Goal: Entertainment & Leisure: Browse casually

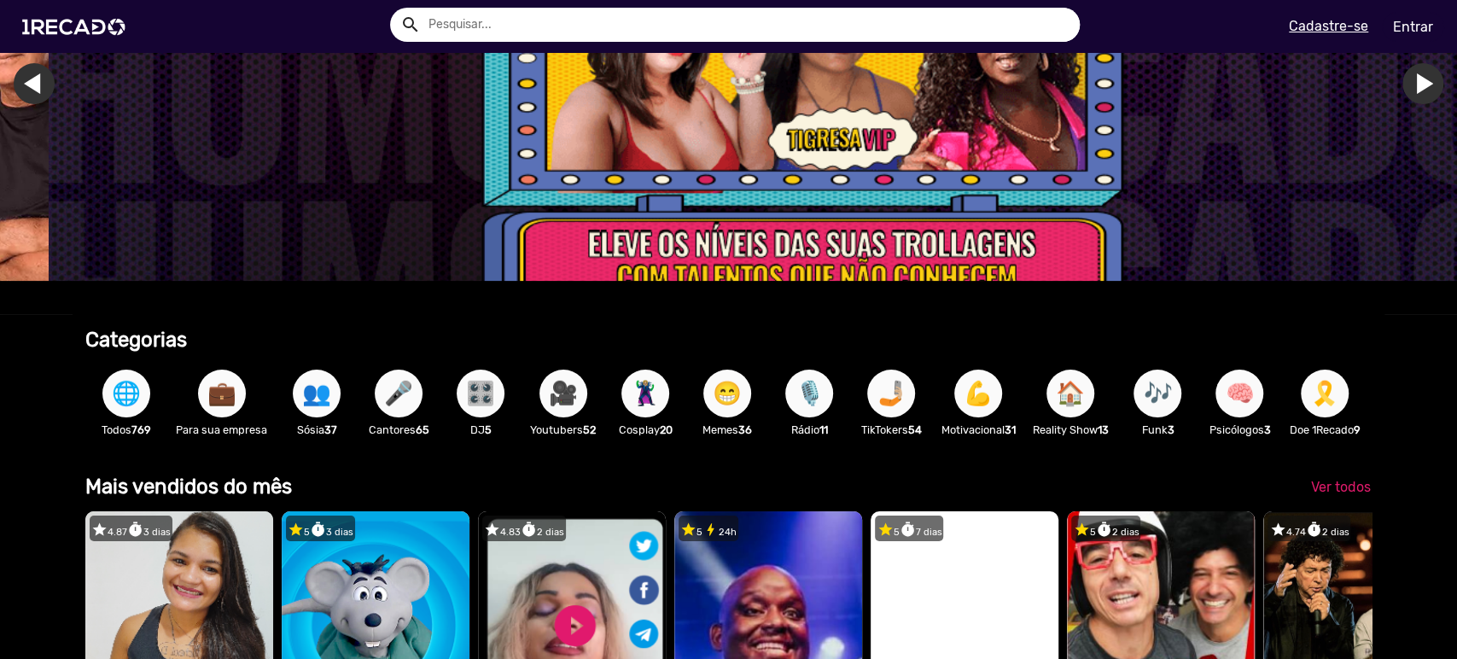
scroll to position [253, 0]
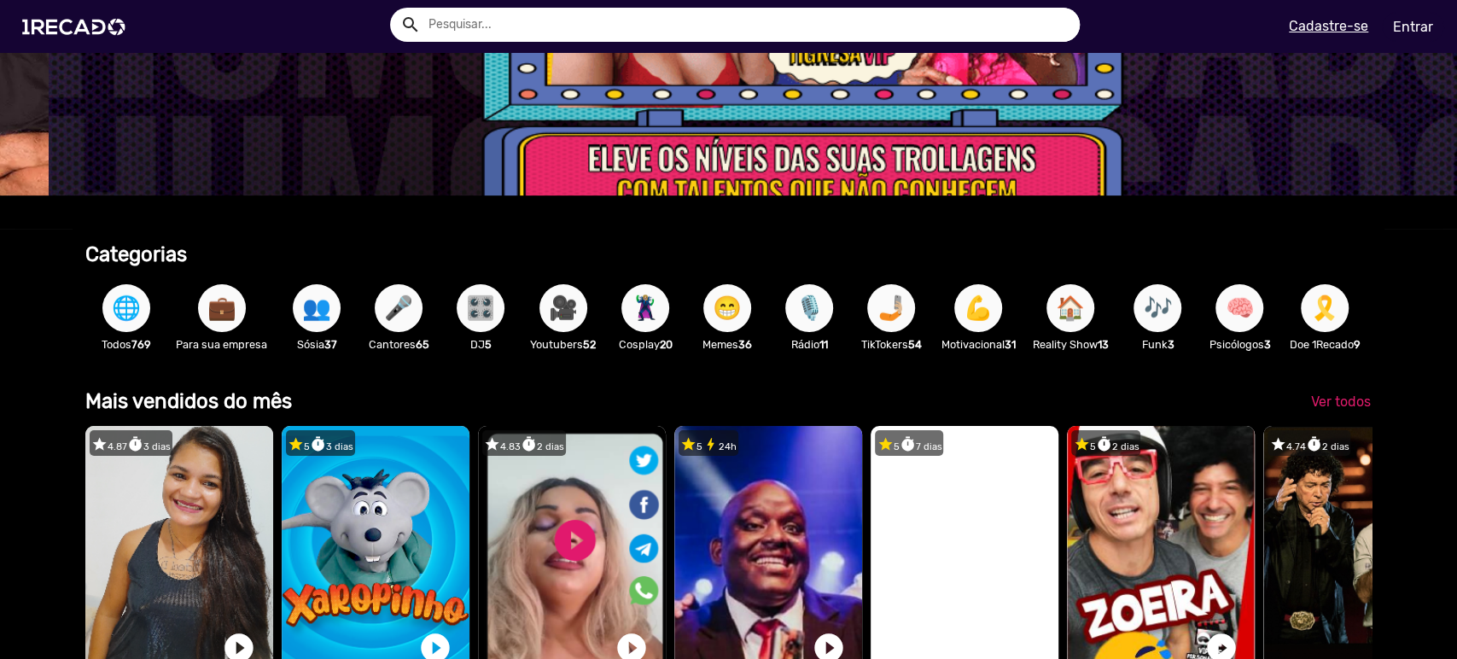
click at [219, 312] on span "💼" at bounding box center [221, 308] width 29 height 48
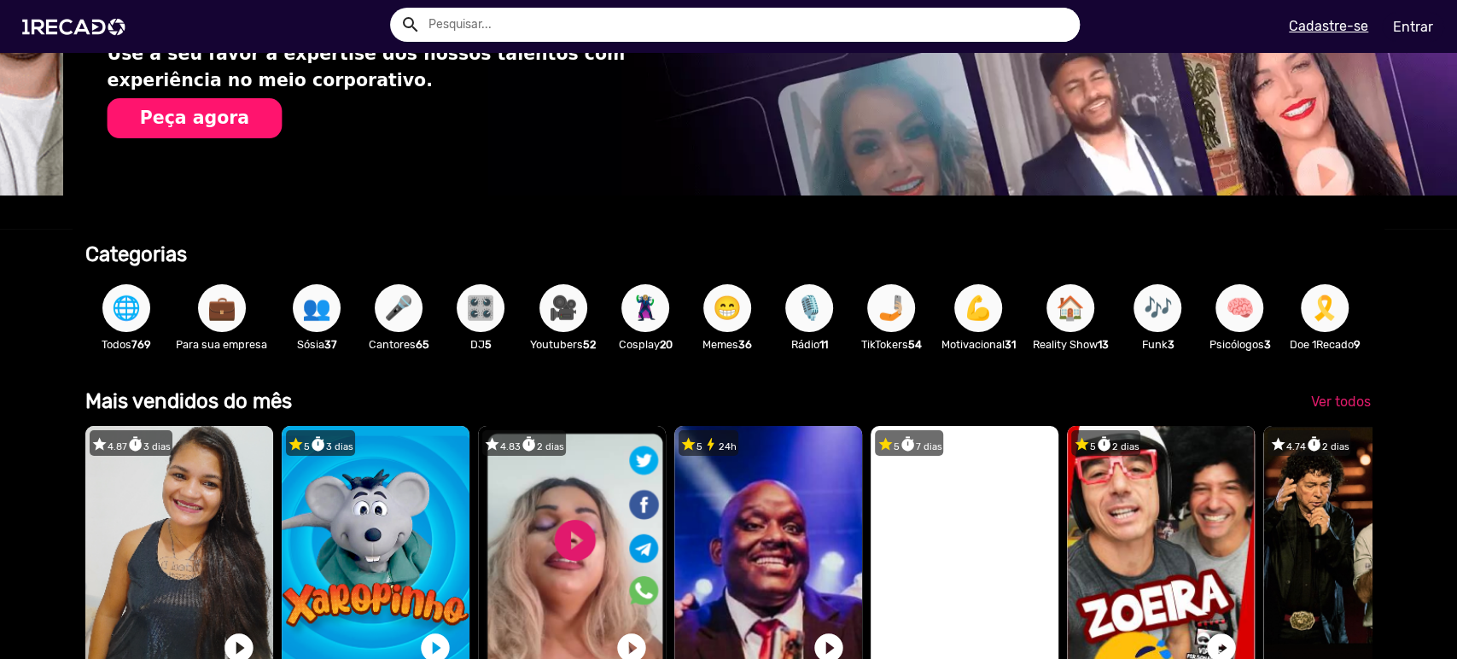
scroll to position [0, 621]
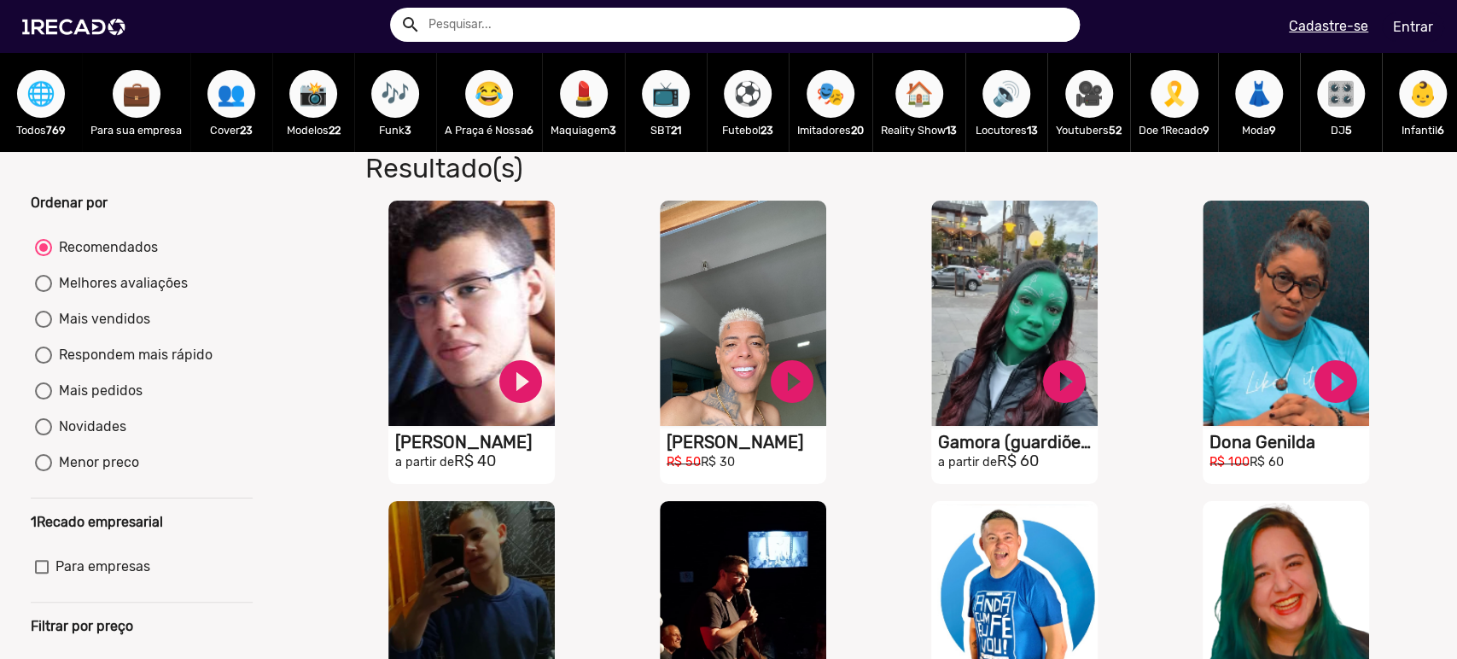
click at [32, 104] on span "🌐" at bounding box center [40, 94] width 29 height 48
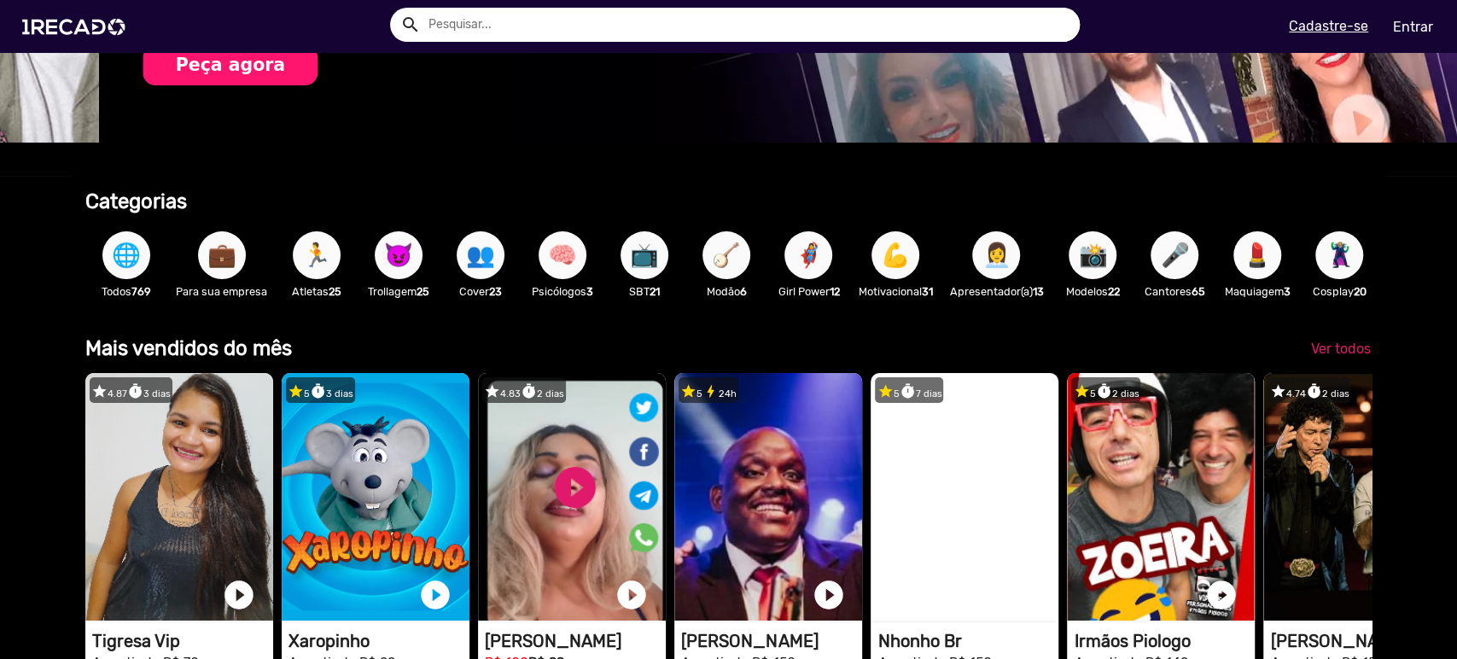
scroll to position [0, 1441]
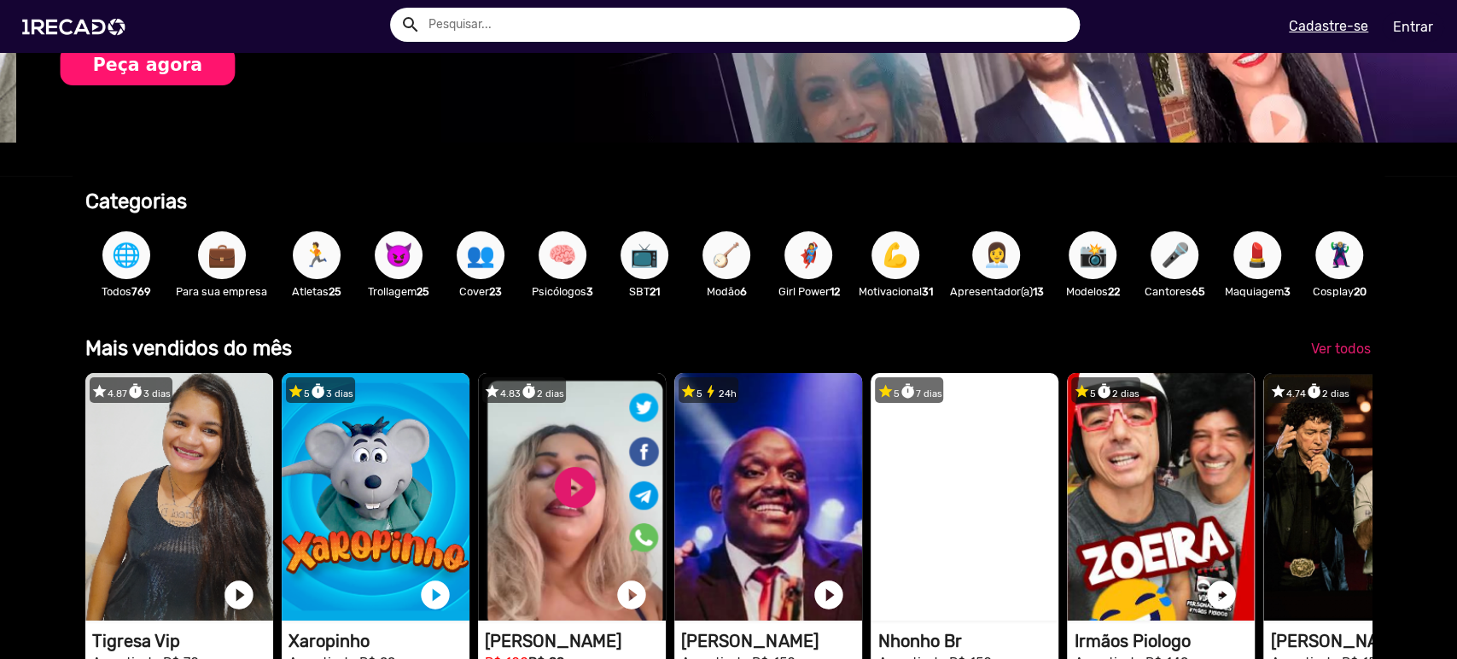
click at [244, 360] on b "Mais vendidos do mês" at bounding box center [188, 348] width 207 height 24
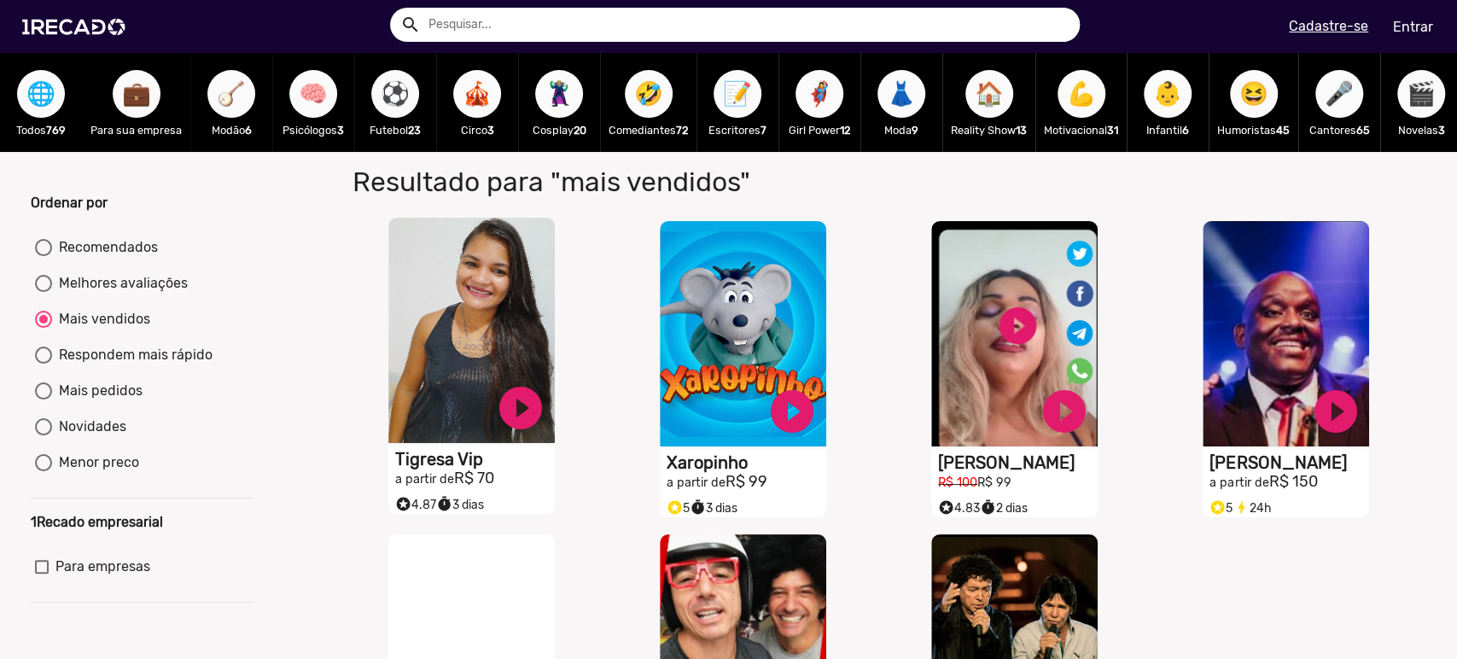
click at [426, 294] on video "S1RECADO vídeos dedicados para fãs e empresas" at bounding box center [471, 330] width 166 height 225
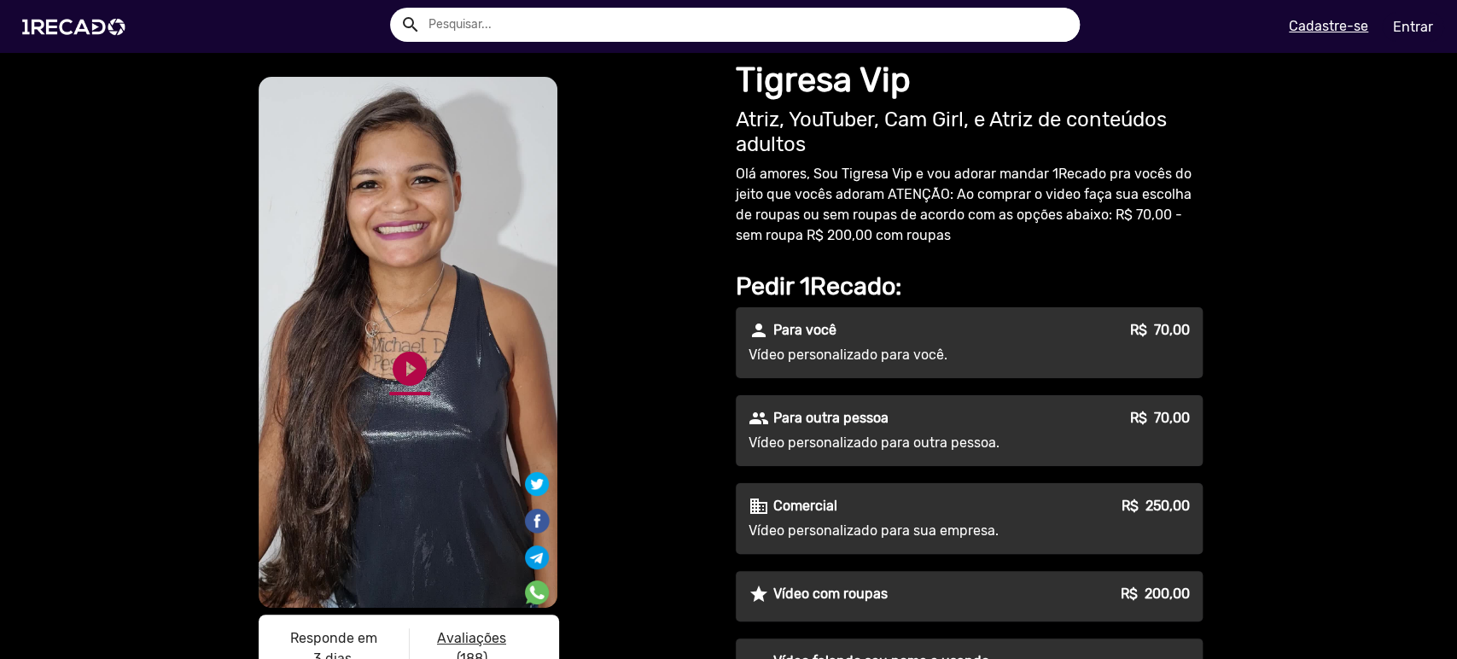
click at [400, 366] on link "play_circle_filled" at bounding box center [409, 368] width 41 height 41
click at [645, 242] on div "S1RECADO vídeos dedicados para fãs e empresas S1RECADO vídeos dedicados para fã…" at bounding box center [485, 394] width 461 height 643
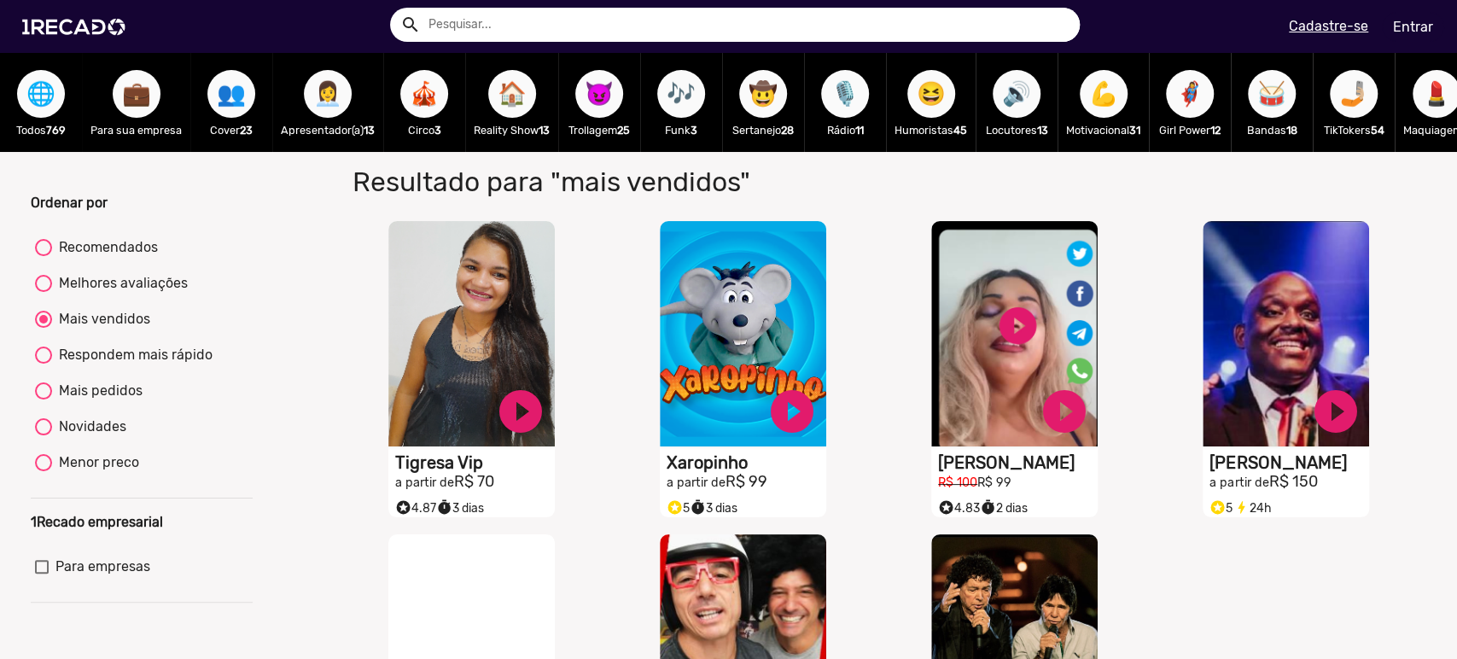
click at [338, 100] on span "👩‍💼" at bounding box center [327, 94] width 29 height 48
radio input "true"
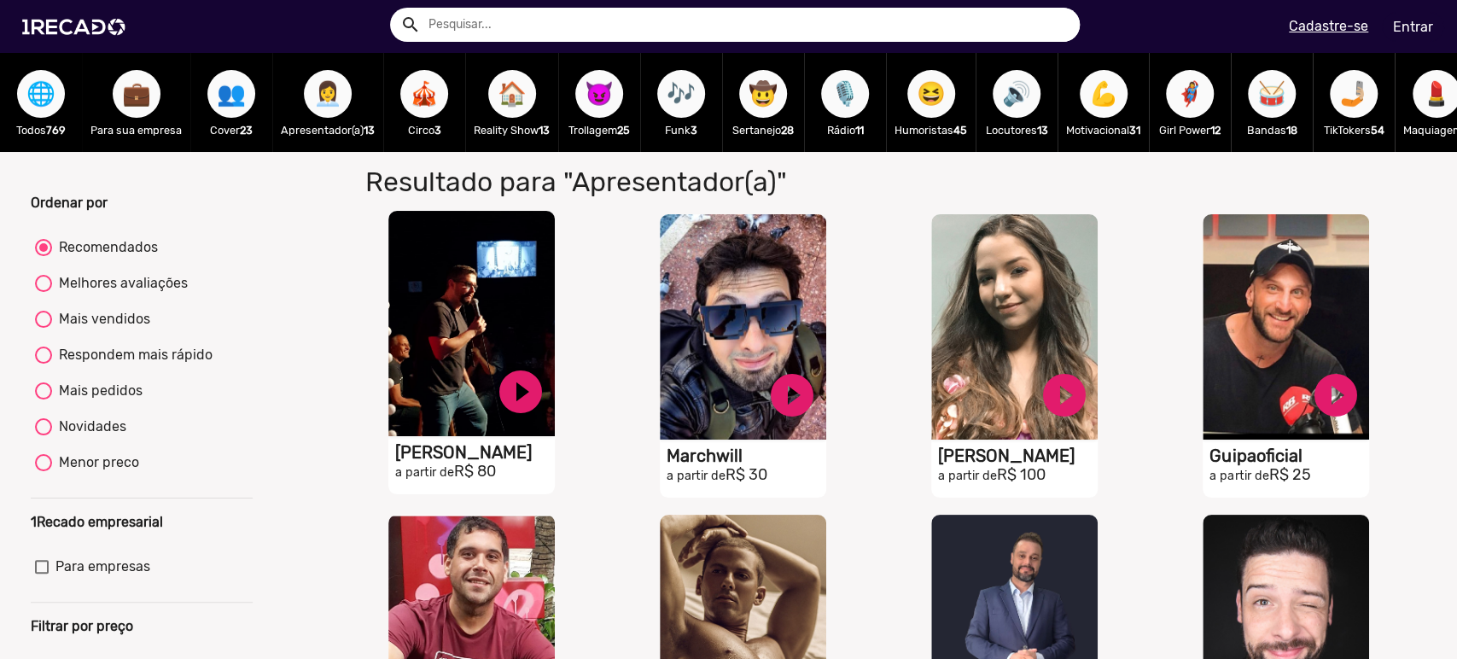
click at [453, 341] on video "S1RECADO vídeos dedicados para fãs e empresas" at bounding box center [471, 323] width 166 height 225
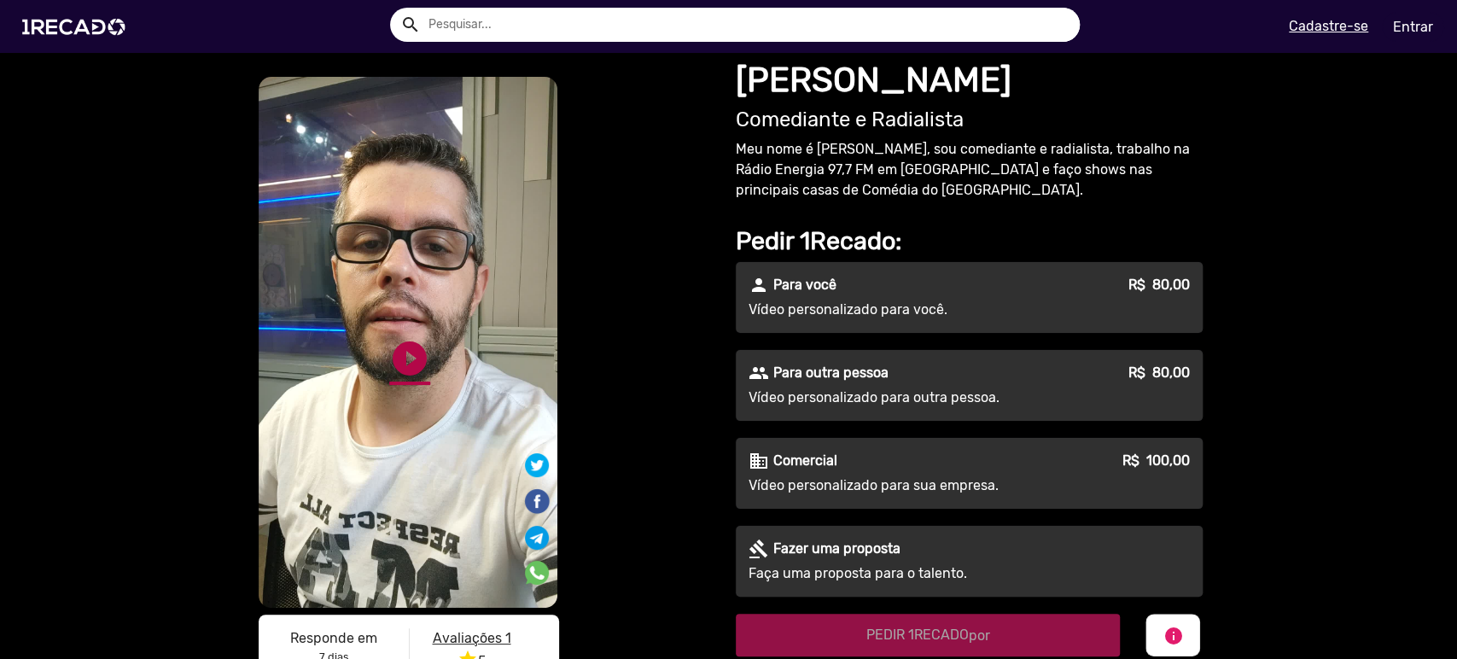
click at [413, 352] on link "play_circle_filled" at bounding box center [409, 358] width 41 height 41
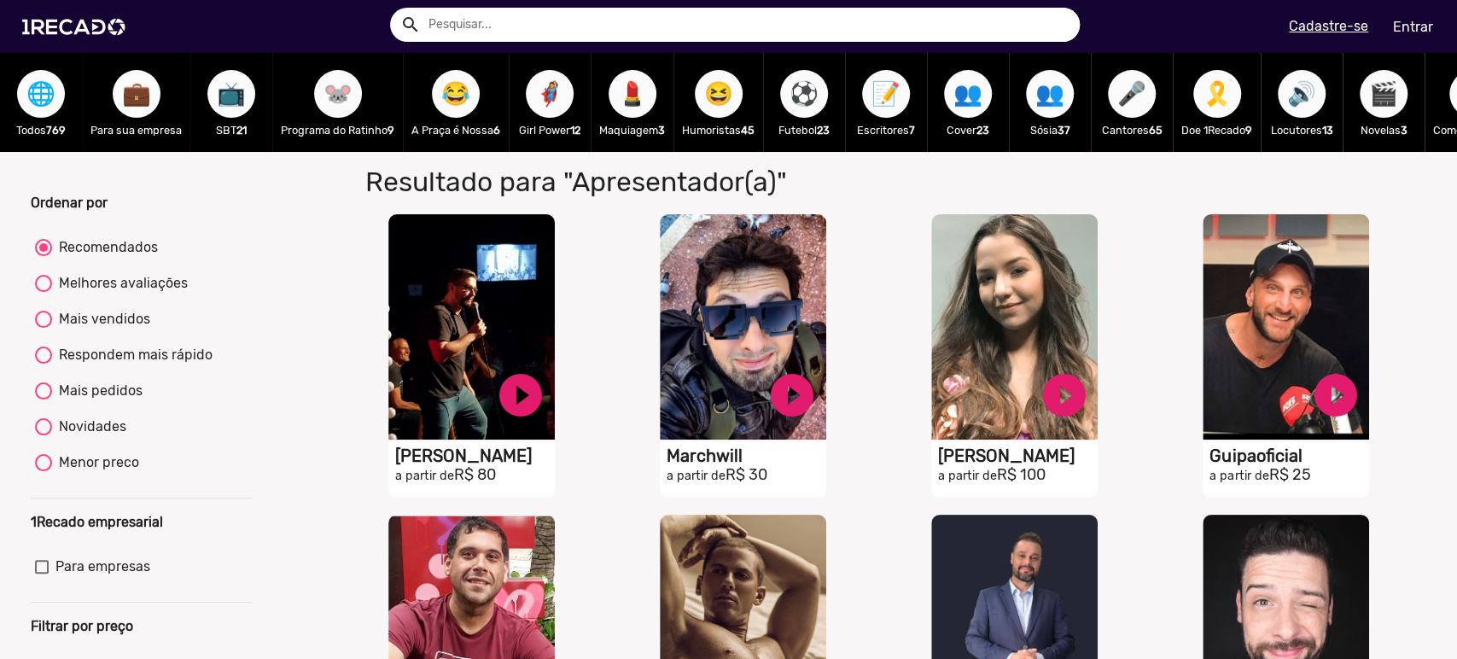
click at [224, 100] on span "📺" at bounding box center [231, 94] width 29 height 48
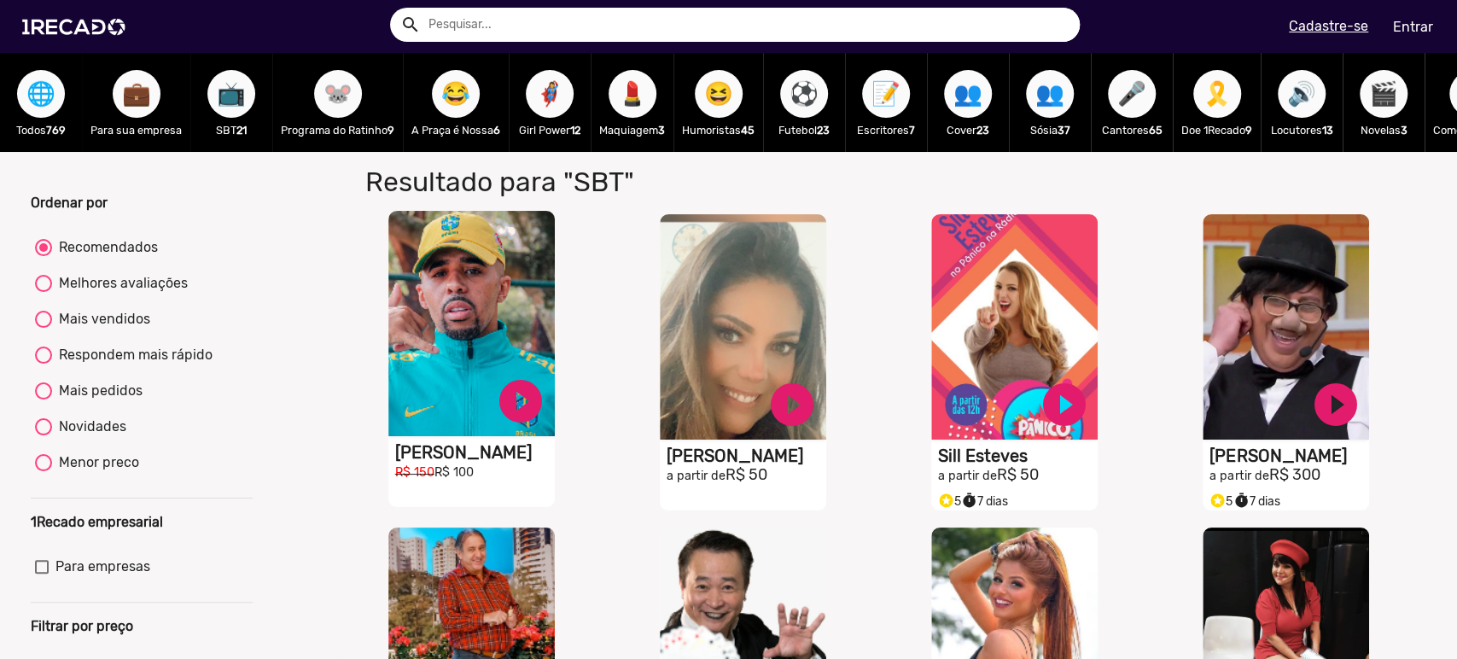
click at [478, 340] on video "S1RECADO vídeos dedicados para fãs e empresas" at bounding box center [471, 323] width 166 height 225
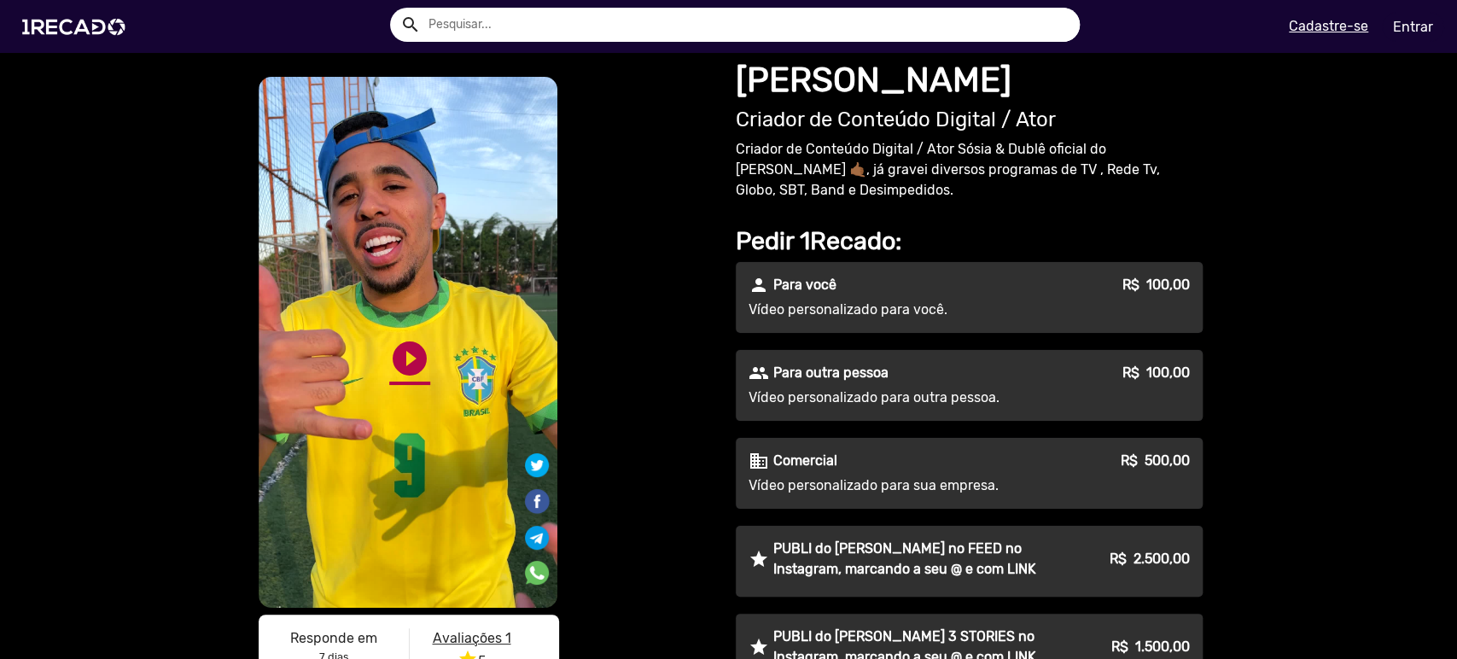
click at [397, 370] on link "play_circle_filled" at bounding box center [409, 358] width 41 height 41
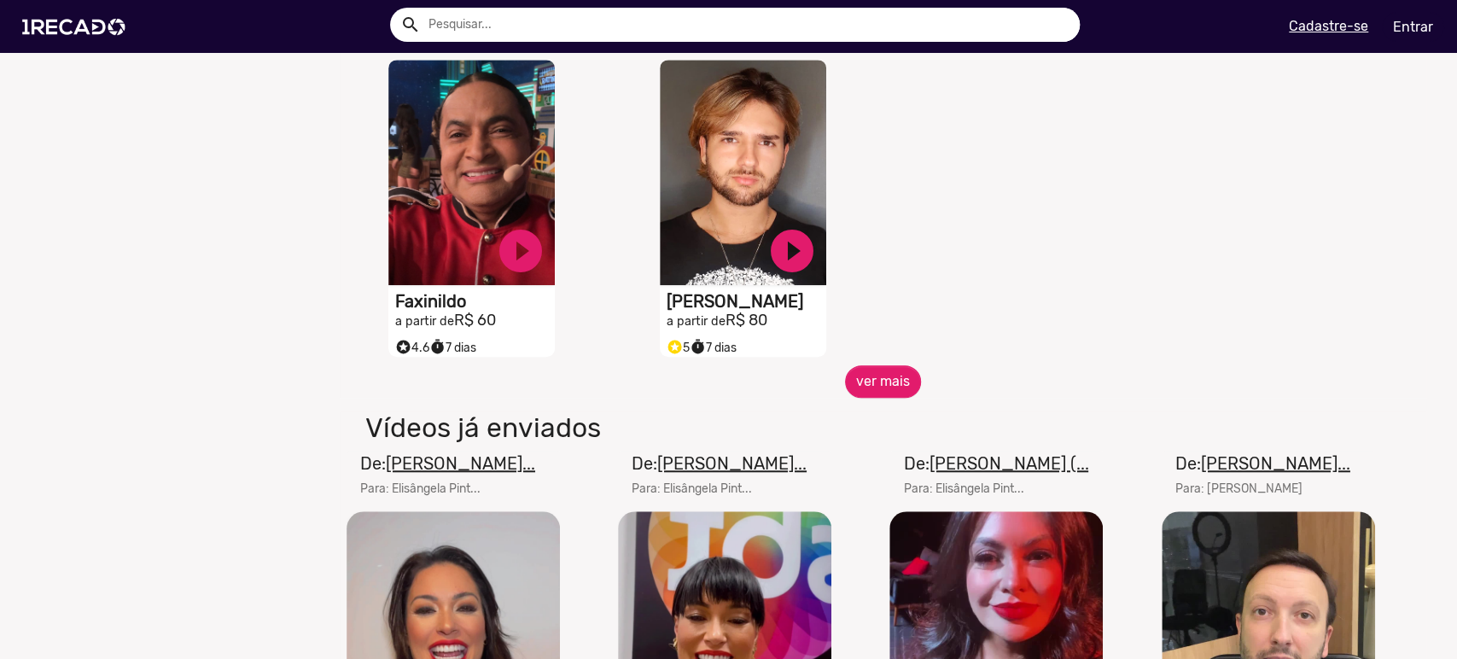
scroll to position [1011, 0]
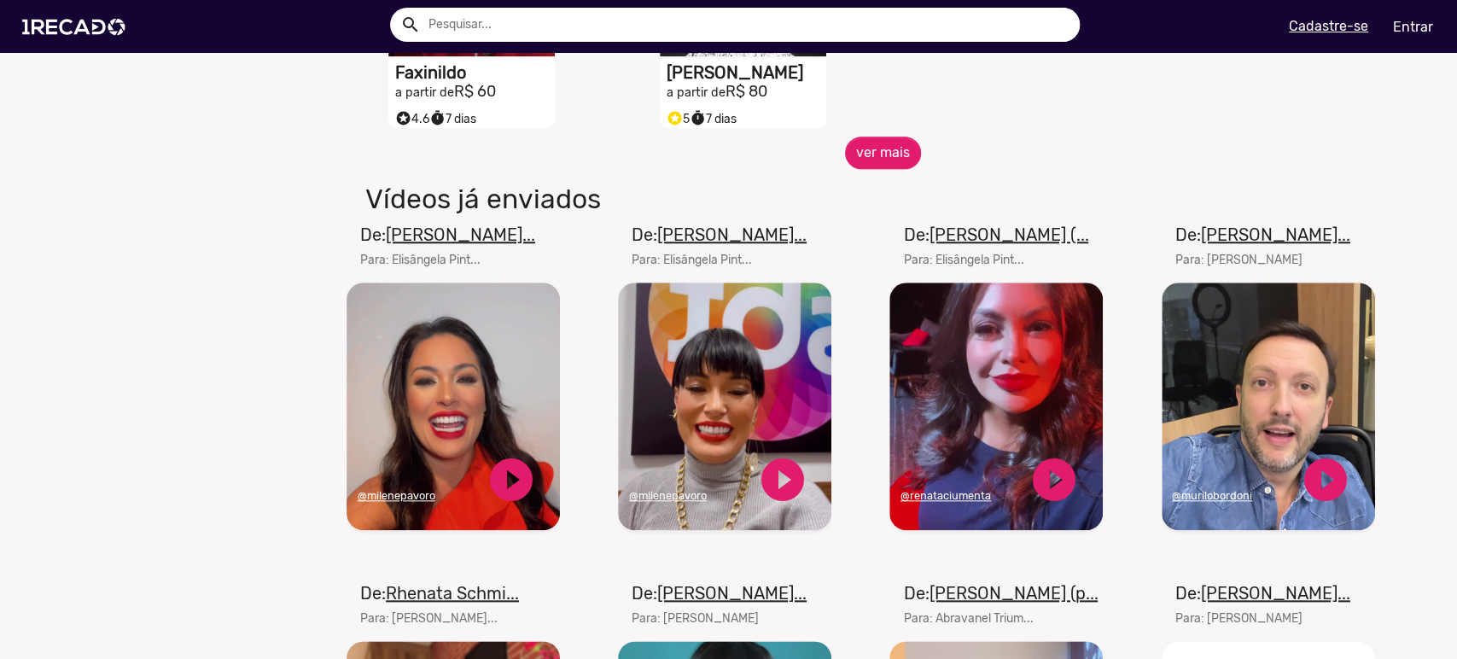
click at [545, 215] on h1 "Vídeos já enviados" at bounding box center [702, 199] width 699 height 32
click at [912, 160] on span "ver mais" at bounding box center [883, 153] width 1087 height 32
click at [892, 161] on button "ver mais" at bounding box center [883, 153] width 76 height 32
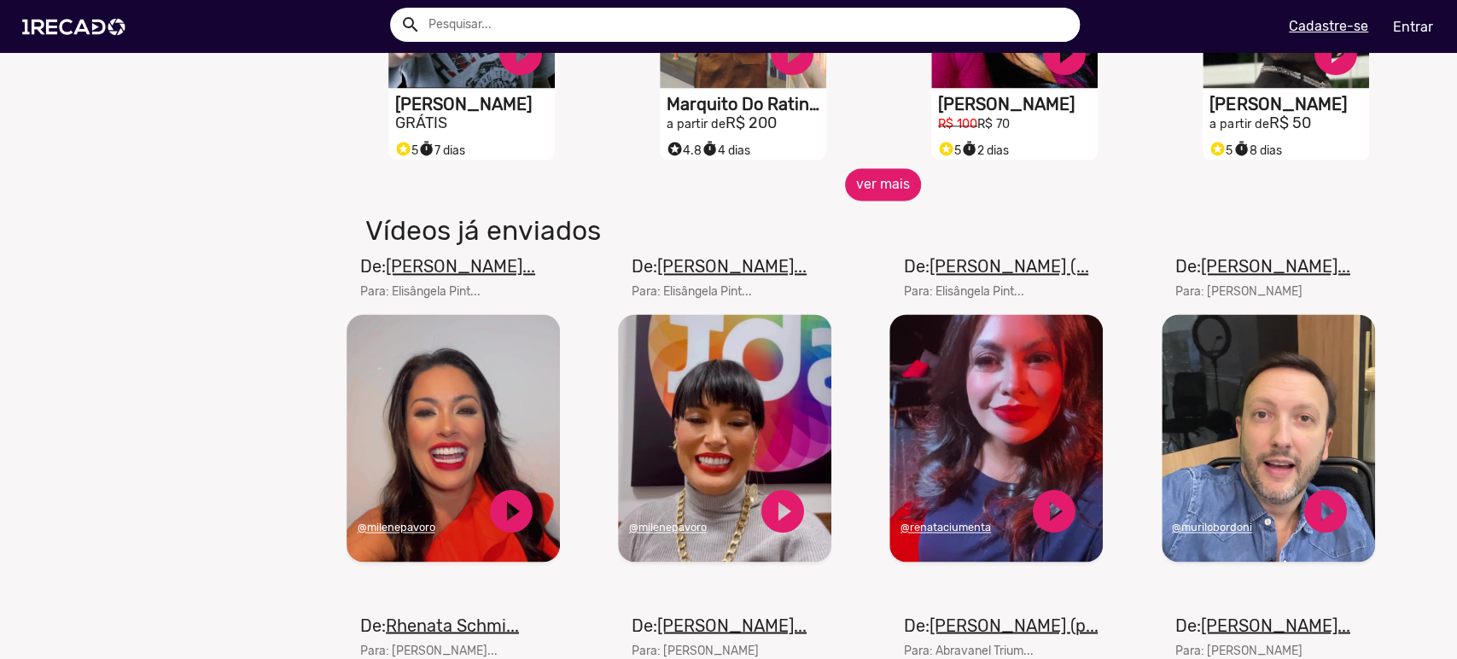
scroll to position [1769, 0]
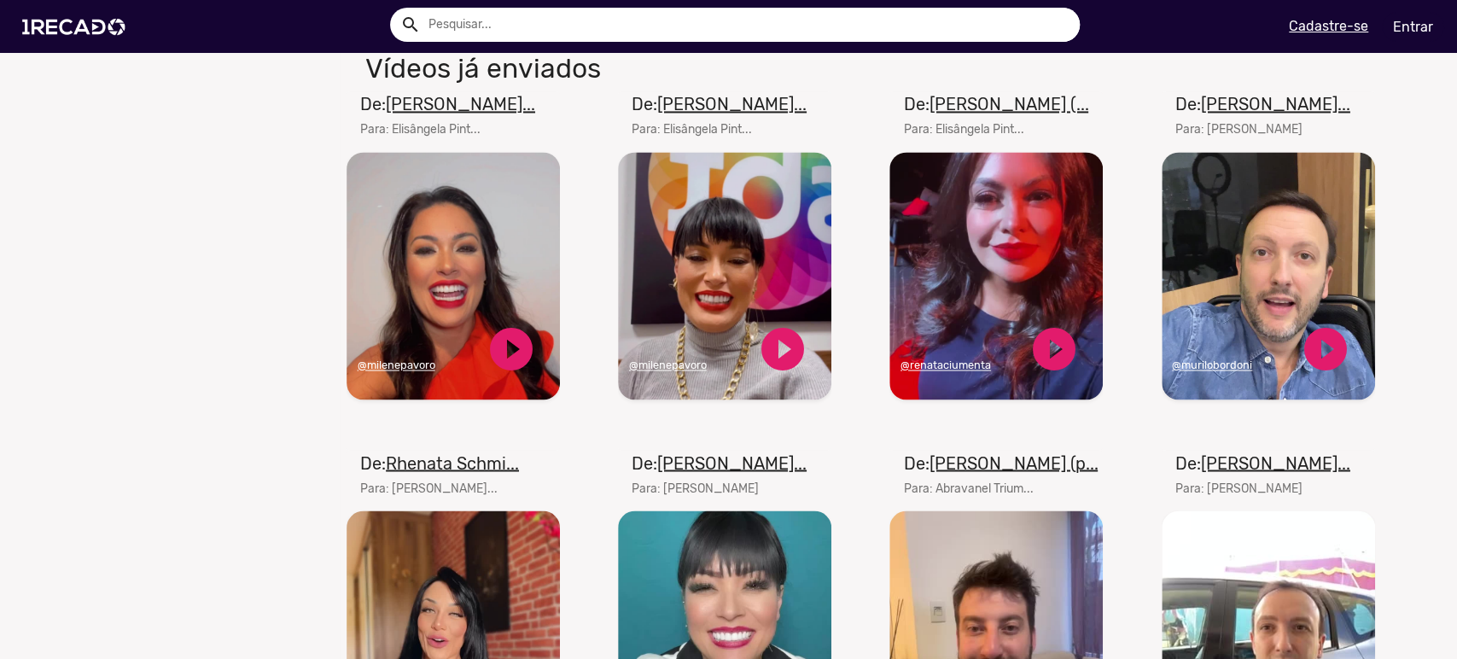
click at [465, 312] on video "Seu navegador não reproduz vídeo em HTML5" at bounding box center [453, 276] width 213 height 248
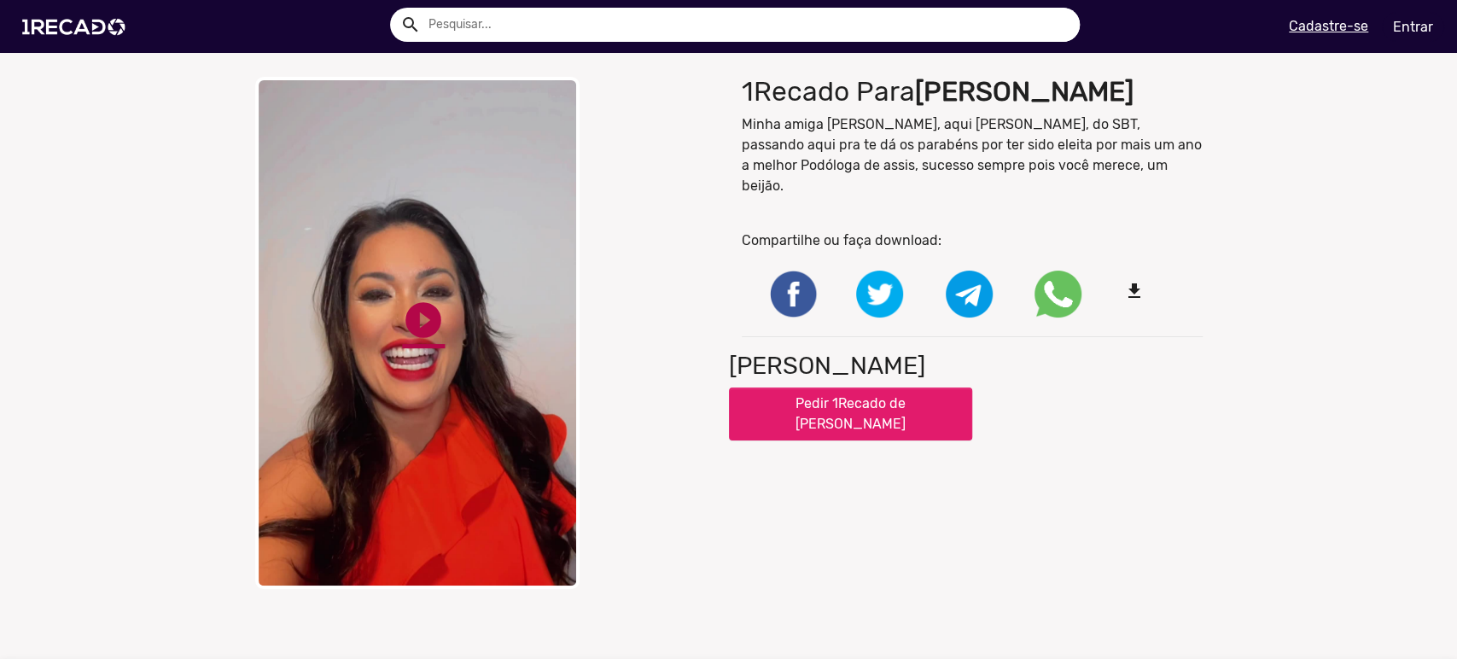
click at [417, 324] on link "play_circle_filled" at bounding box center [423, 320] width 43 height 43
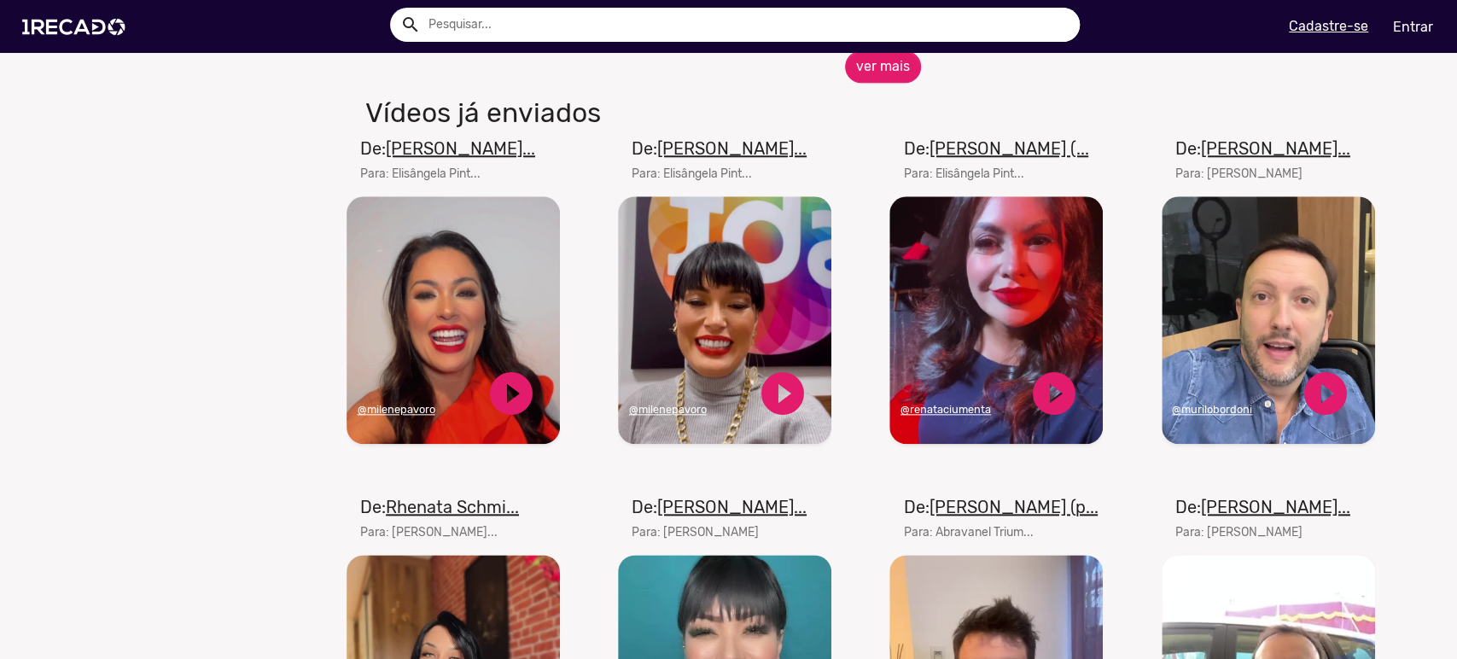
scroll to position [1011, 0]
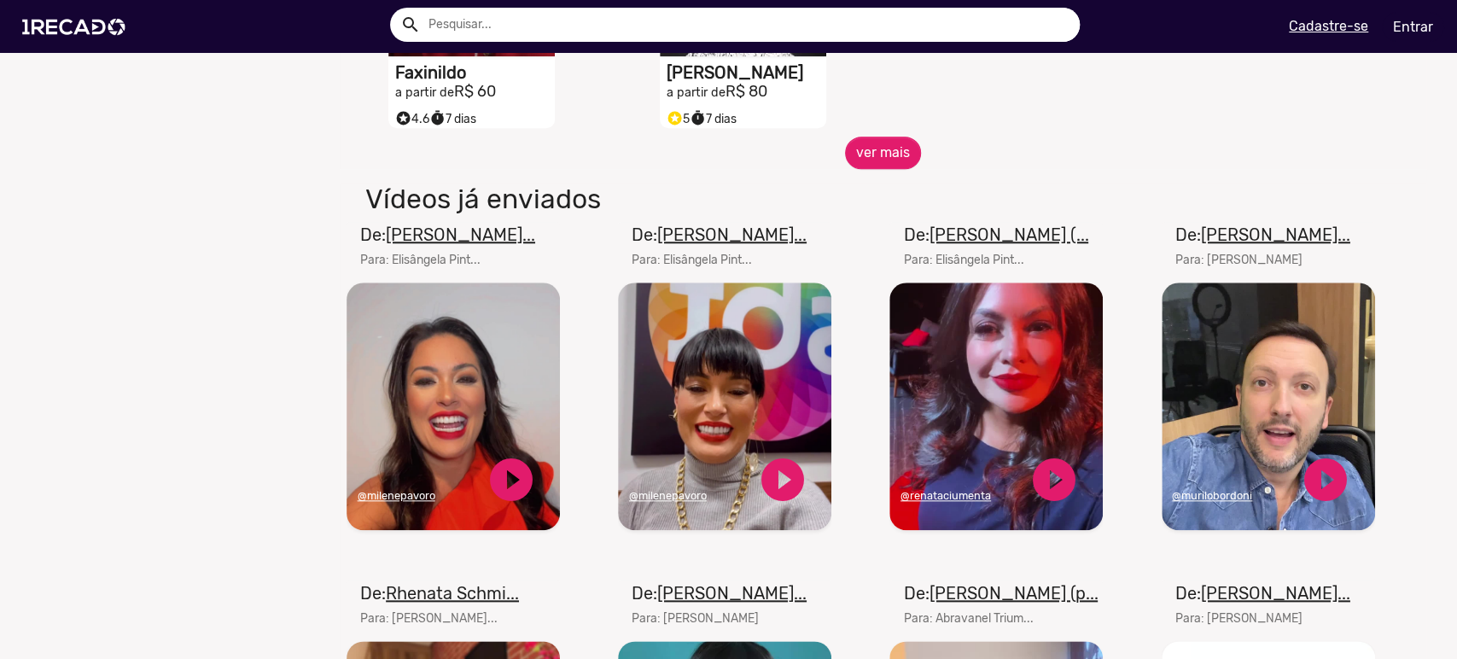
click at [671, 360] on video "Seu navegador não reproduz vídeo em HTML5" at bounding box center [724, 407] width 213 height 248
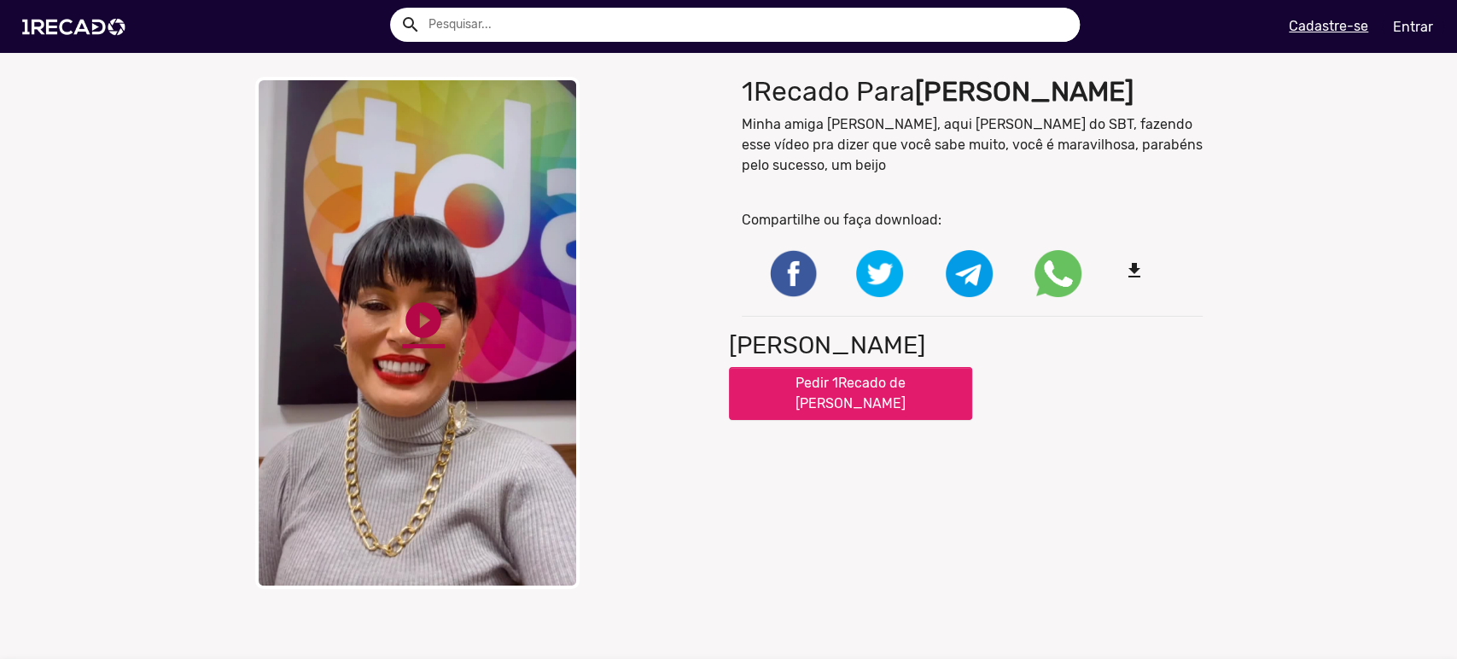
click at [402, 312] on link "play_circle_filled" at bounding box center [423, 320] width 43 height 43
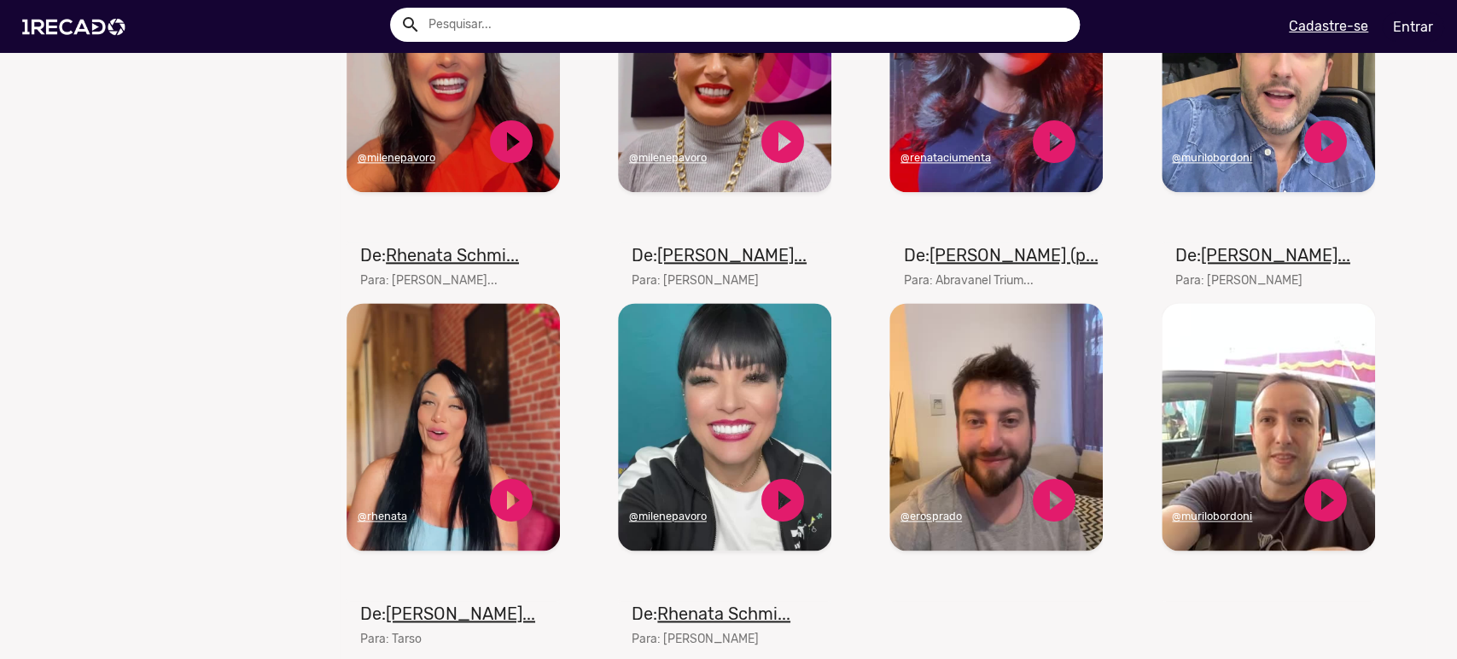
scroll to position [1264, 0]
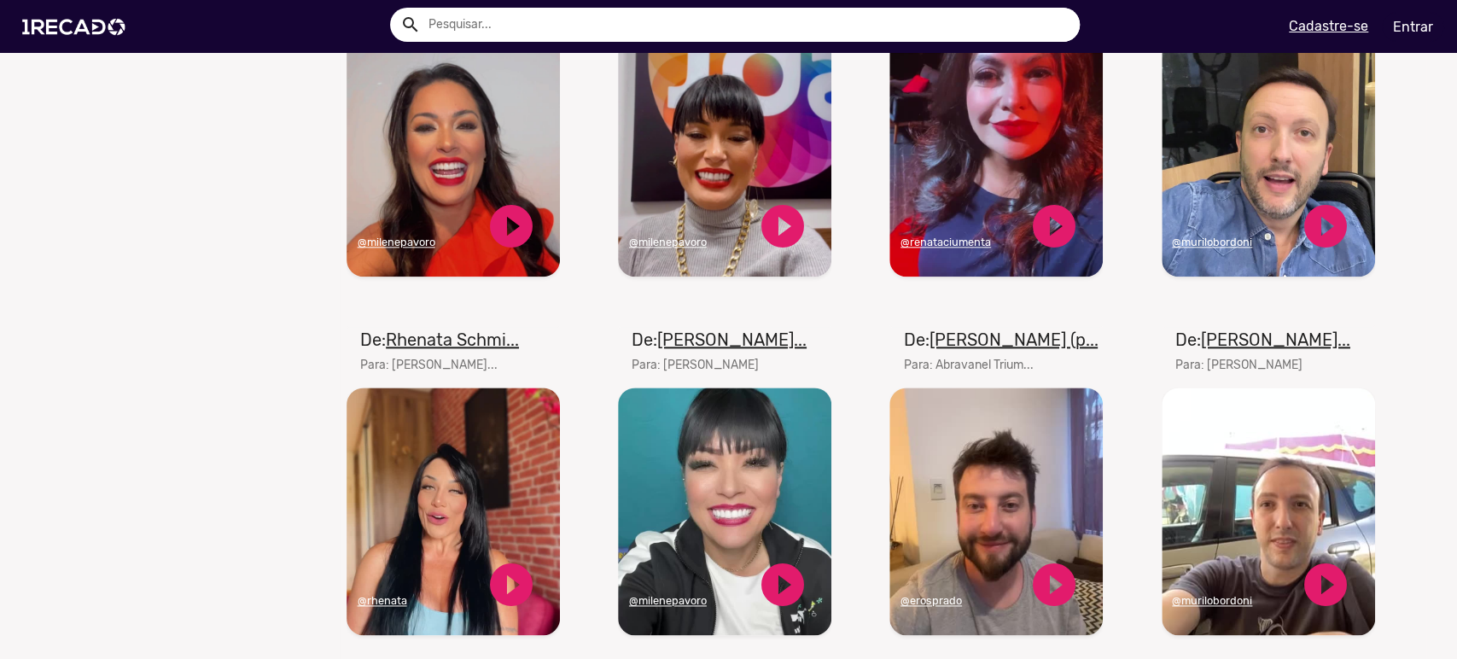
click at [1239, 219] on video "Seu navegador não reproduz vídeo em HTML5" at bounding box center [1268, 153] width 213 height 248
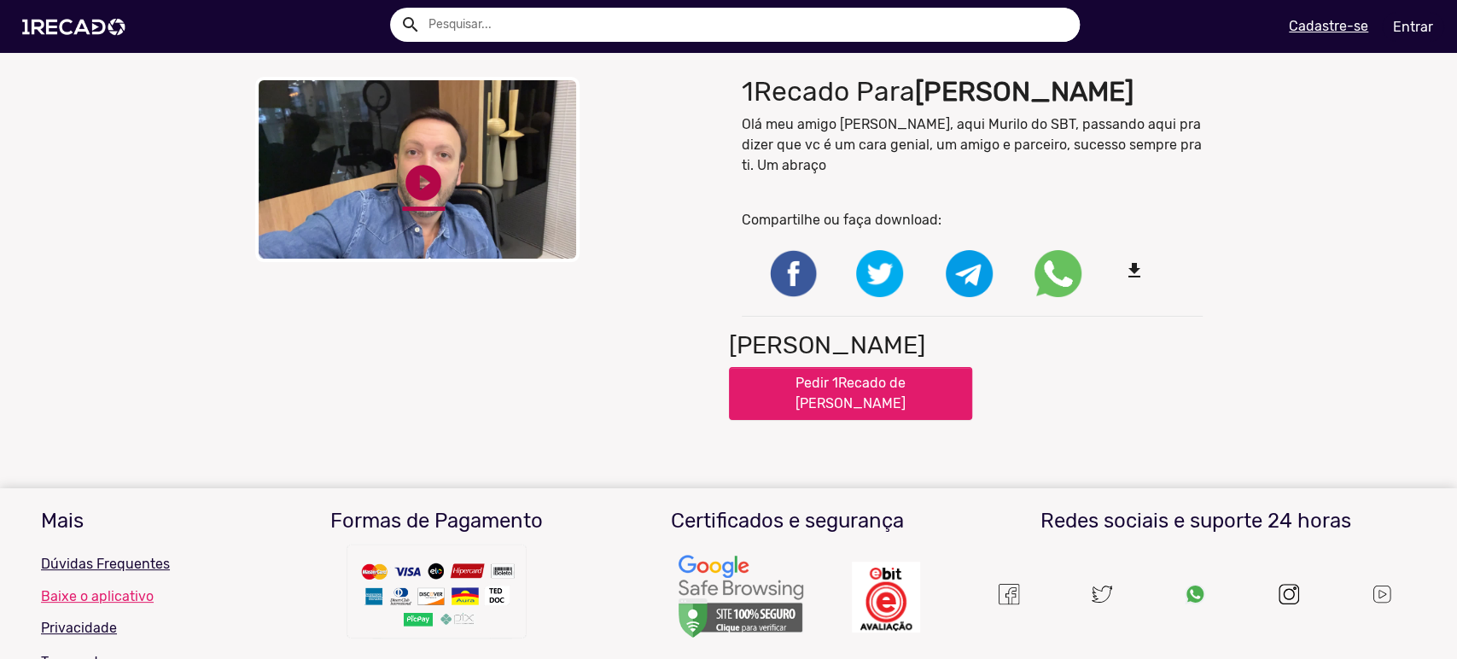
click at [431, 183] on link "play_circle_filled" at bounding box center [423, 182] width 43 height 43
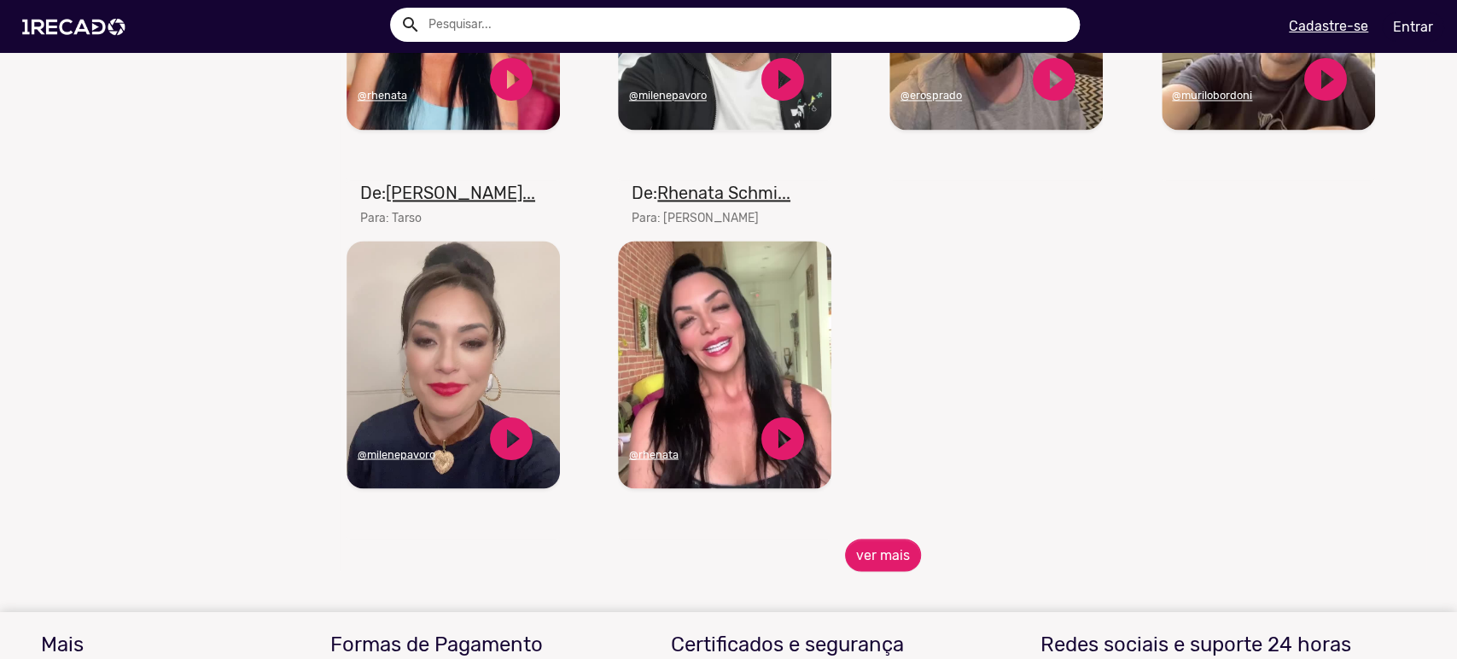
scroll to position [1517, 0]
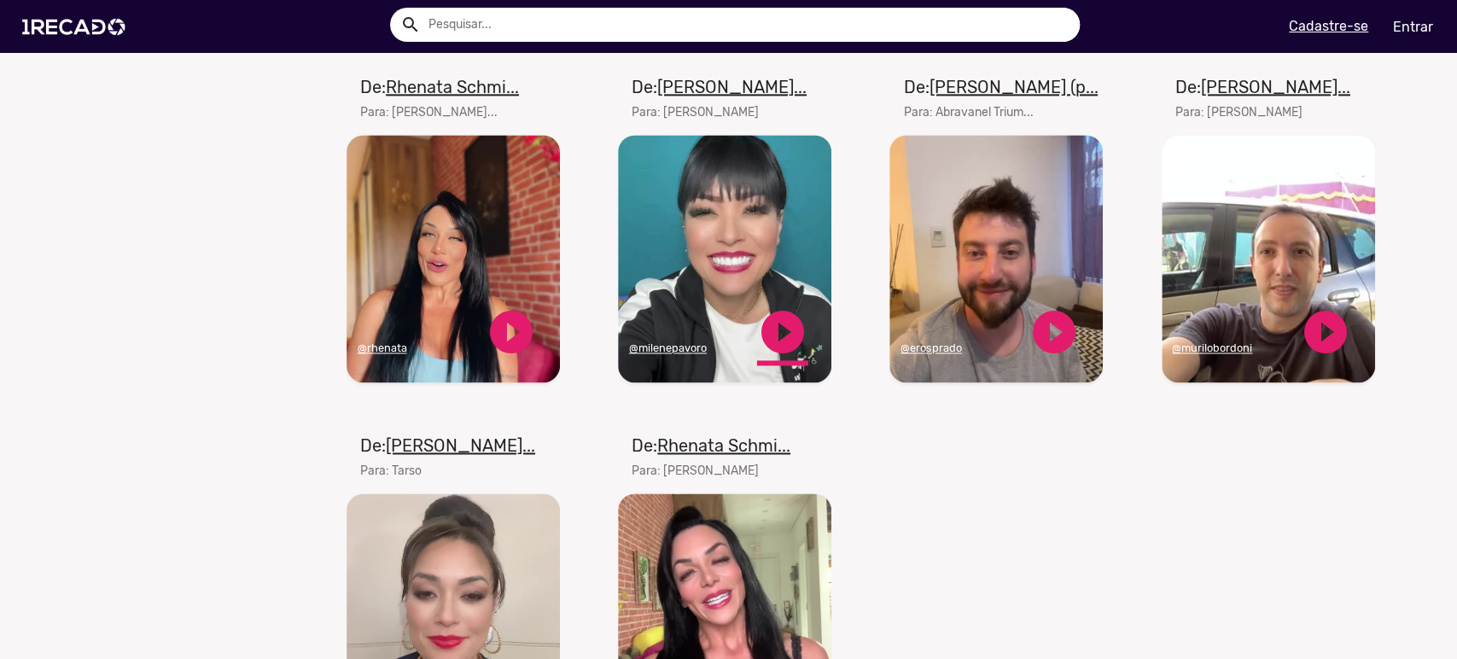
click at [783, 333] on link "play_circle_filled" at bounding box center [782, 331] width 51 height 51
click at [697, 309] on video "Seu navegador não reproduz vídeo em HTML5" at bounding box center [724, 259] width 213 height 248
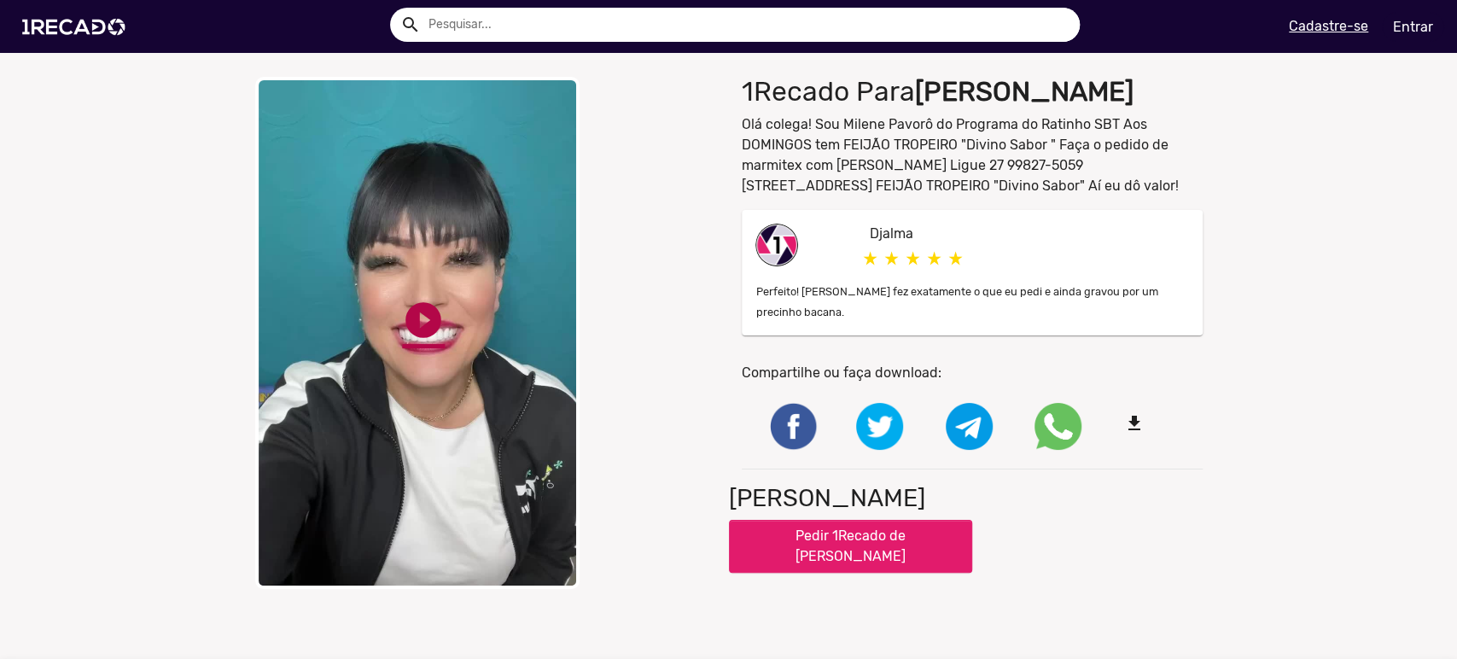
click at [410, 318] on link "play_circle_filled" at bounding box center [423, 320] width 43 height 43
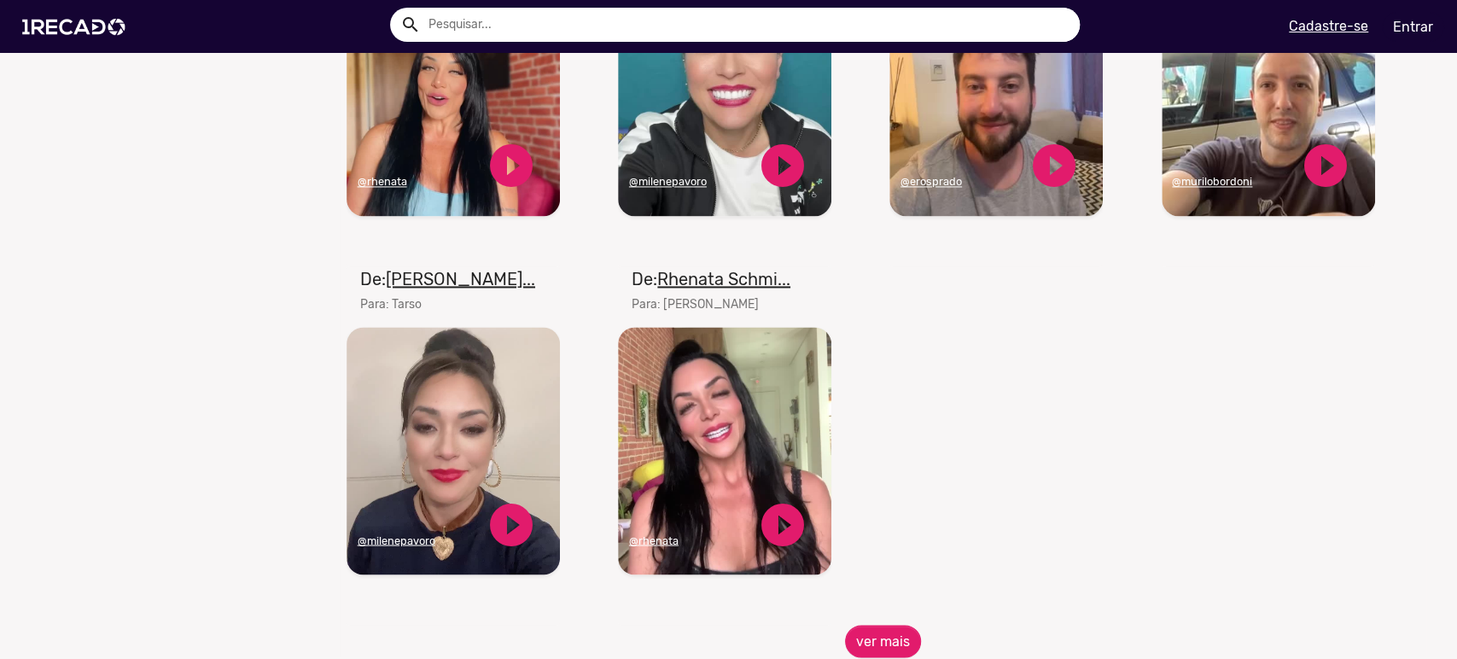
scroll to position [1769, 0]
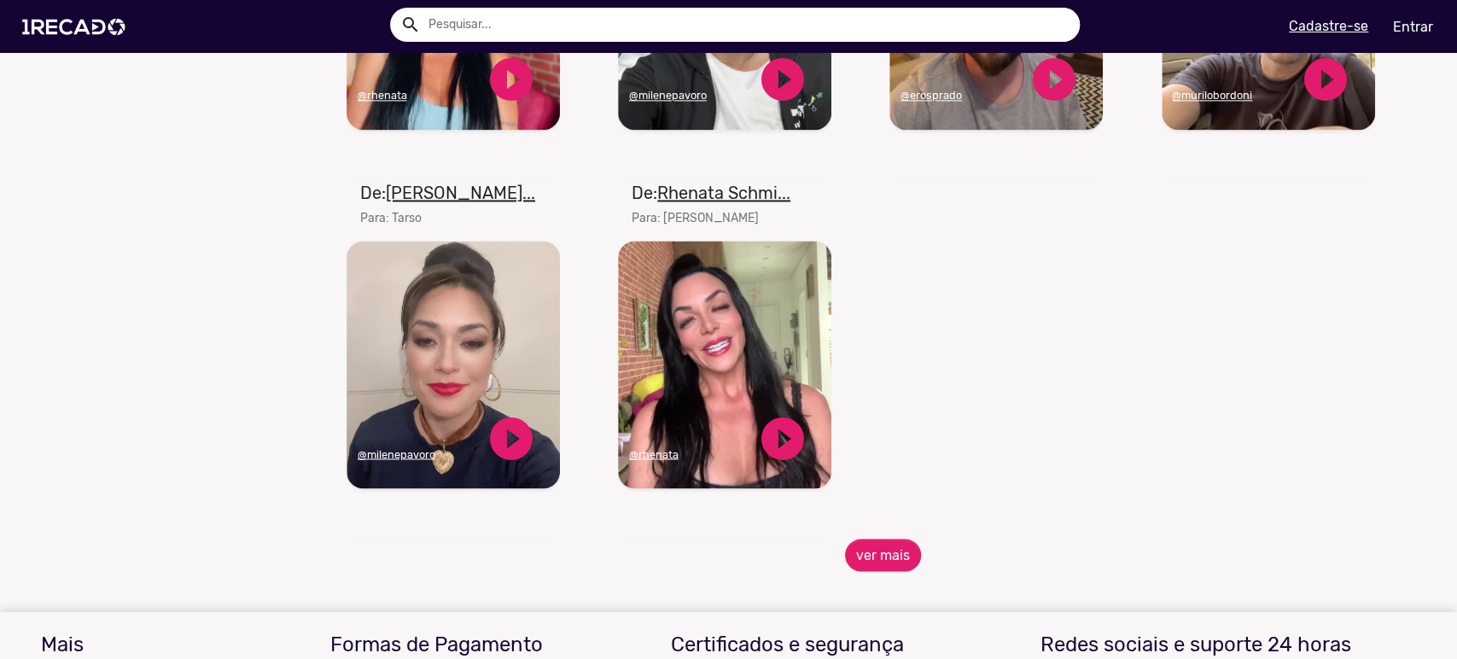
click at [936, 92] on video "Seu navegador não reproduz vídeo em HTML5" at bounding box center [995, 6] width 213 height 248
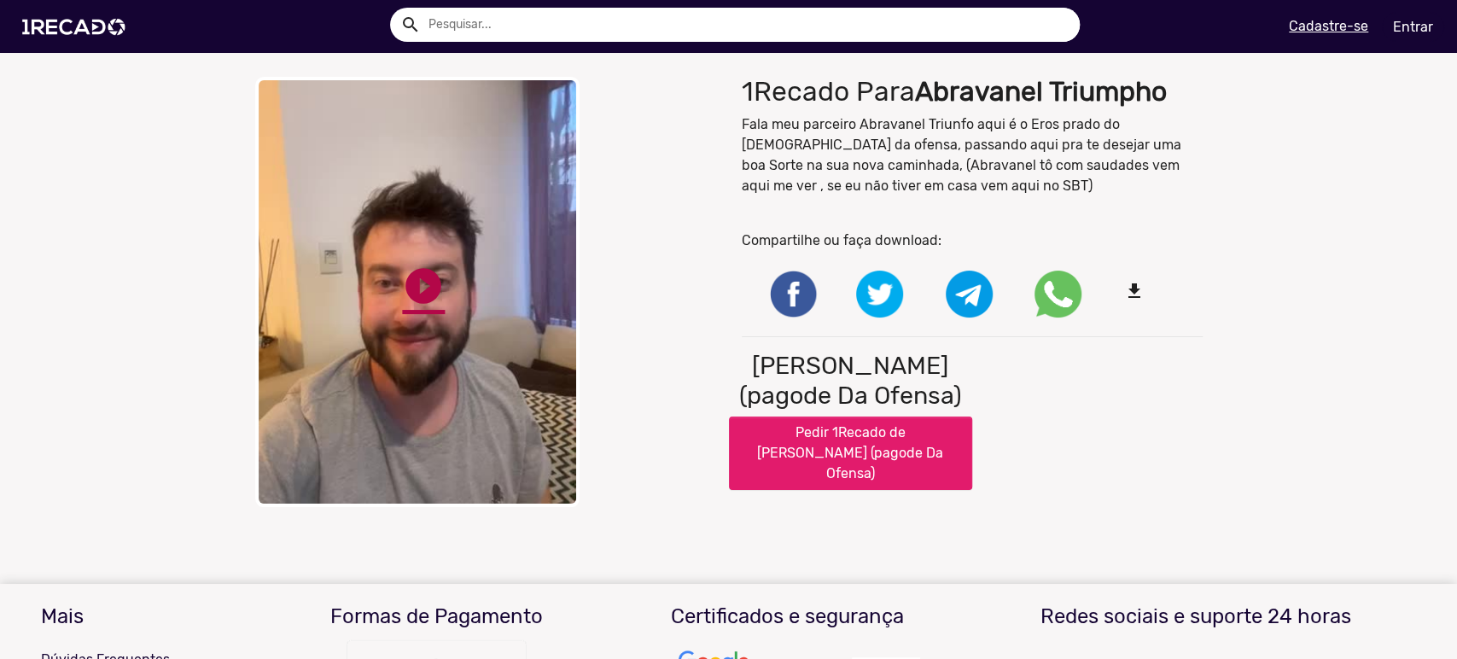
click at [408, 288] on link "play_circle_filled" at bounding box center [423, 286] width 43 height 43
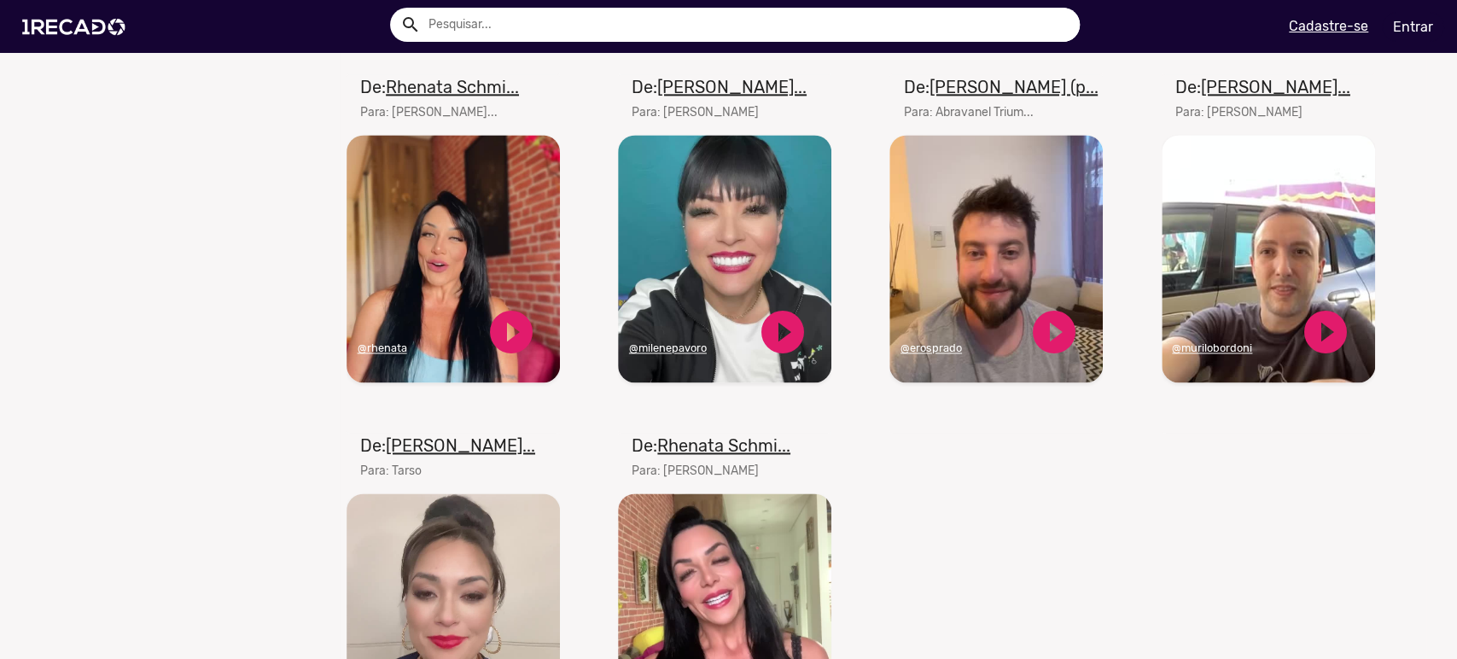
scroll to position [1769, 0]
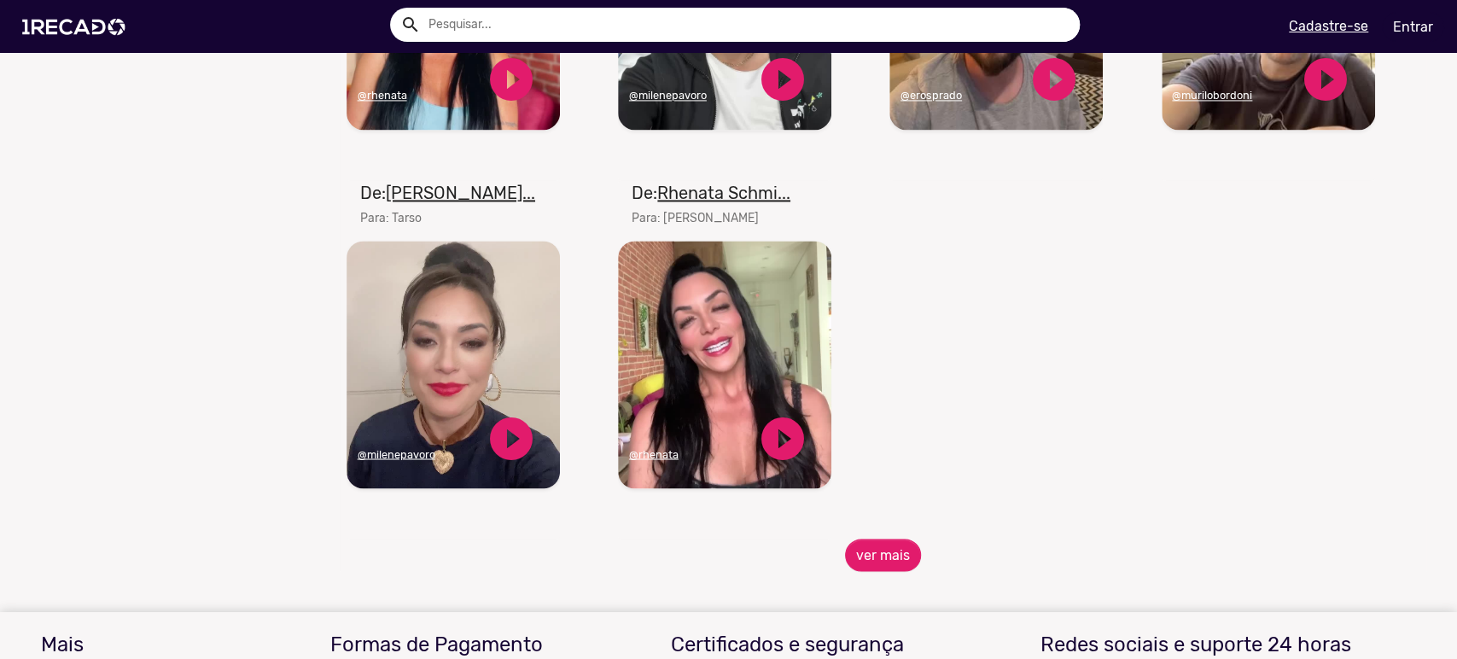
click at [510, 349] on video "Seu navegador não reproduz vídeo em HTML5" at bounding box center [453, 365] width 213 height 248
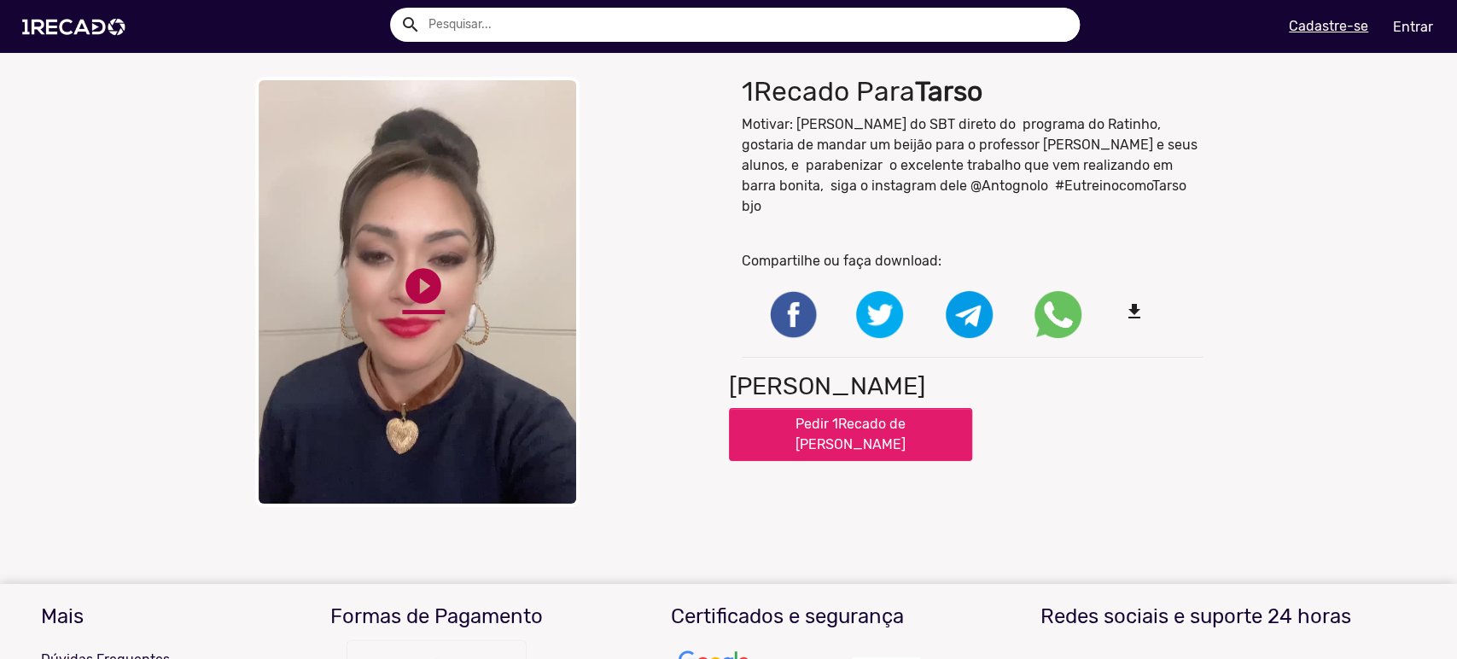
click at [416, 292] on link "play_circle_filled" at bounding box center [423, 286] width 43 height 43
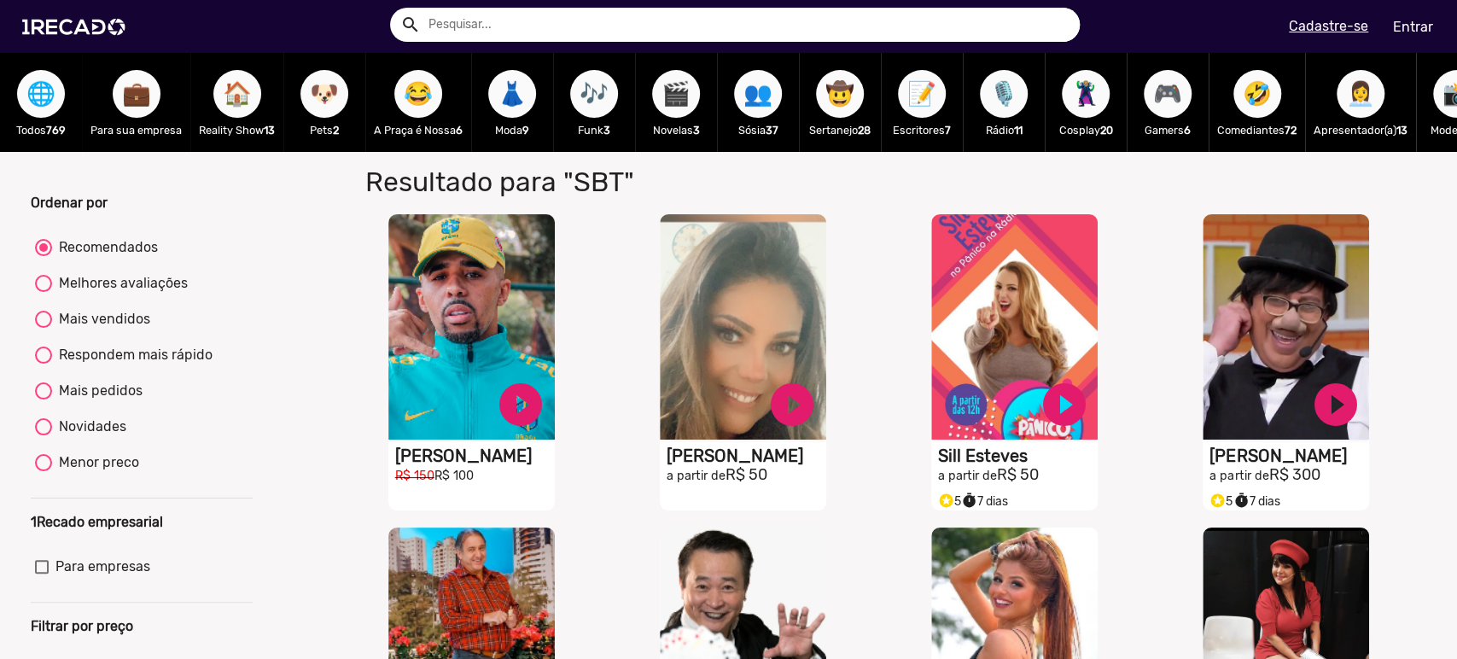
click at [238, 90] on span "🏠" at bounding box center [237, 94] width 29 height 48
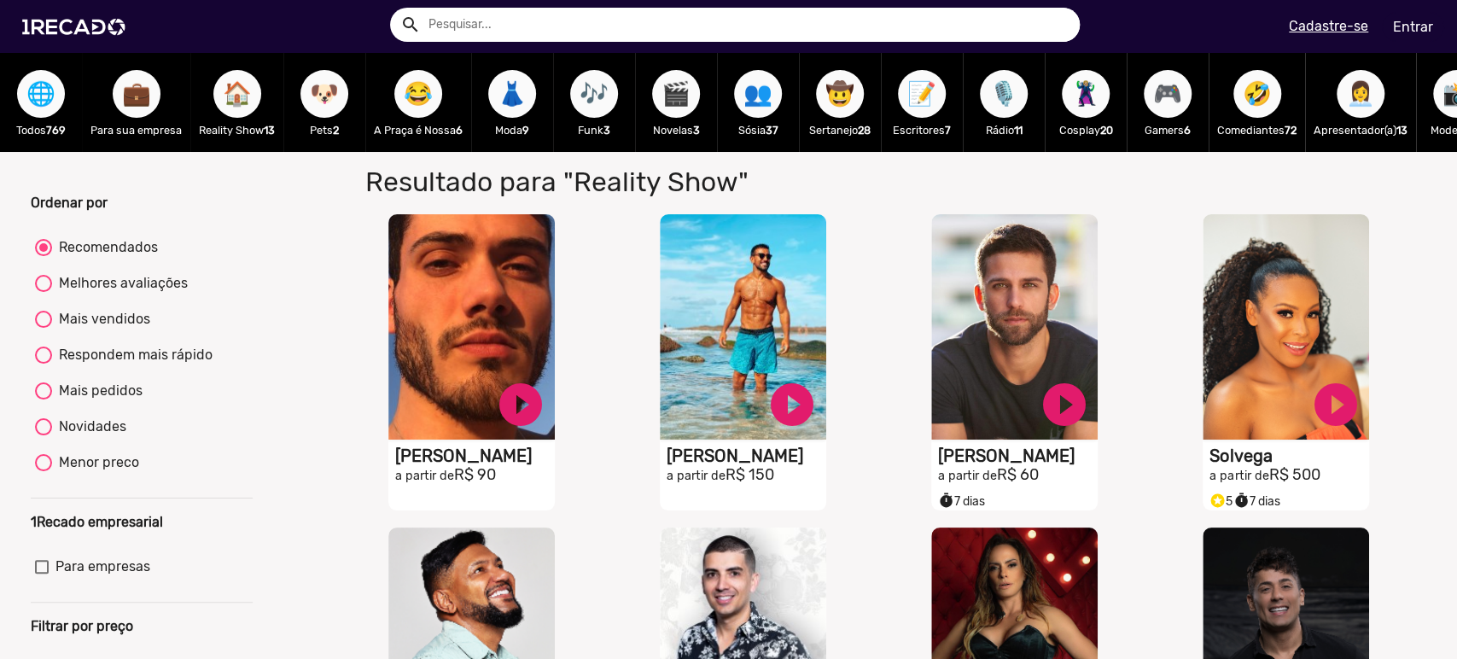
click at [328, 98] on span "🐶" at bounding box center [324, 94] width 29 height 48
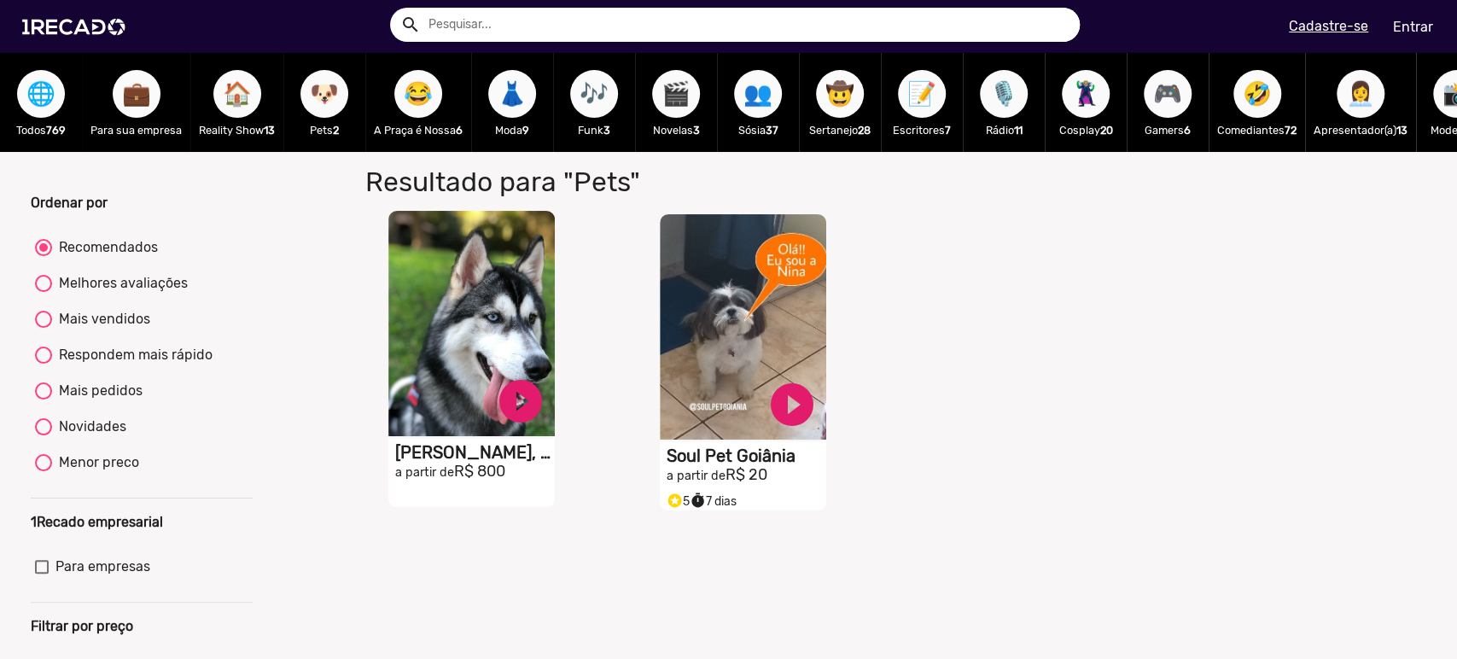
click at [479, 292] on video "S1RECADO vídeos dedicados para fãs e empresas" at bounding box center [471, 323] width 166 height 225
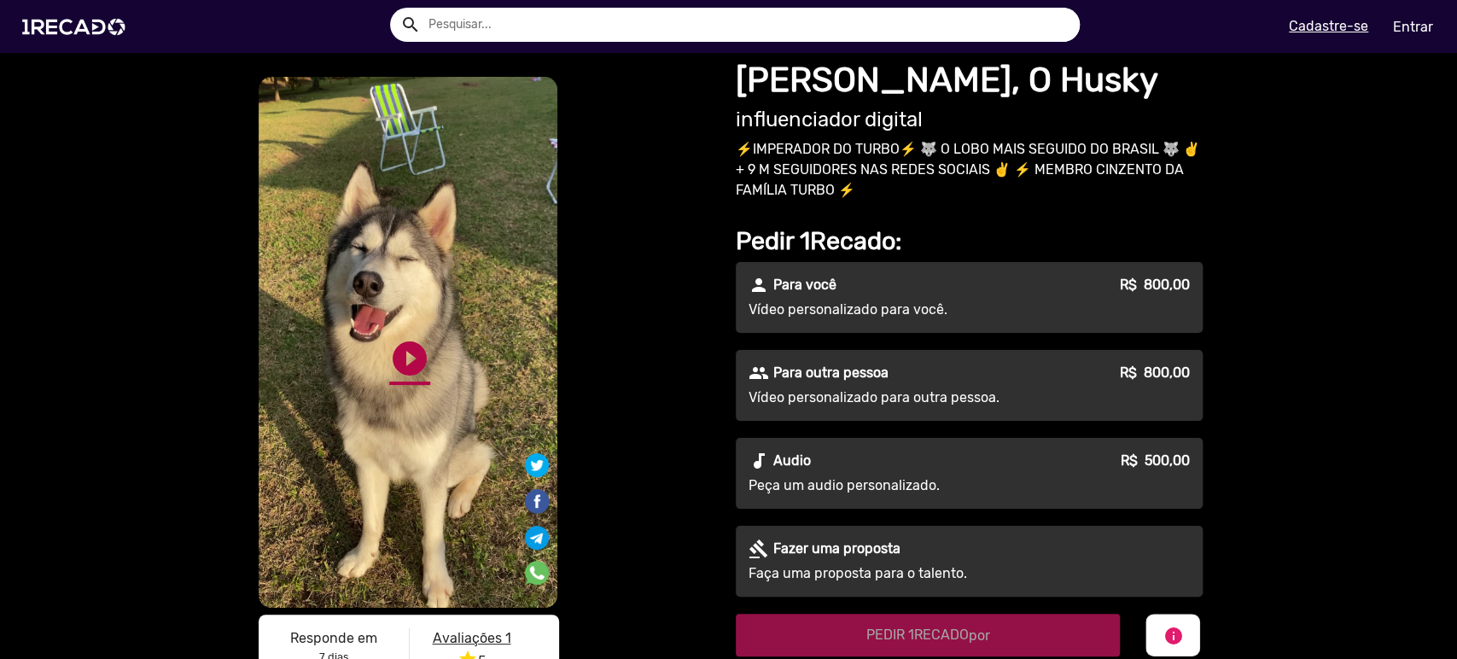
click at [392, 354] on link "play_circle_filled" at bounding box center [409, 358] width 41 height 41
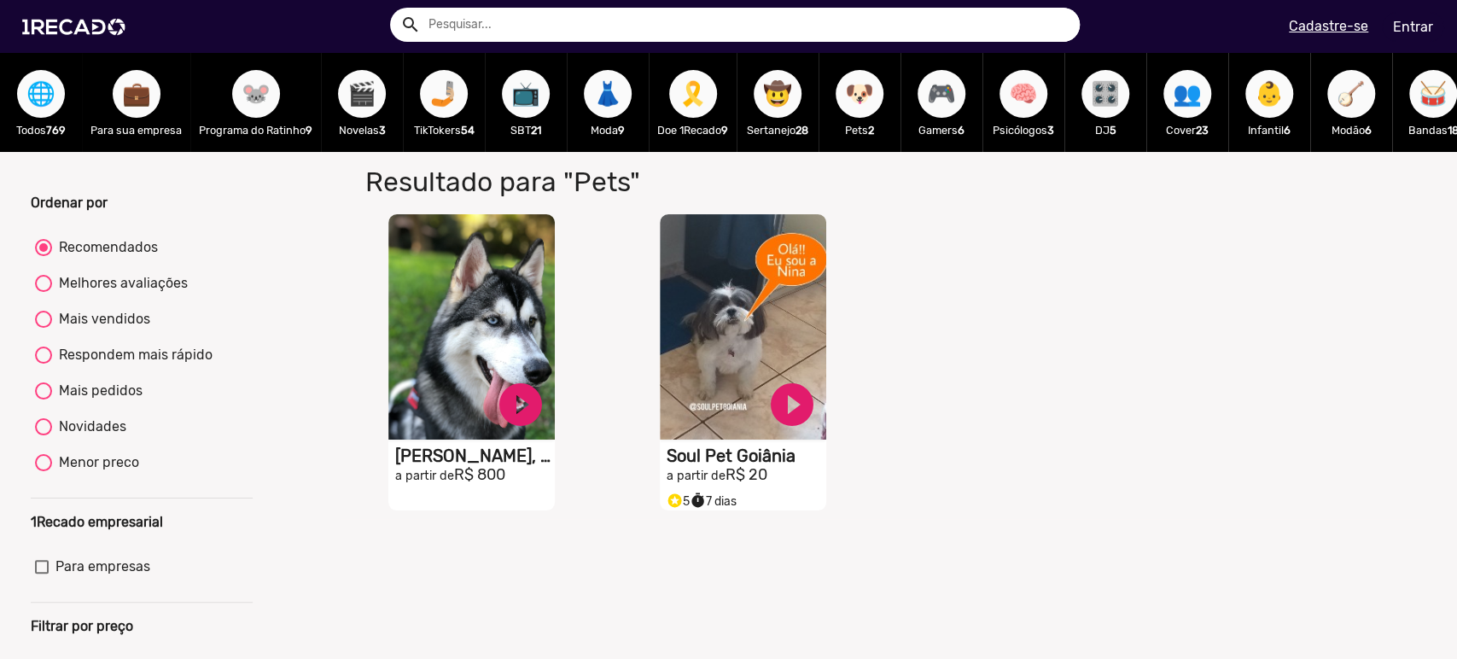
click at [364, 88] on span "🎬" at bounding box center [361, 94] width 29 height 48
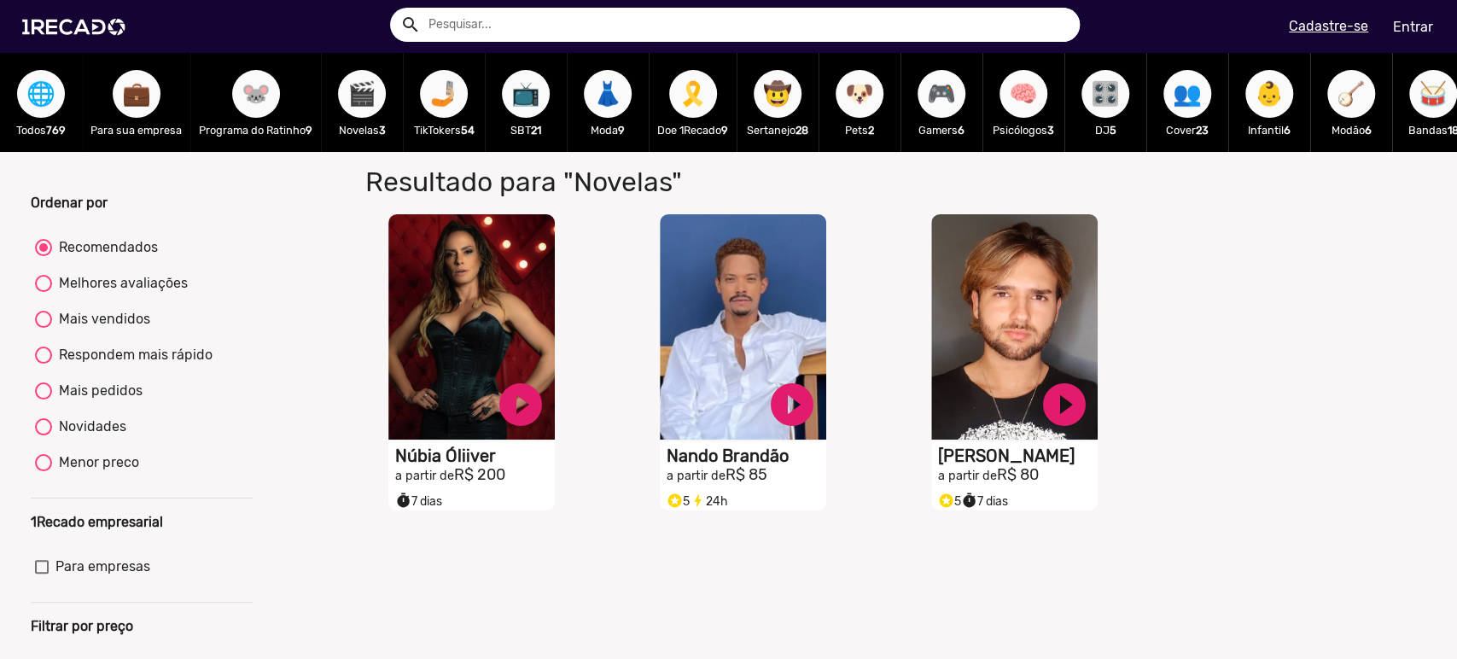
click at [445, 87] on span "🤳🏼" at bounding box center [443, 94] width 29 height 48
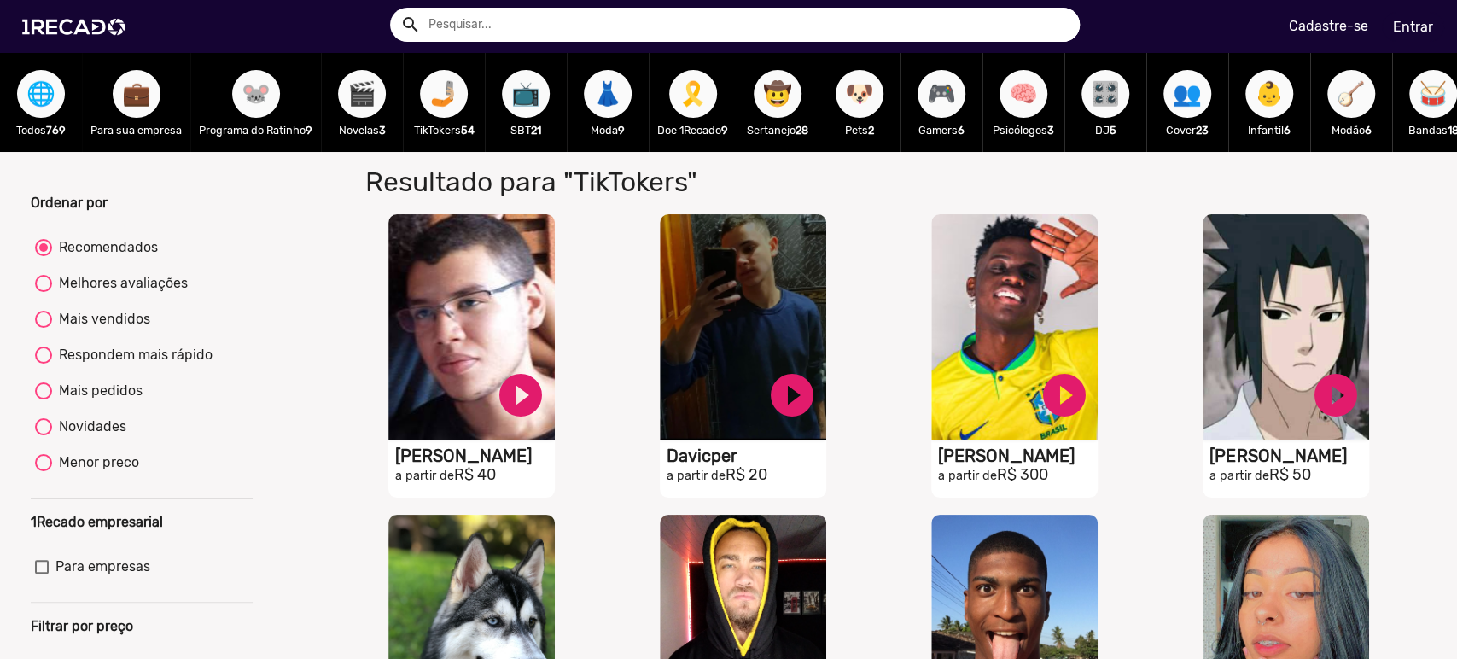
click at [38, 111] on span "🌐" at bounding box center [40, 94] width 29 height 48
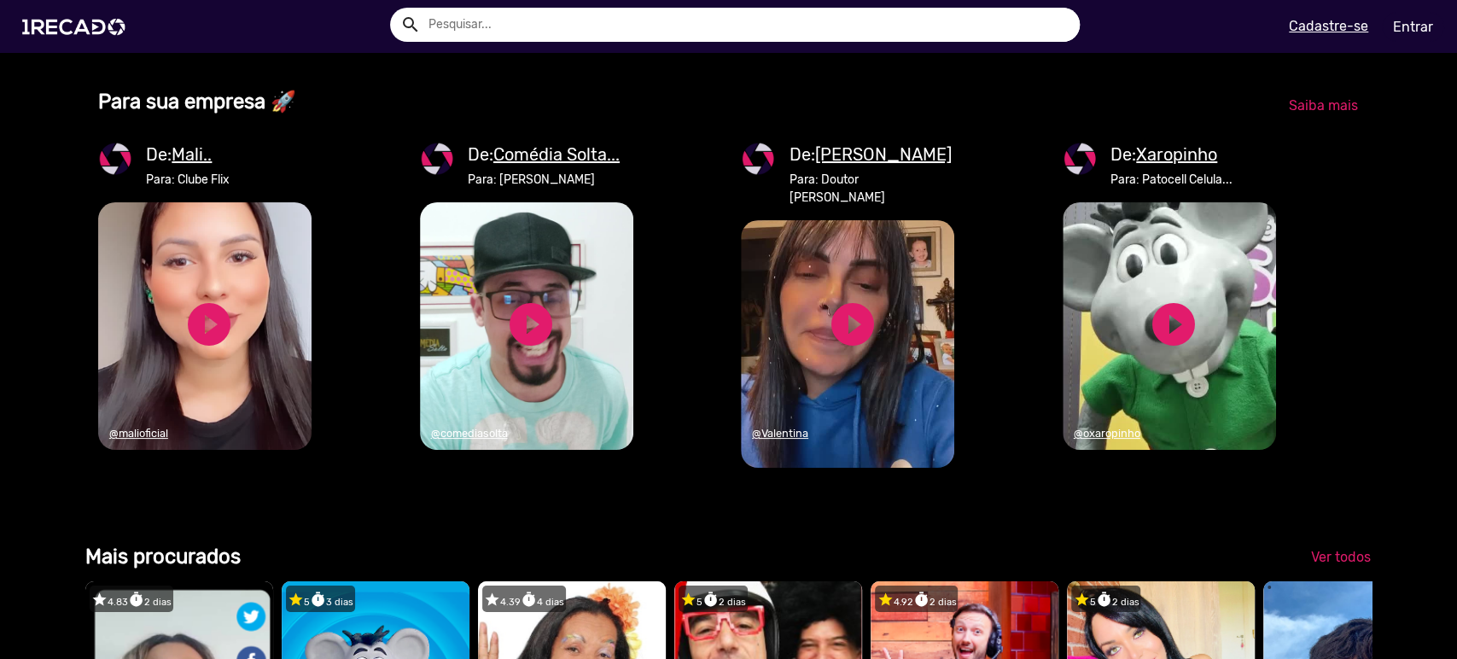
scroll to position [0, 4322]
click at [1302, 114] on span "Saiba mais" at bounding box center [1323, 105] width 69 height 16
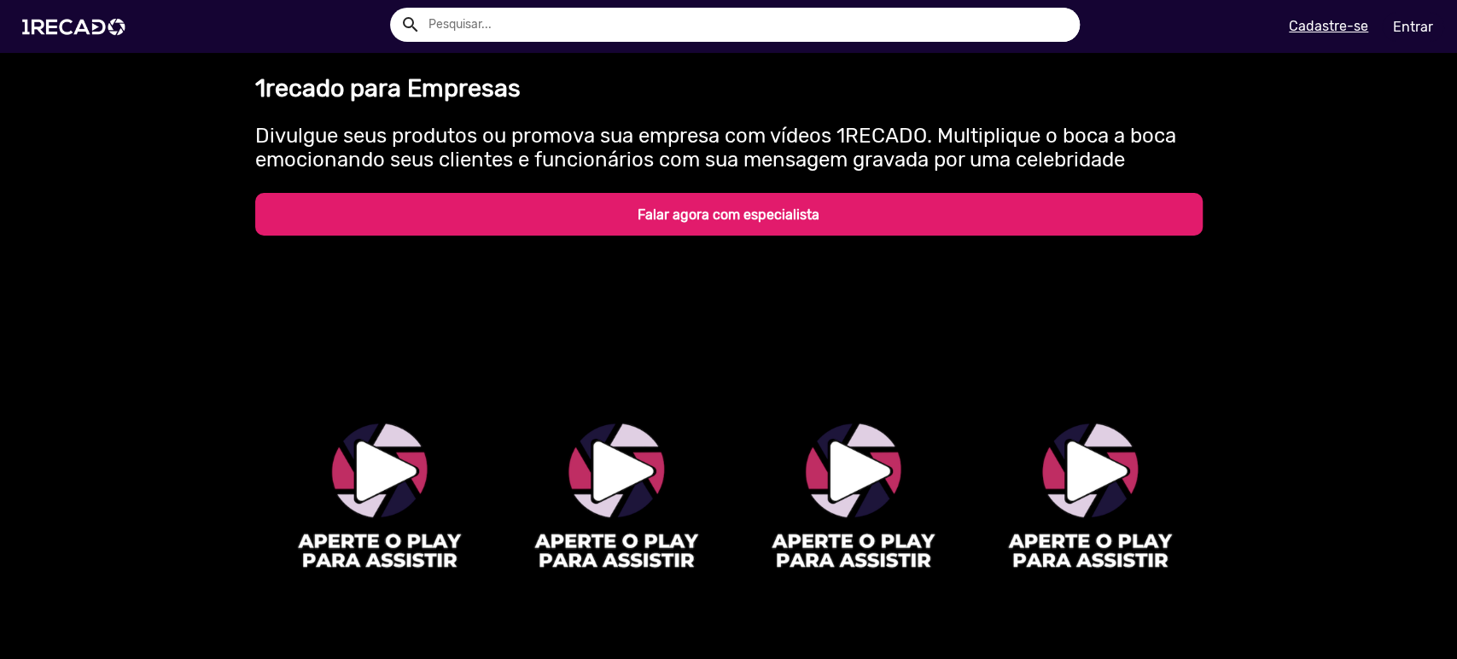
scroll to position [253, 0]
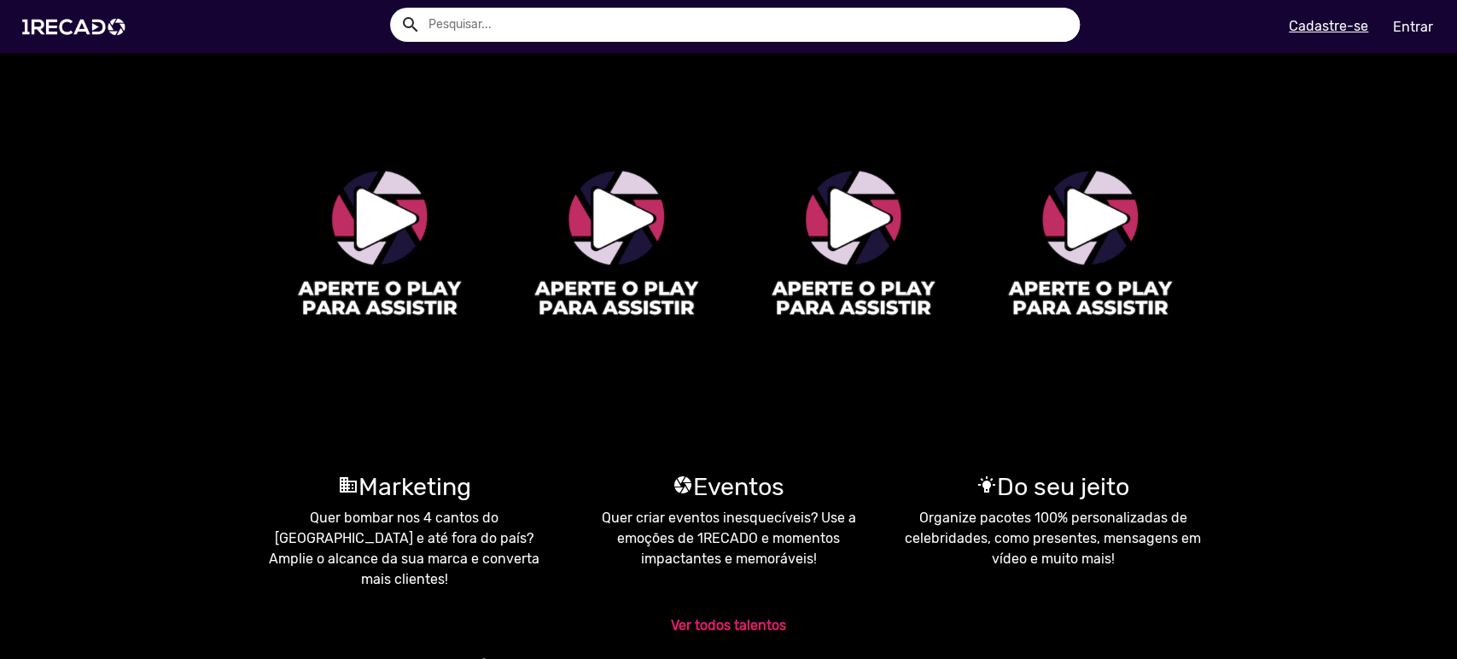
click at [623, 205] on video "1RECADO vídeos dedicados para fãs e empresas" at bounding box center [617, 224] width 224 height 415
click at [367, 227] on video "1RECADO vídeos dedicados para fãs e empresas" at bounding box center [381, 224] width 224 height 415
click at [377, 196] on link "pause_circle" at bounding box center [388, 205] width 34 height 34
click at [615, 209] on link "pause_circle" at bounding box center [625, 205] width 34 height 34
click at [819, 202] on video "1RECADO vídeos dedicados para fãs e empresas" at bounding box center [855, 224] width 224 height 415
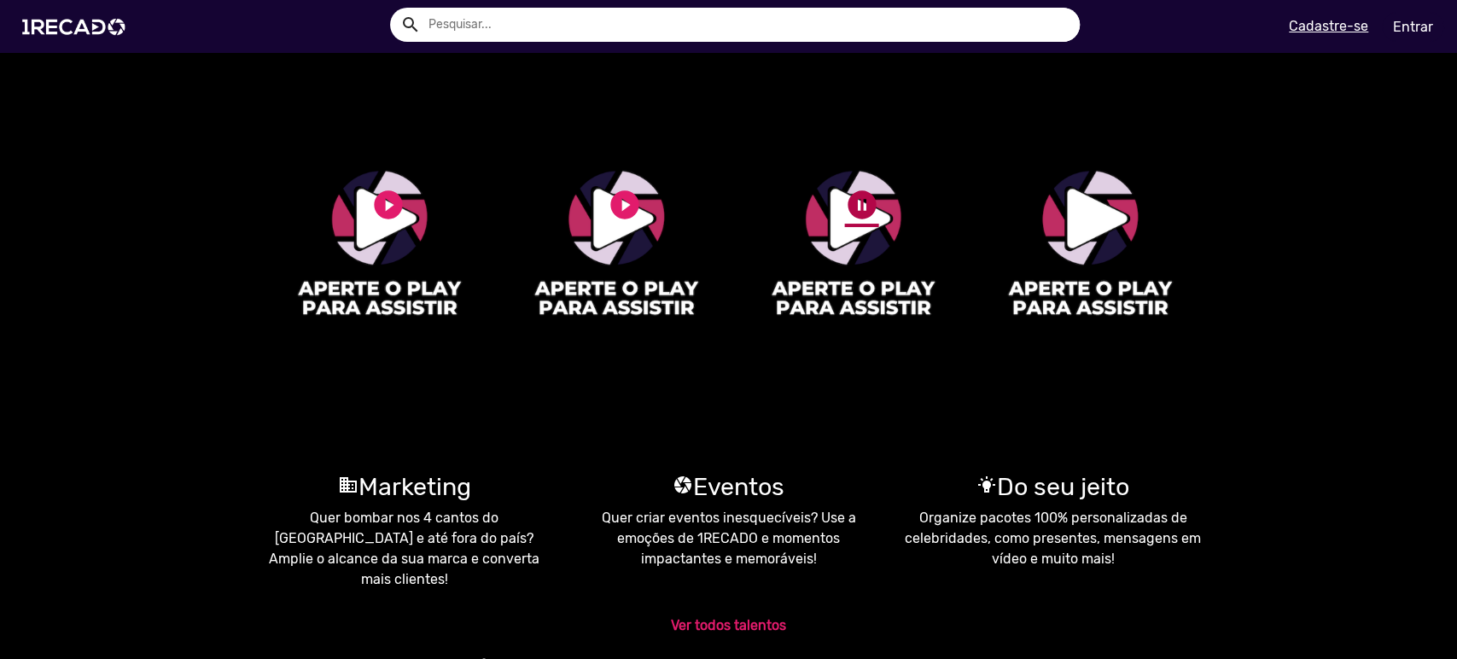
click at [861, 201] on link "pause_circle" at bounding box center [862, 205] width 34 height 34
click at [1043, 216] on video "1RECADO vídeos dedicados para fãs e empresas" at bounding box center [1091, 224] width 224 height 415
click at [1081, 203] on link "pause_circle" at bounding box center [1098, 205] width 34 height 34
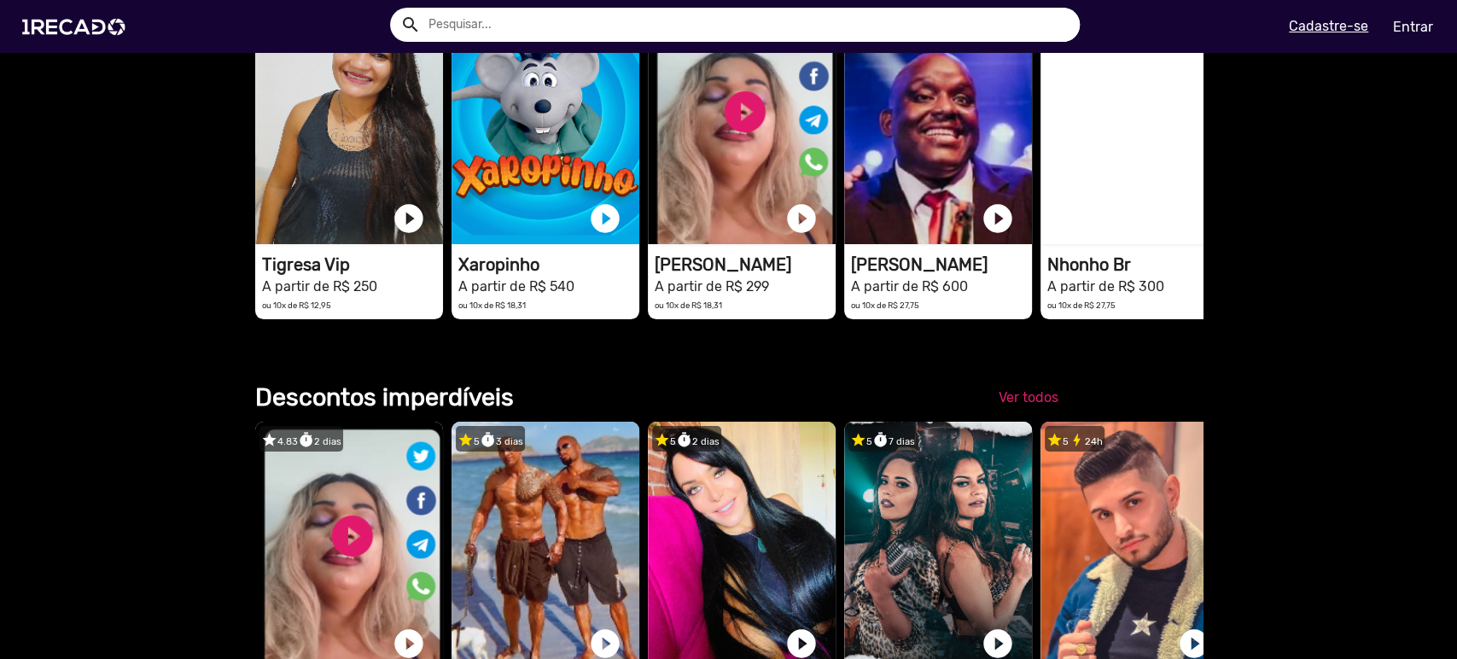
scroll to position [758, 0]
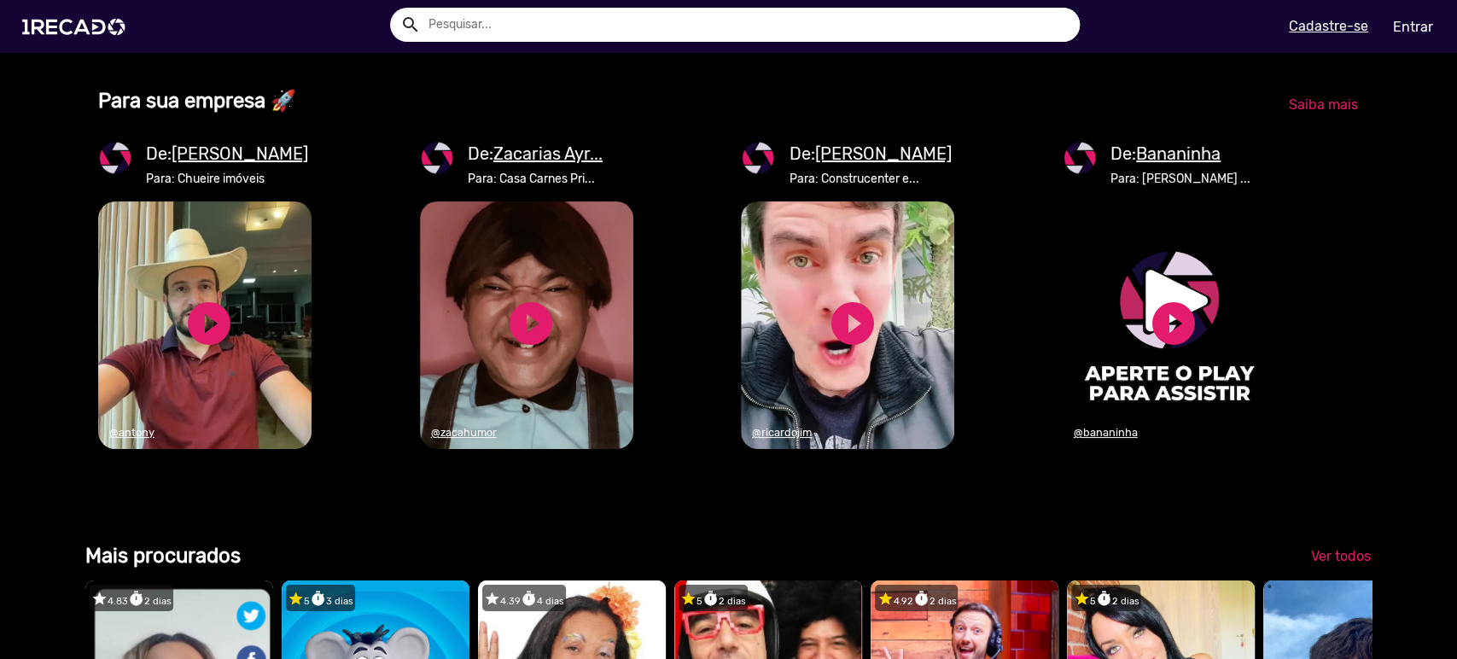
scroll to position [0, 1441]
click at [1291, 113] on span "Saiba mais" at bounding box center [1323, 104] width 69 height 16
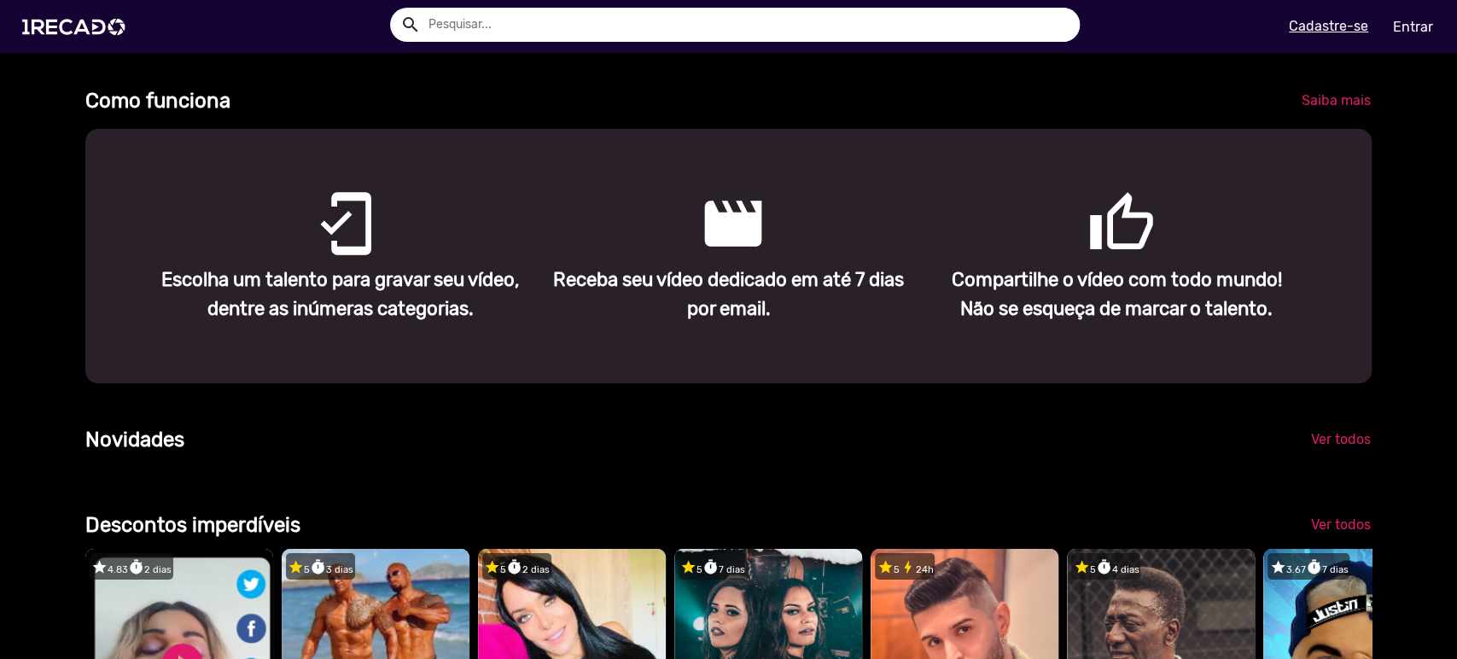
scroll to position [1011, 0]
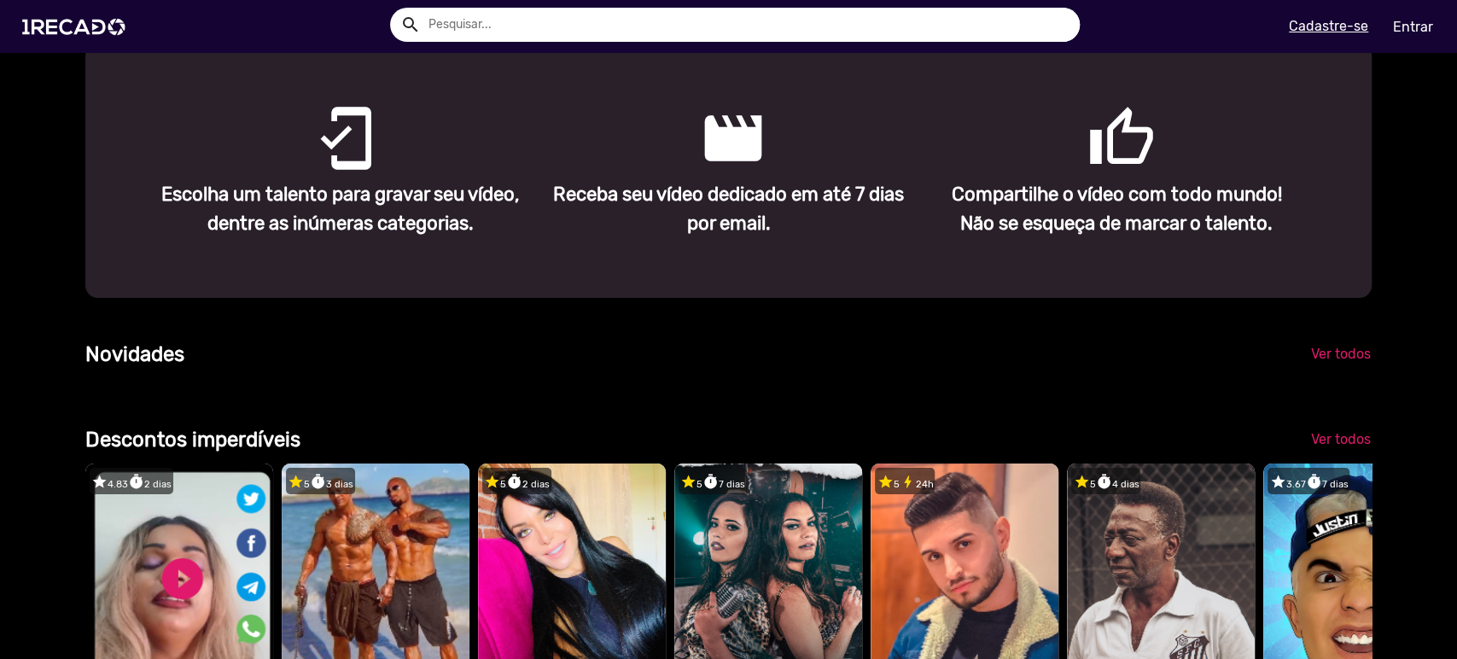
click at [348, 218] on p "Escolha um talento para gravar seu vídeo, dentre as inúmeras categorias." at bounding box center [340, 208] width 363 height 57
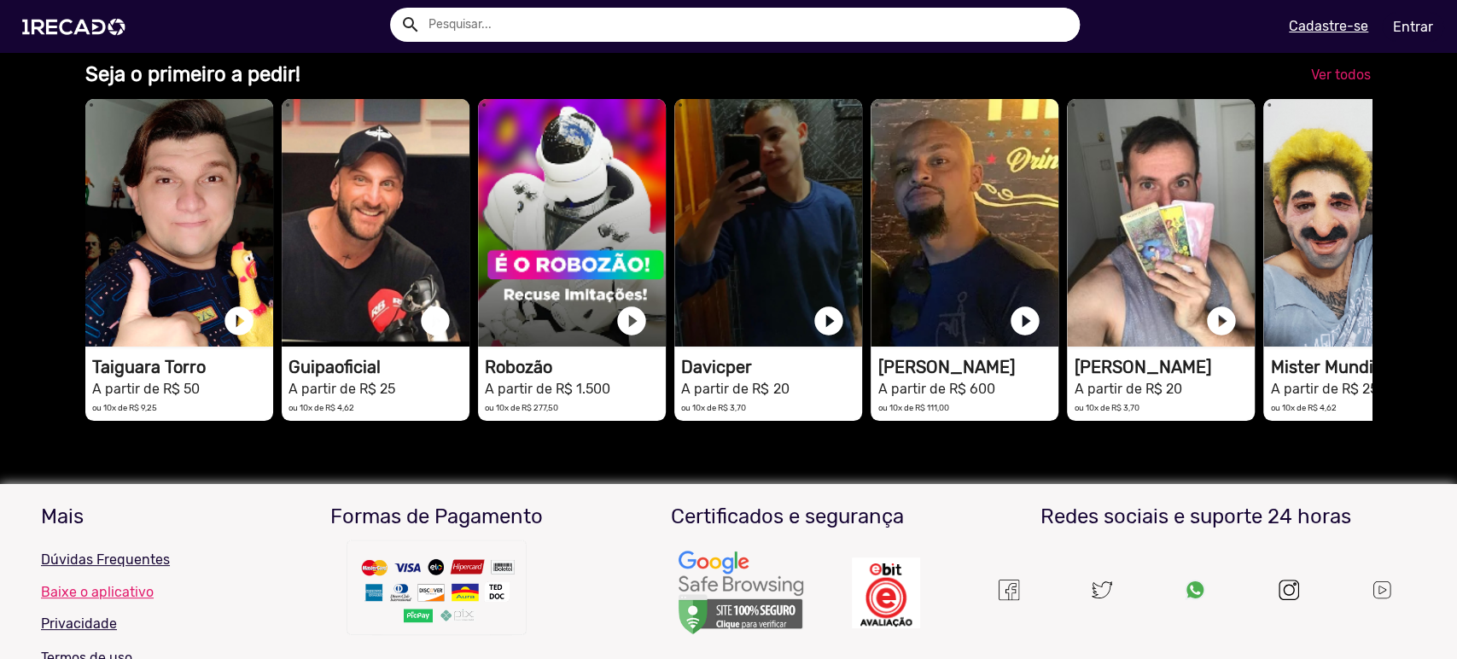
scroll to position [0, 0]
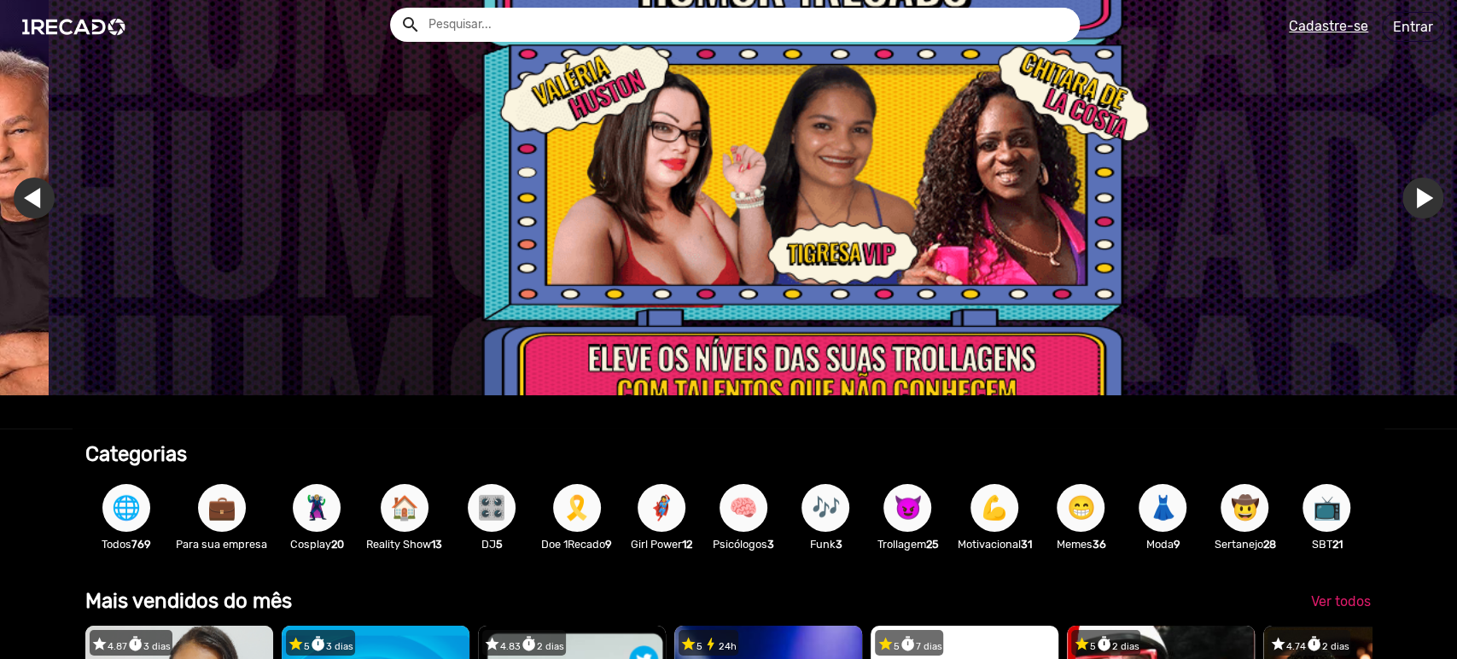
click at [124, 515] on span "🌐" at bounding box center [126, 508] width 29 height 48
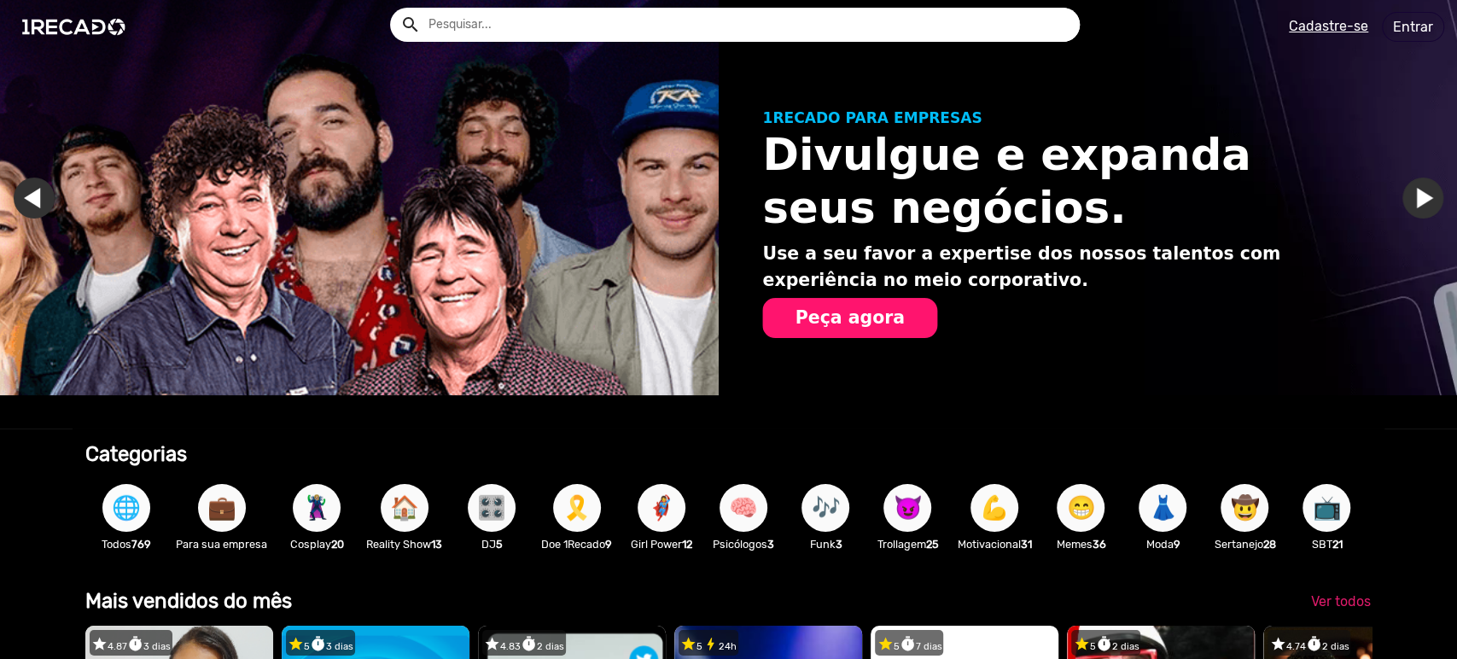
click at [132, 504] on span "🌐" at bounding box center [126, 508] width 29 height 48
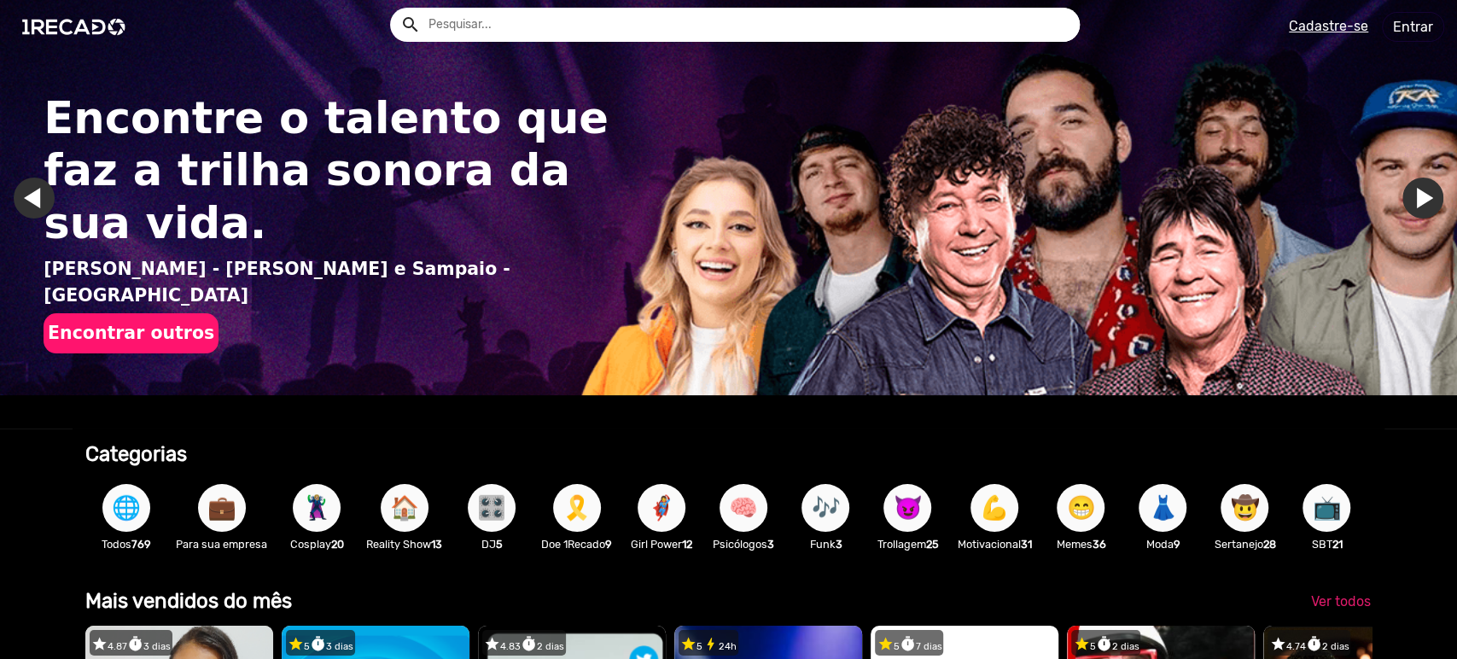
click at [133, 504] on span "🌐" at bounding box center [126, 508] width 29 height 48
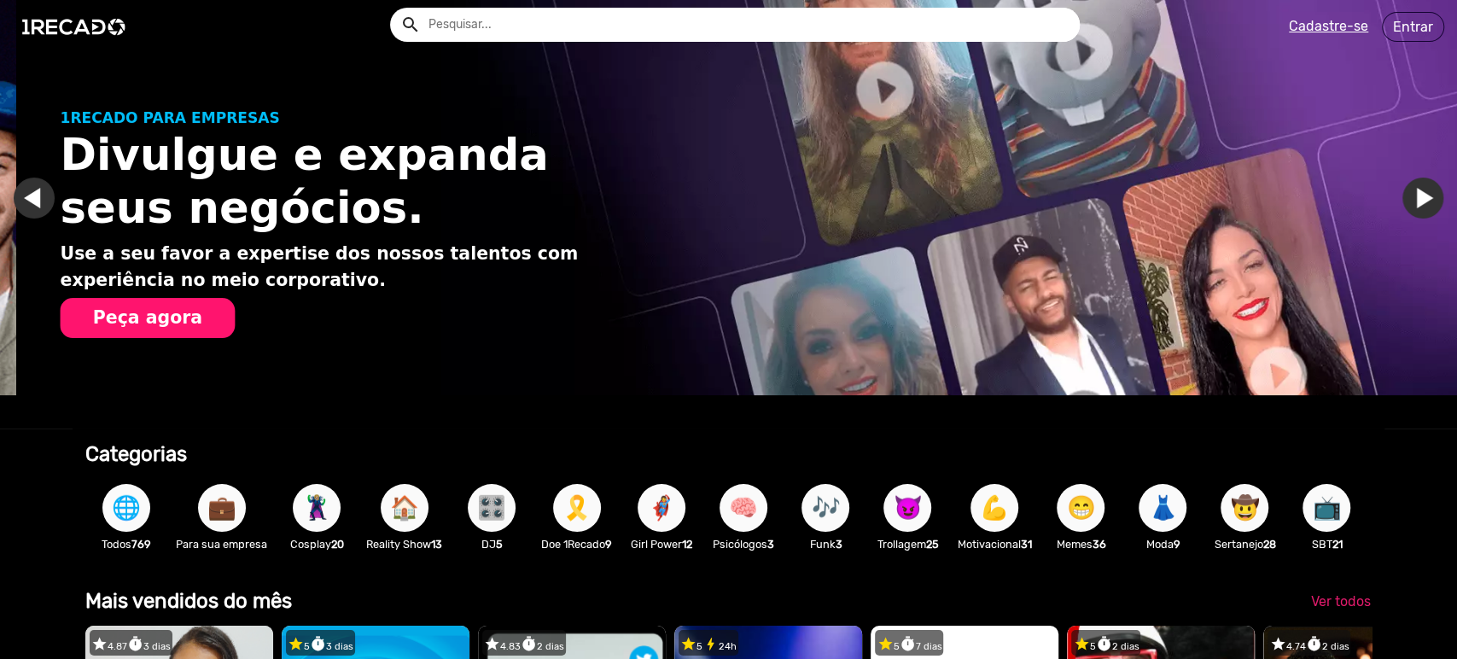
click at [120, 506] on span "🌐" at bounding box center [126, 508] width 29 height 48
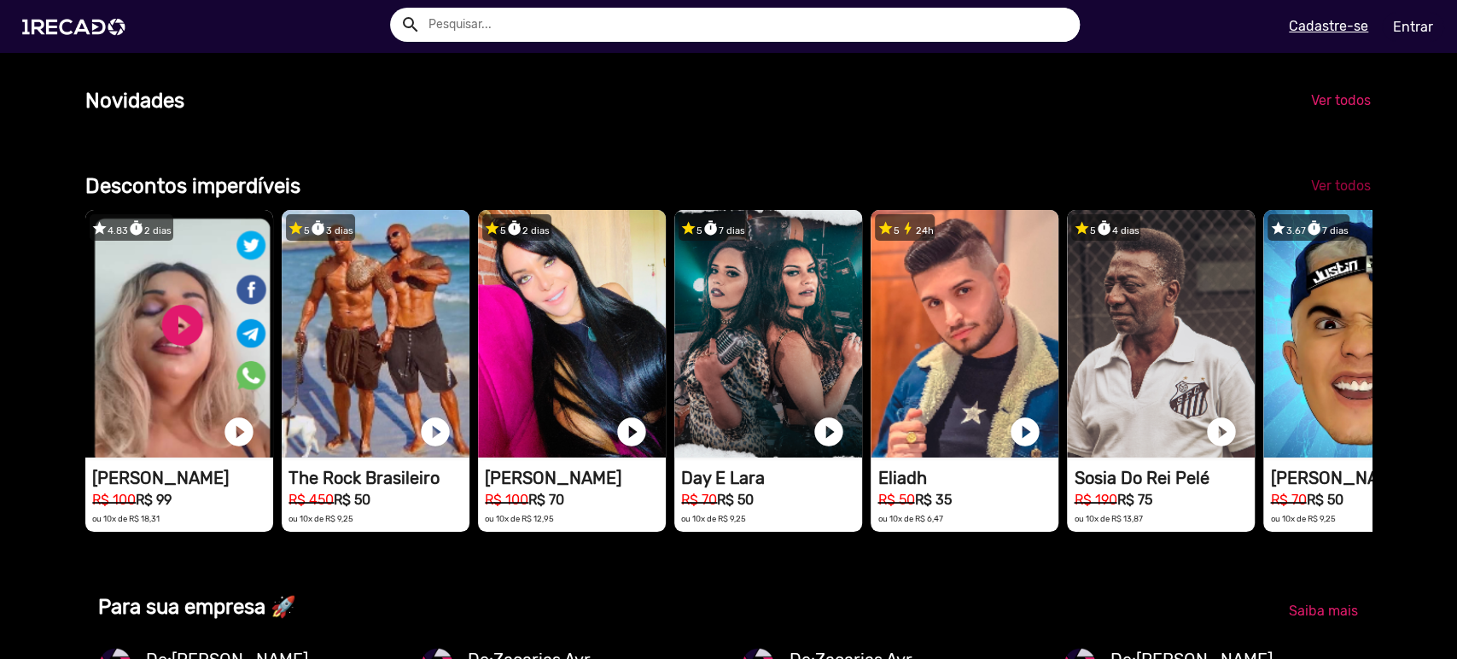
click at [1348, 201] on link "Ver todos" at bounding box center [1340, 186] width 87 height 31
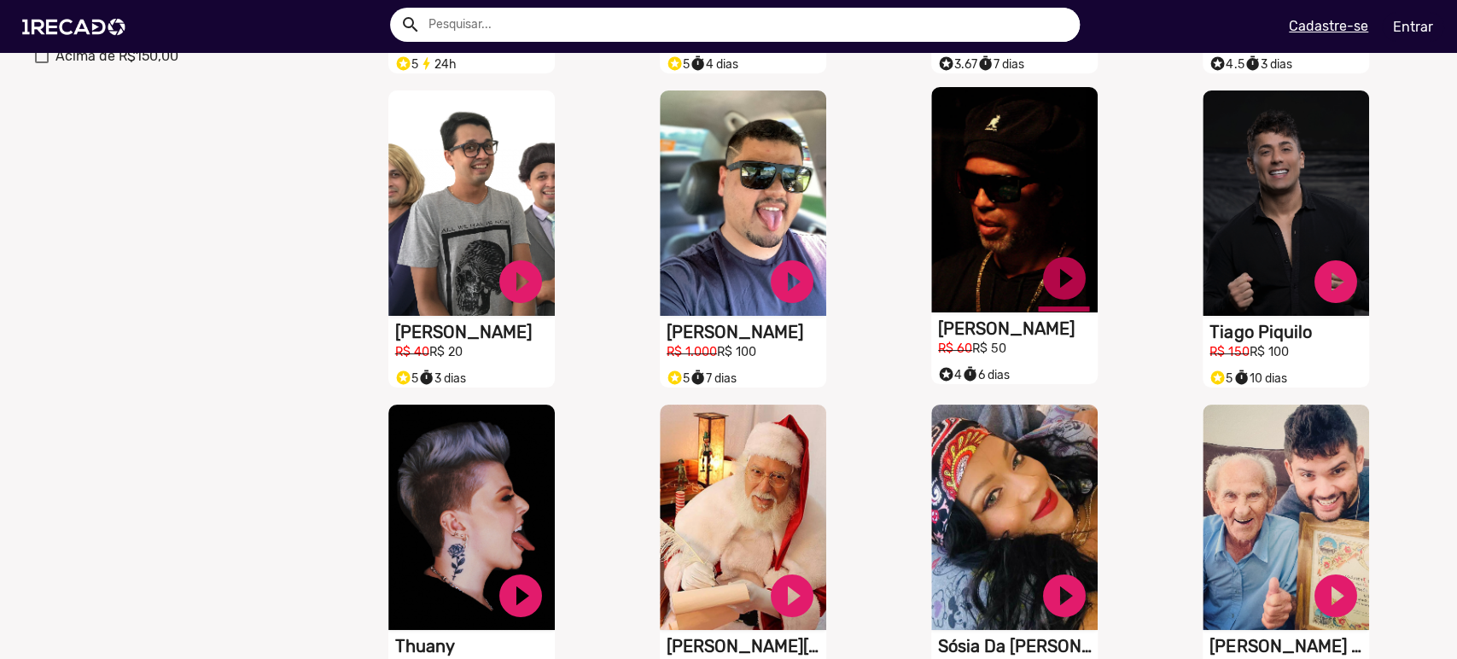
click at [1057, 279] on link "play_circle_filled" at bounding box center [1063, 278] width 51 height 51
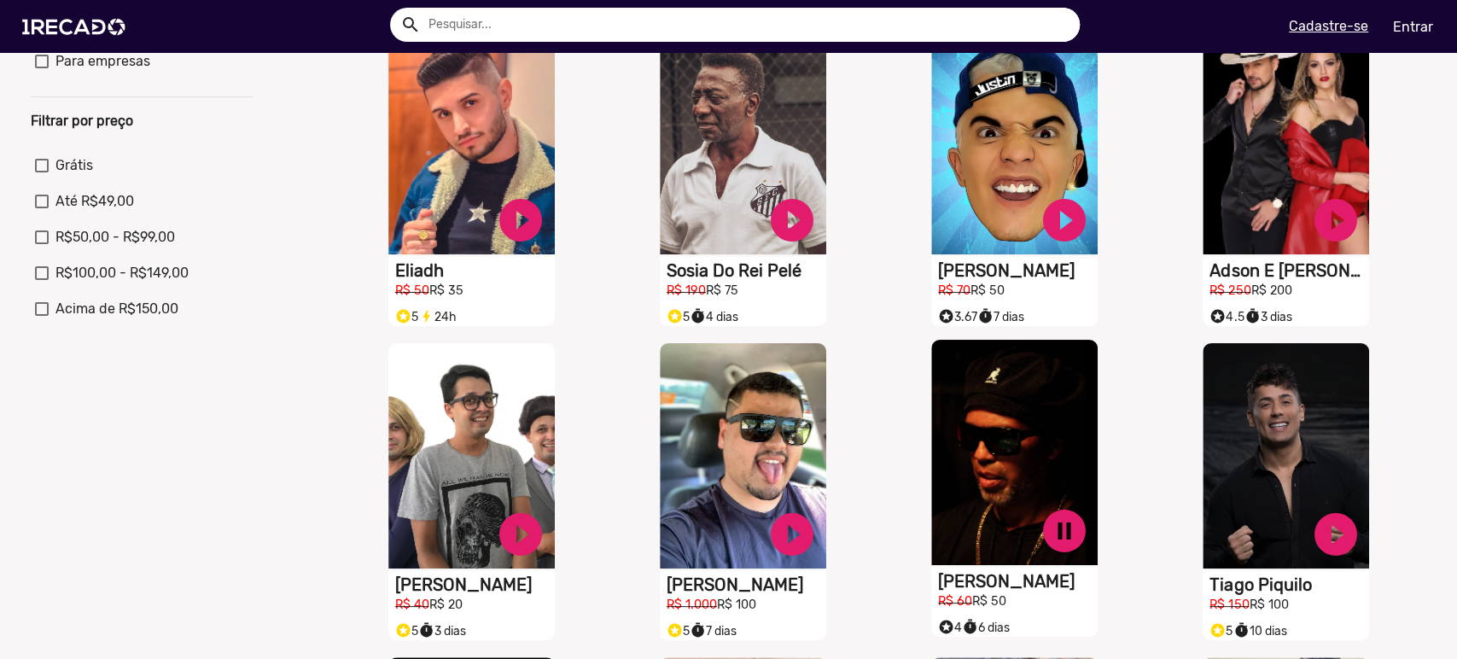
click at [1001, 417] on video "S1RECADO vídeos dedicados para fãs e empresas" at bounding box center [1014, 452] width 166 height 225
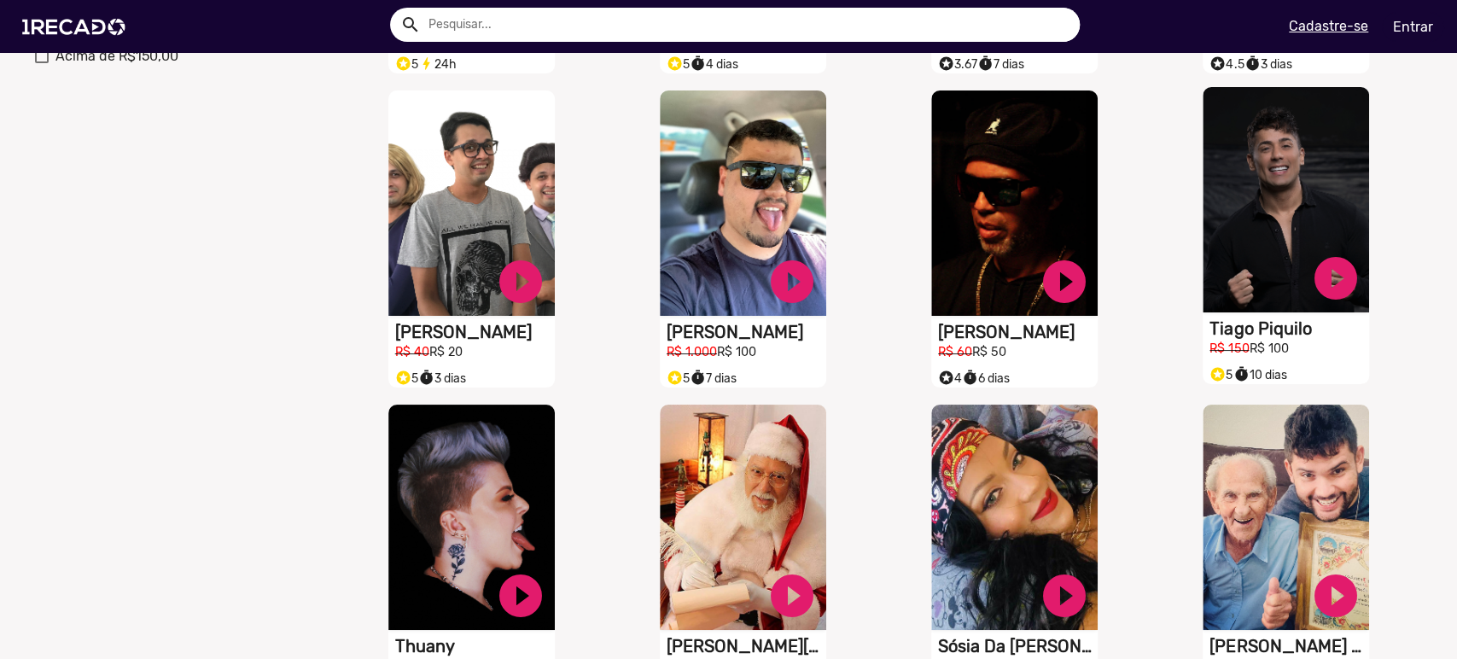
click at [1241, 212] on video "S1RECADO vídeos dedicados para fãs e empresas" at bounding box center [1286, 199] width 166 height 225
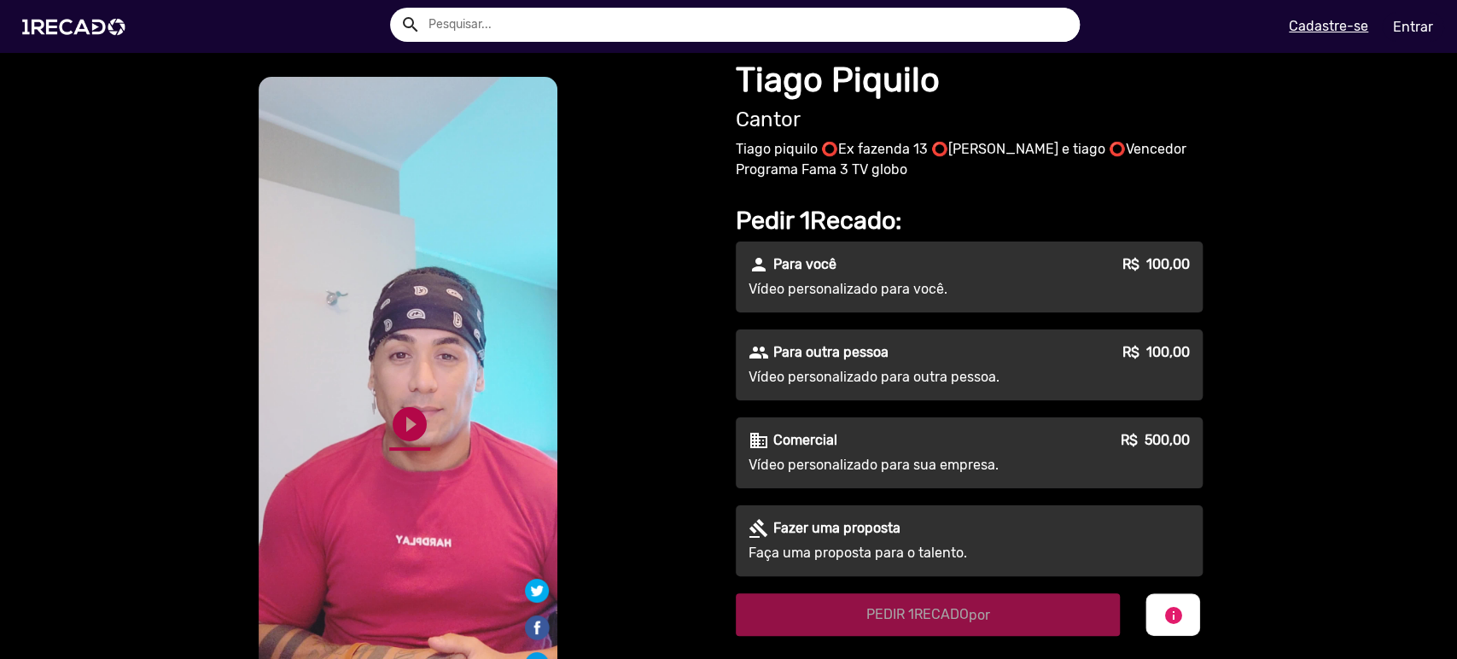
click at [389, 411] on link "play_circle_filled" at bounding box center [409, 424] width 41 height 41
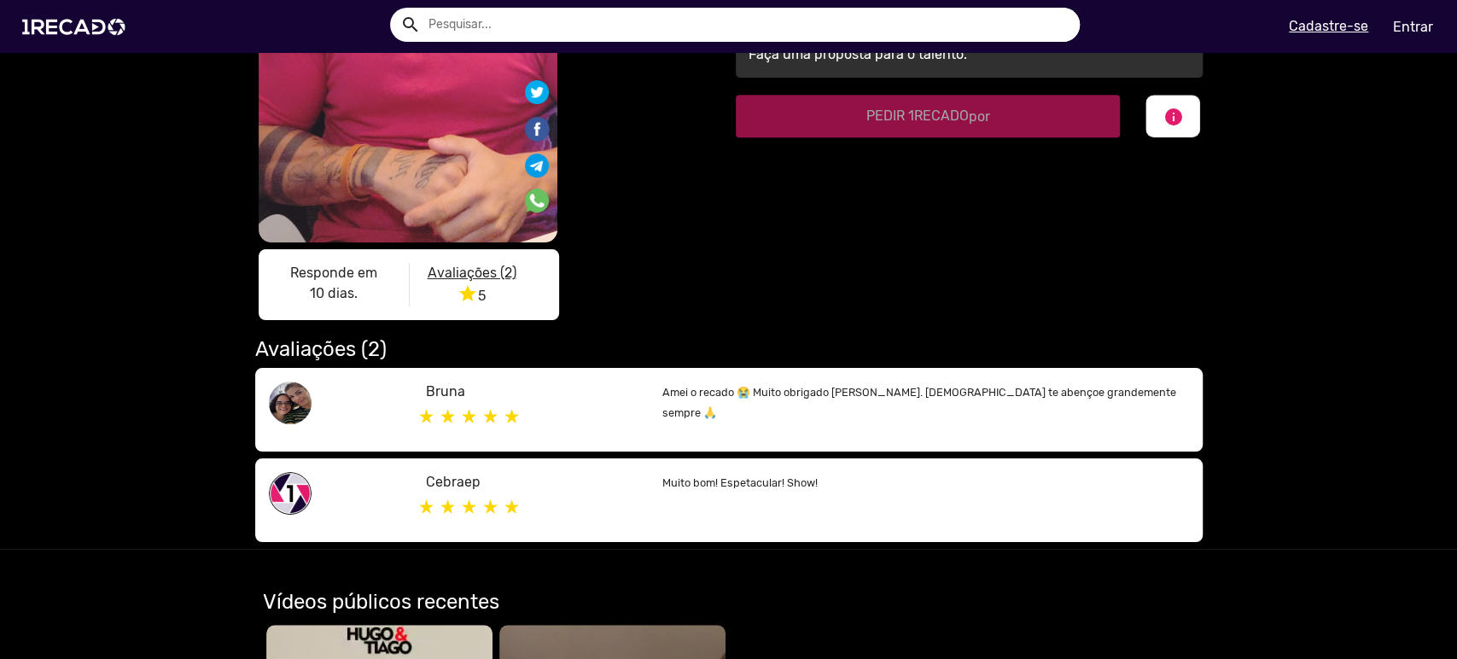
scroll to position [253, 0]
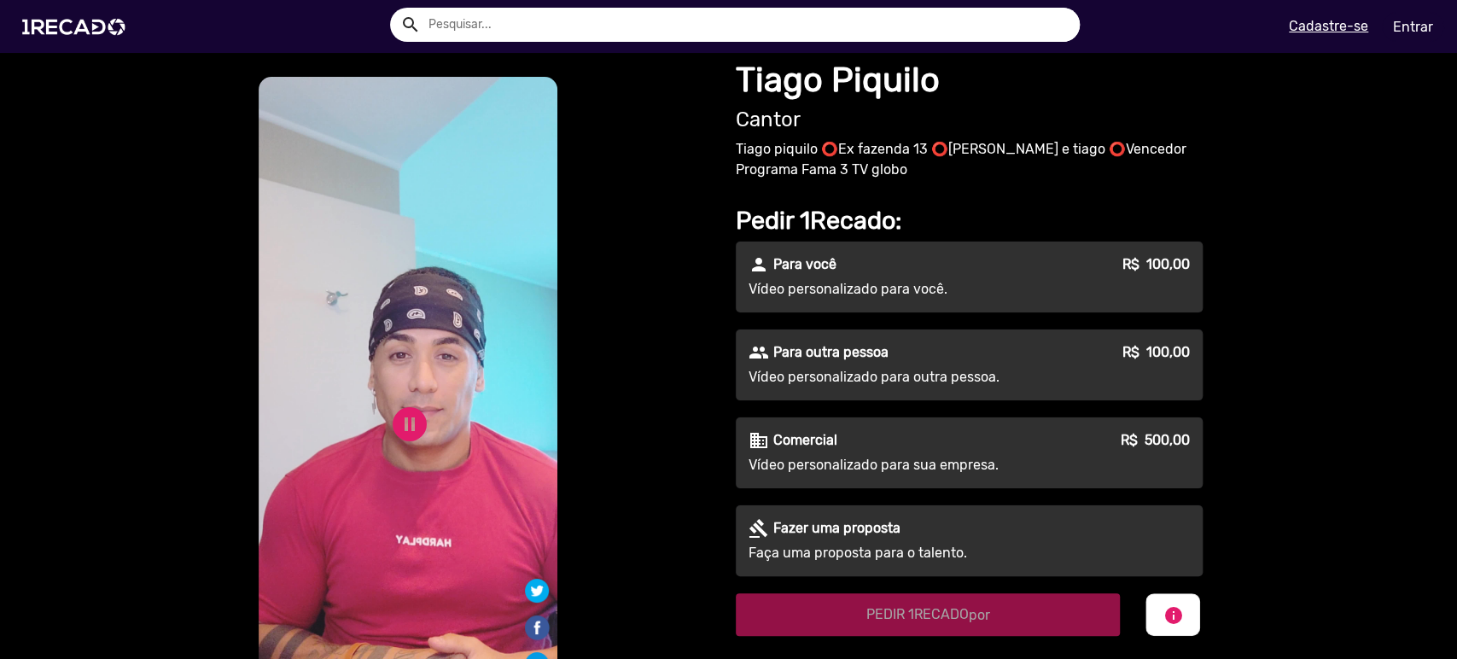
click at [434, 365] on video "S1RECADO vídeos dedicados para fãs e empresas" at bounding box center [408, 409] width 299 height 664
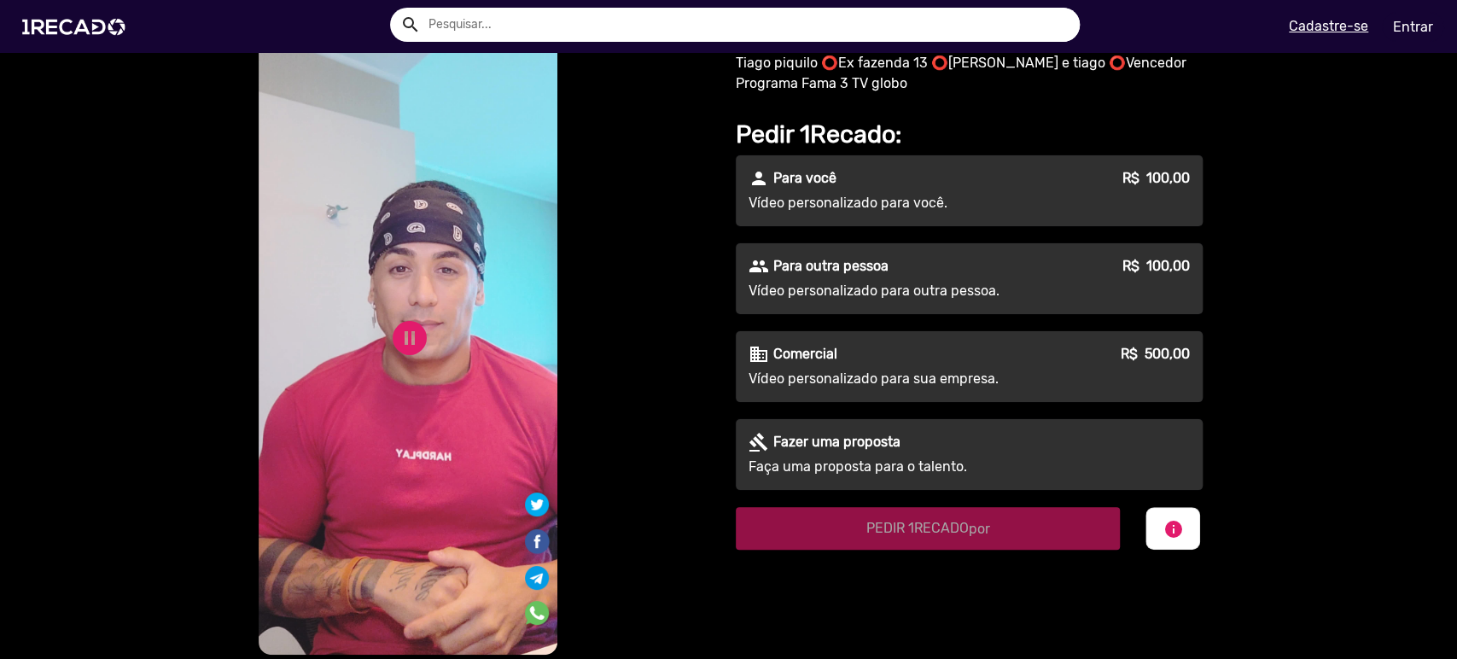
scroll to position [0, 0]
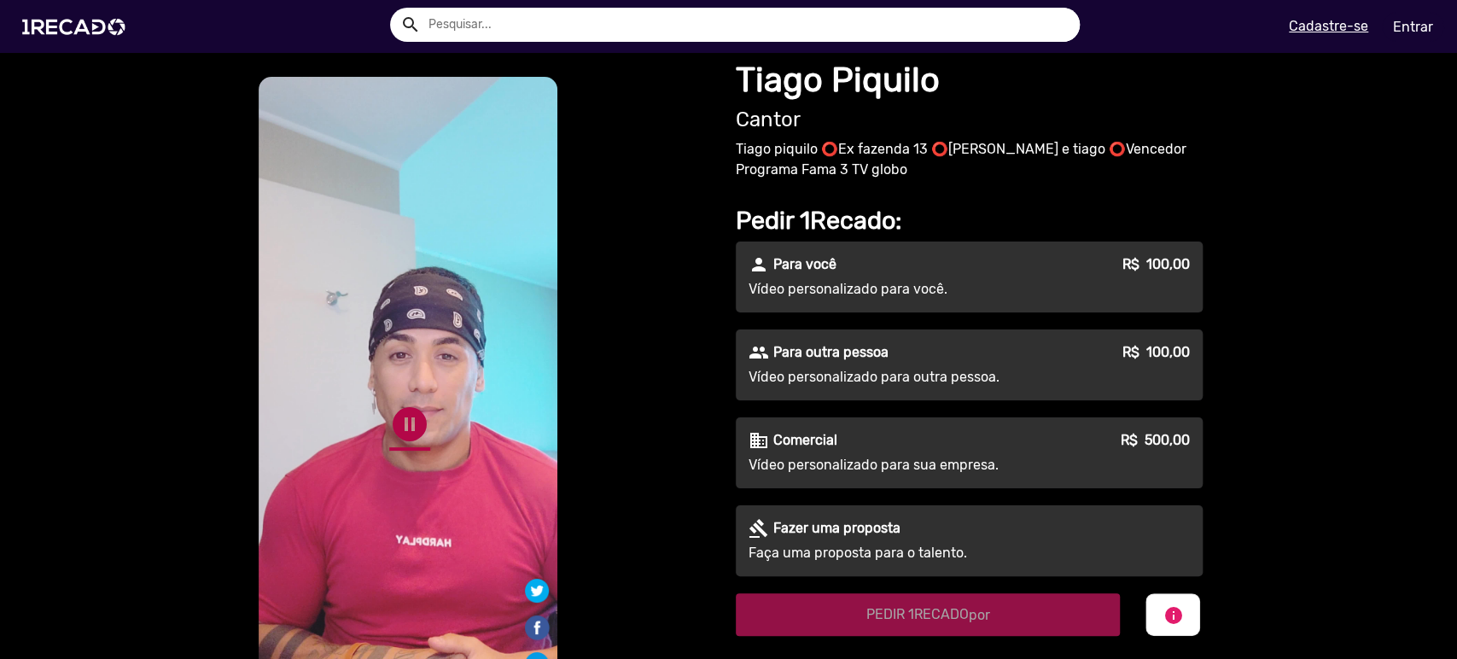
click at [410, 404] on link "pause_circle" at bounding box center [409, 424] width 41 height 41
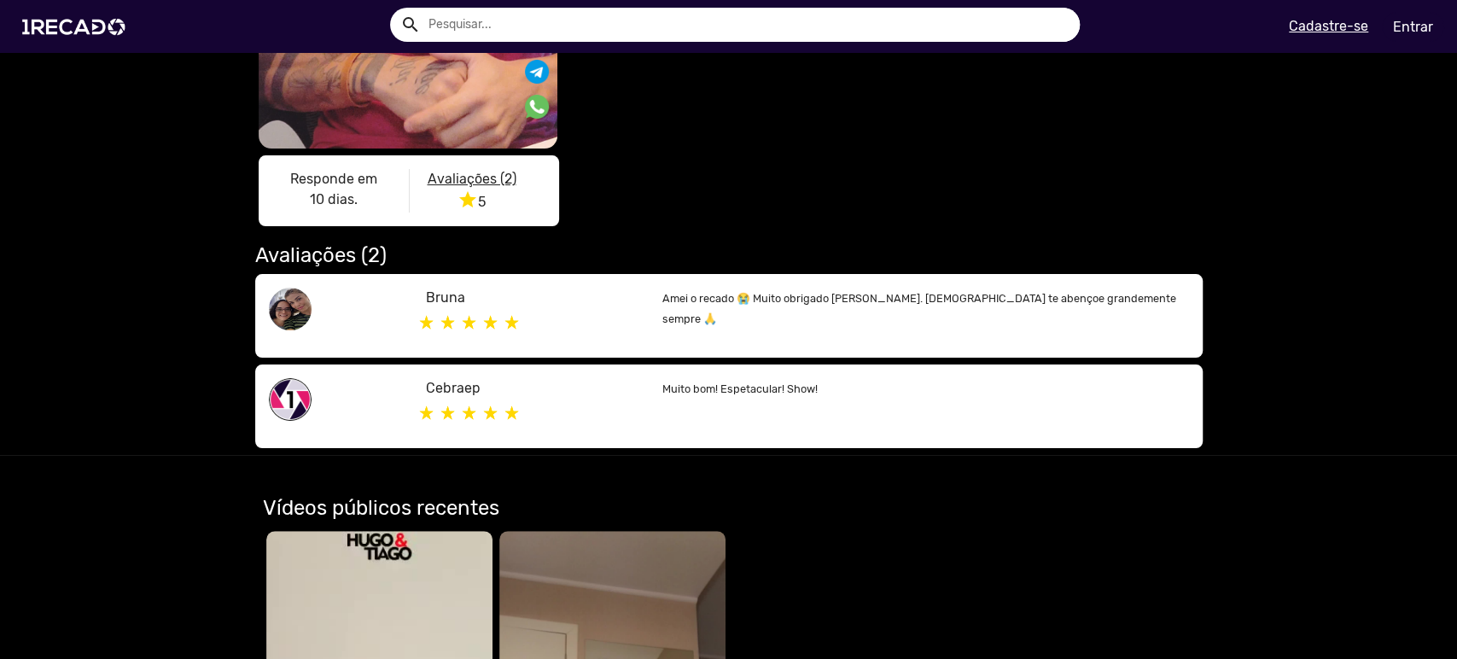
scroll to position [505, 0]
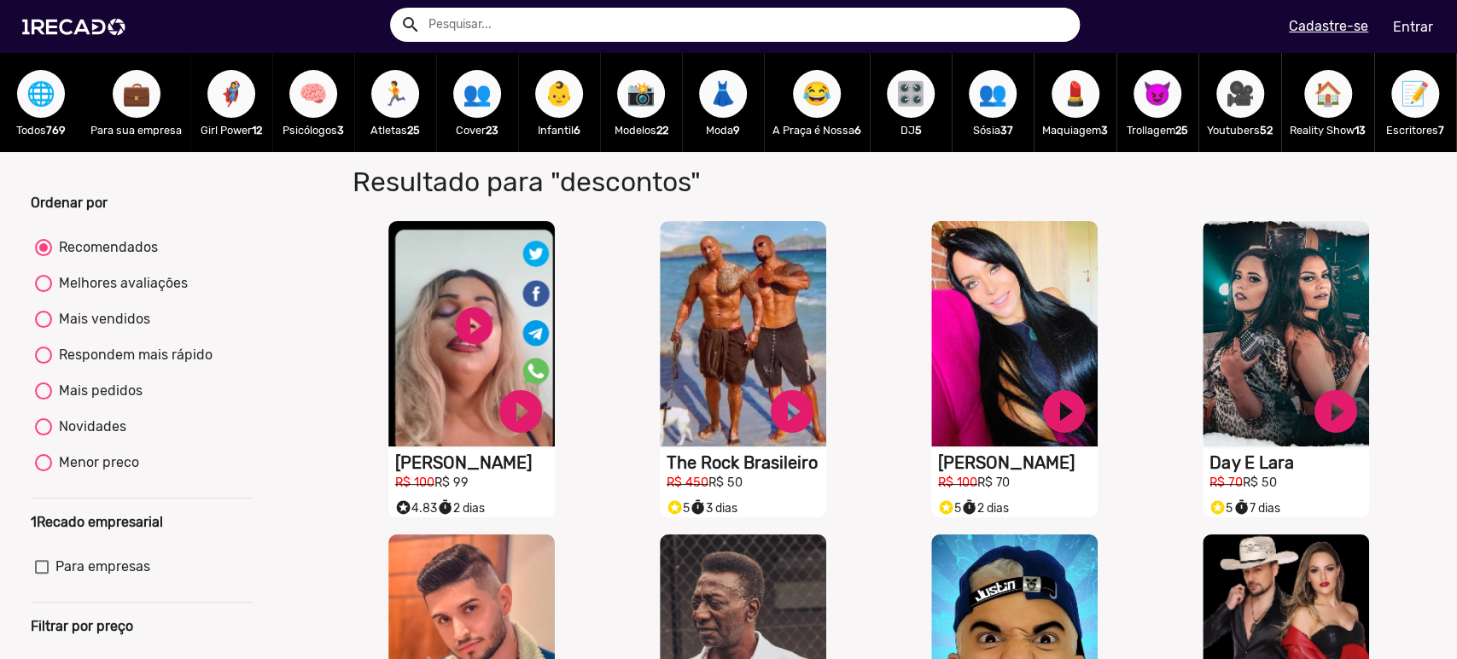
click at [44, 435] on div at bounding box center [43, 426] width 17 height 17
click at [44, 436] on input "Novidades" at bounding box center [43, 435] width 1 height 1
radio input "true"
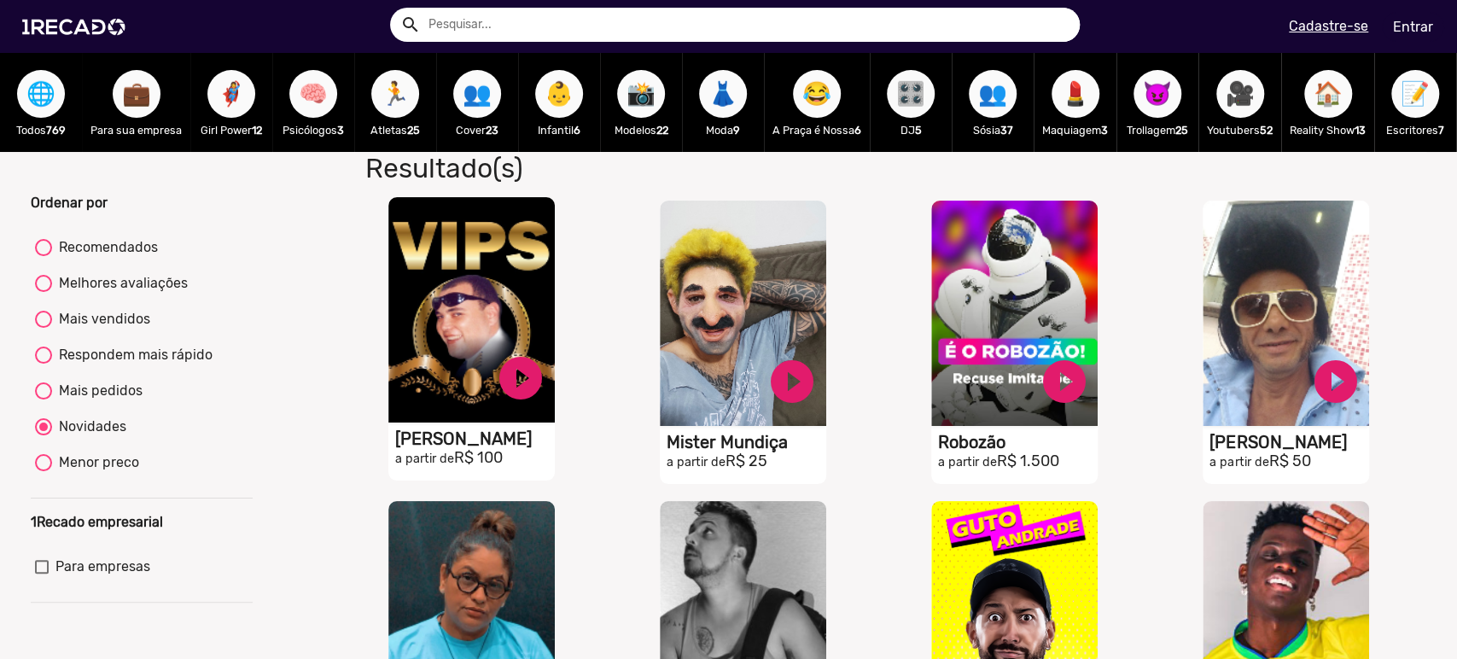
click at [509, 268] on video "S1RECADO vídeos dedicados para fãs e empresas" at bounding box center [471, 309] width 166 height 225
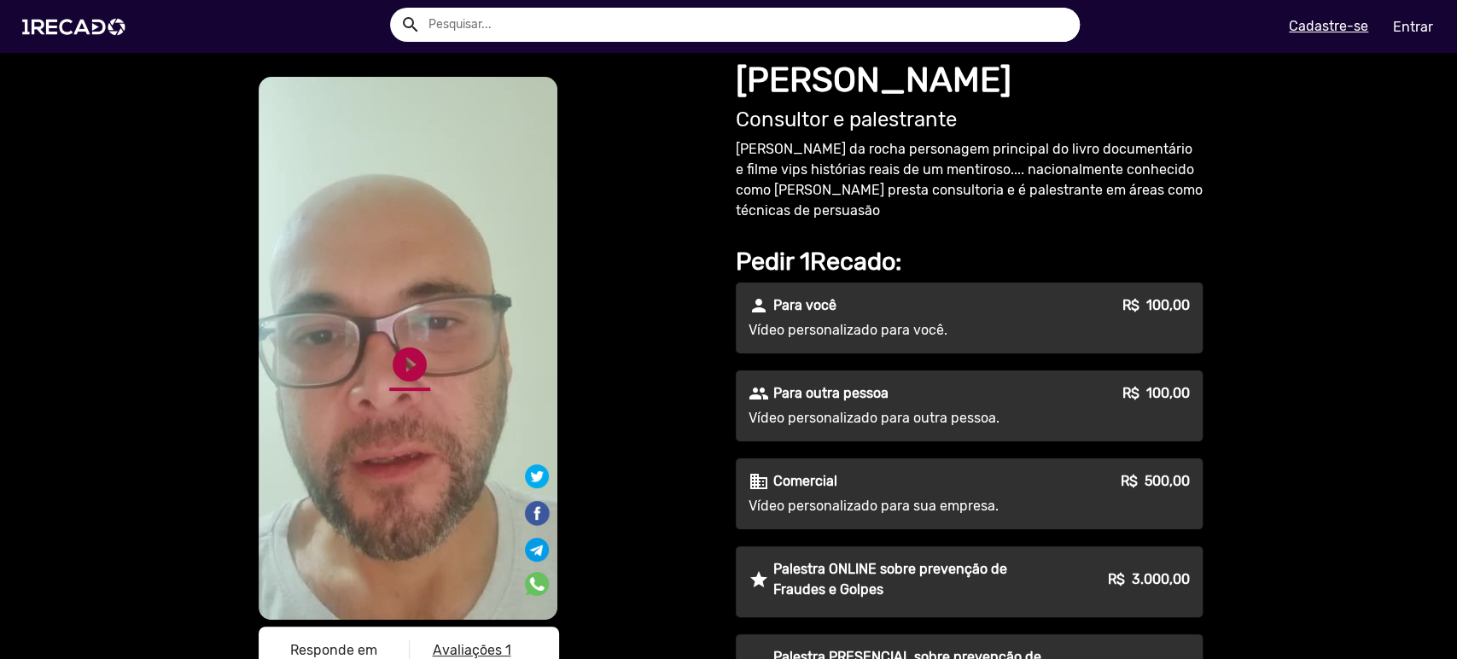
click at [402, 355] on link "play_circle_filled" at bounding box center [409, 364] width 41 height 41
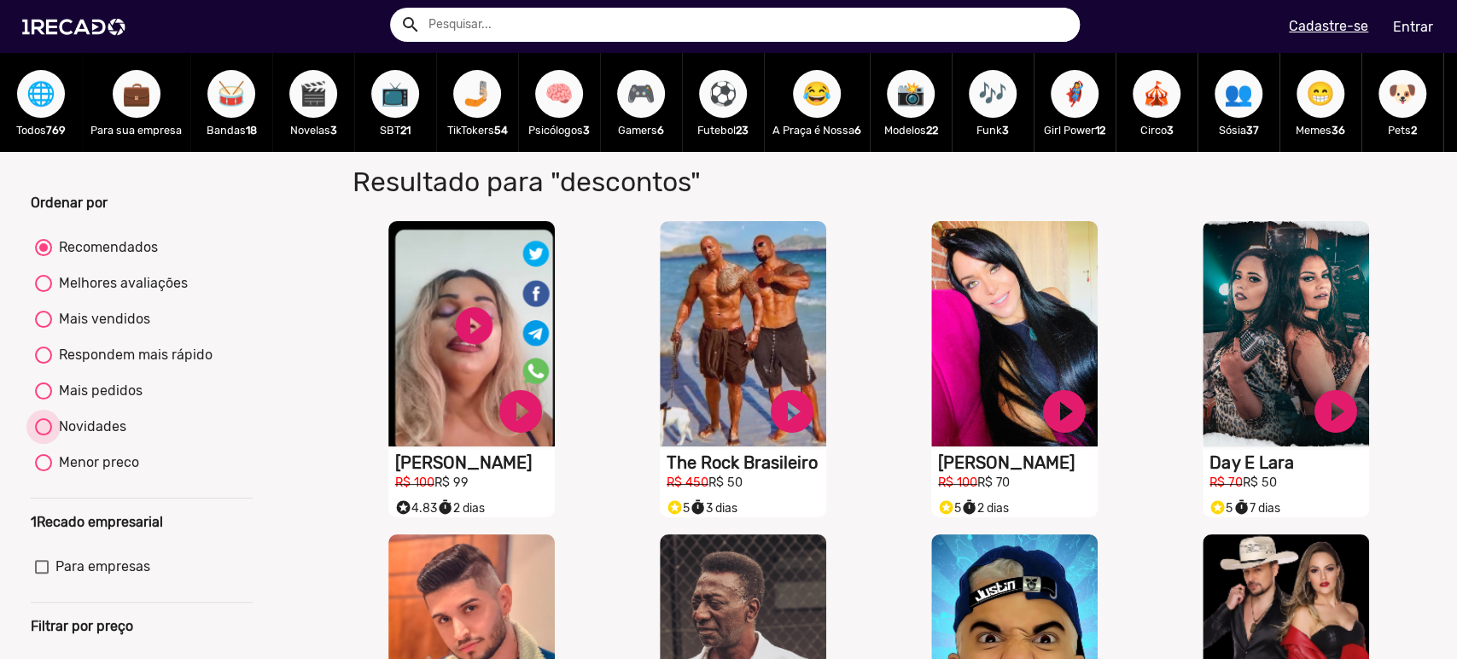
click at [106, 437] on div "Novidades" at bounding box center [89, 427] width 74 height 20
click at [44, 436] on input "Novidades" at bounding box center [43, 435] width 1 height 1
radio input "true"
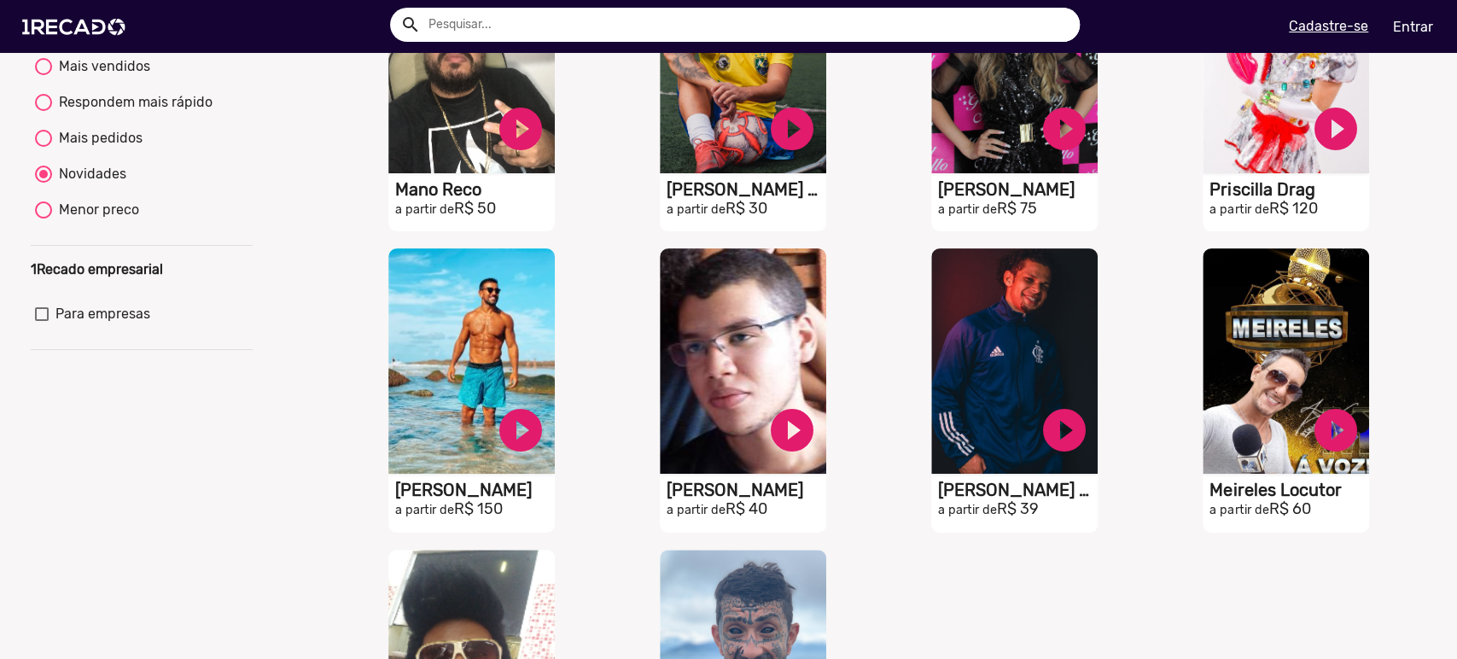
scroll to position [505, 0]
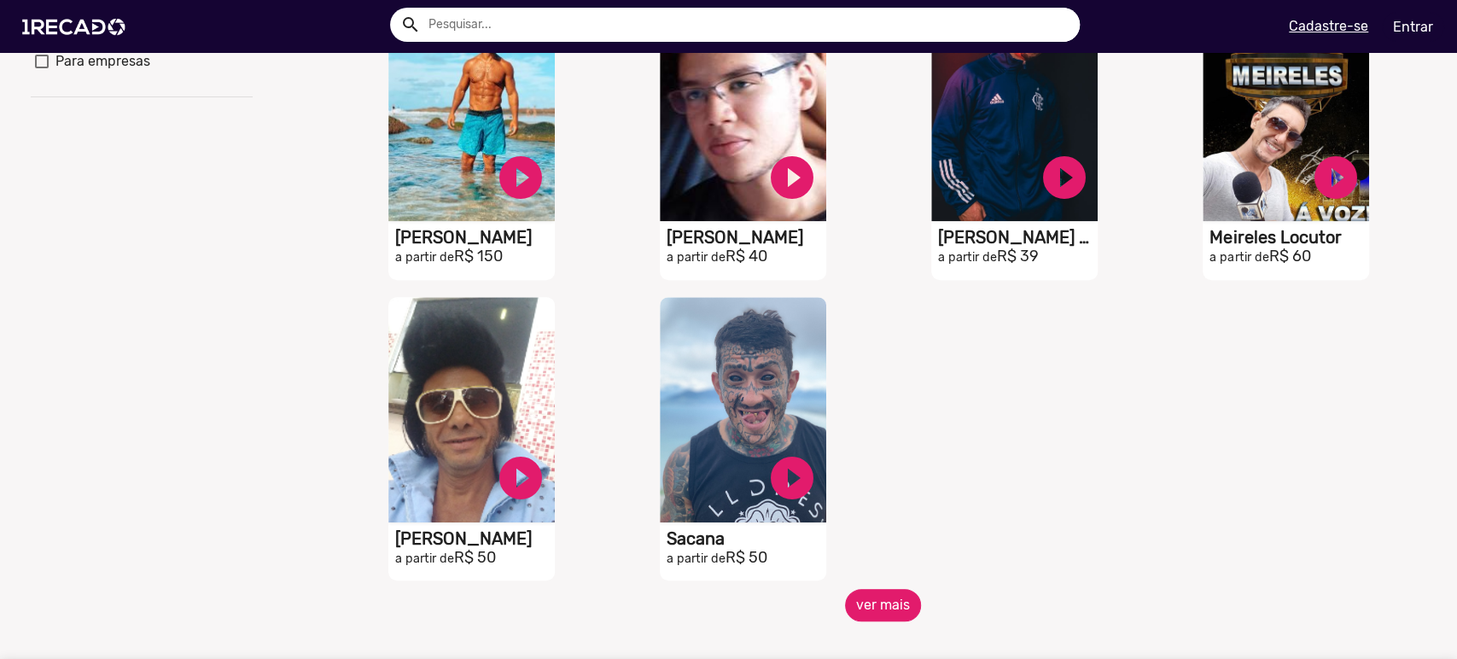
click at [891, 621] on button "ver mais" at bounding box center [883, 605] width 76 height 32
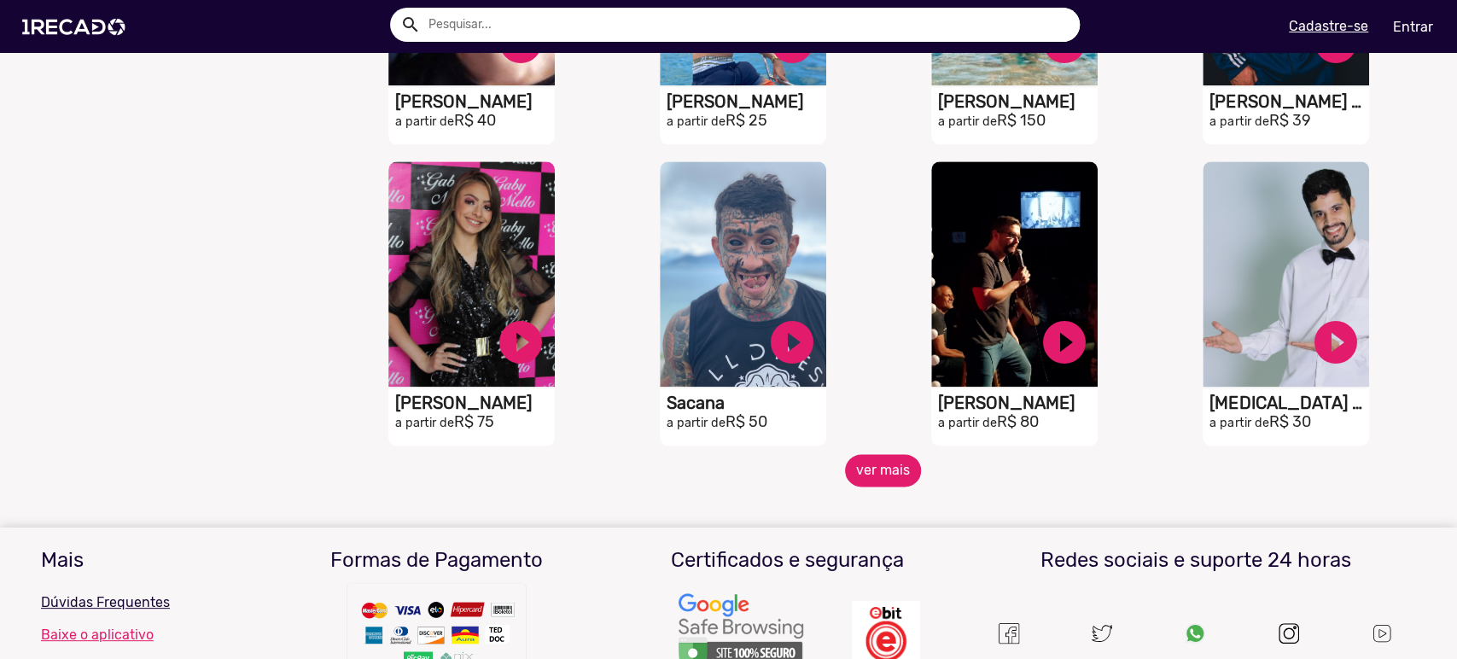
scroll to position [1264, 0]
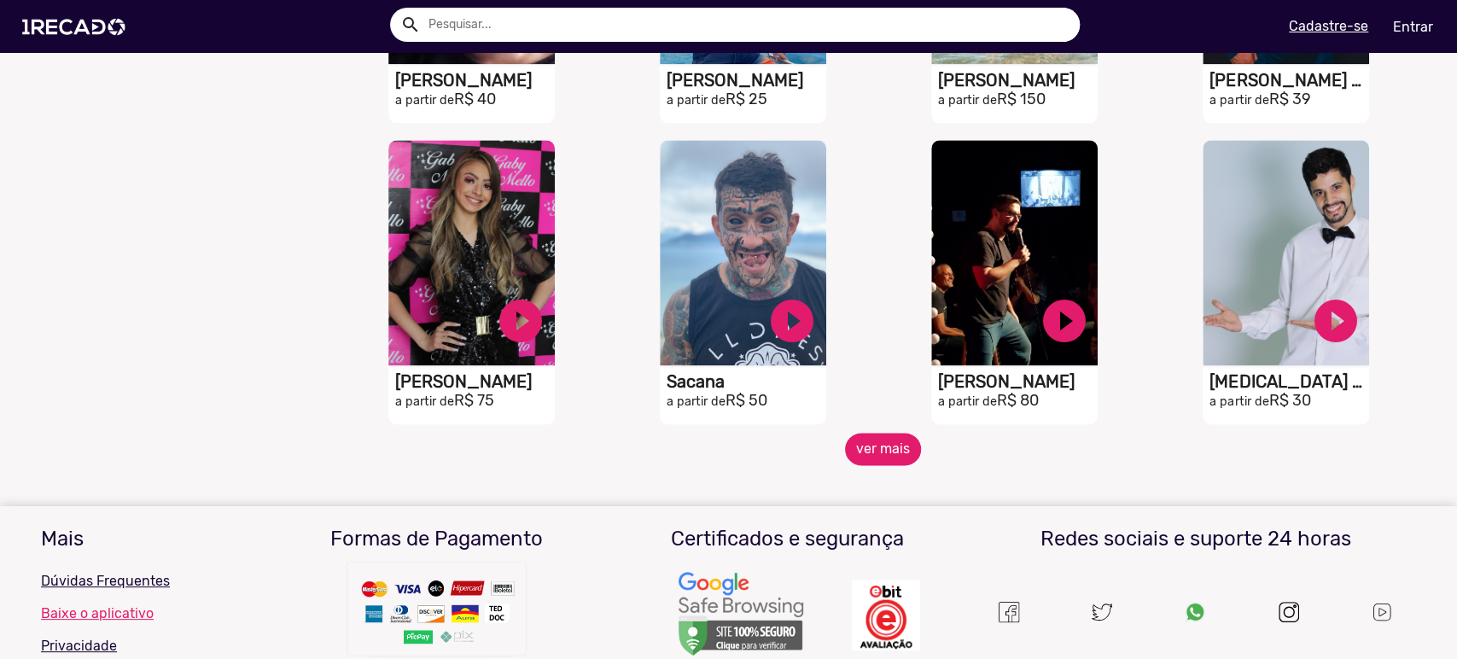
click at [865, 465] on button "ver mais" at bounding box center [883, 449] width 76 height 32
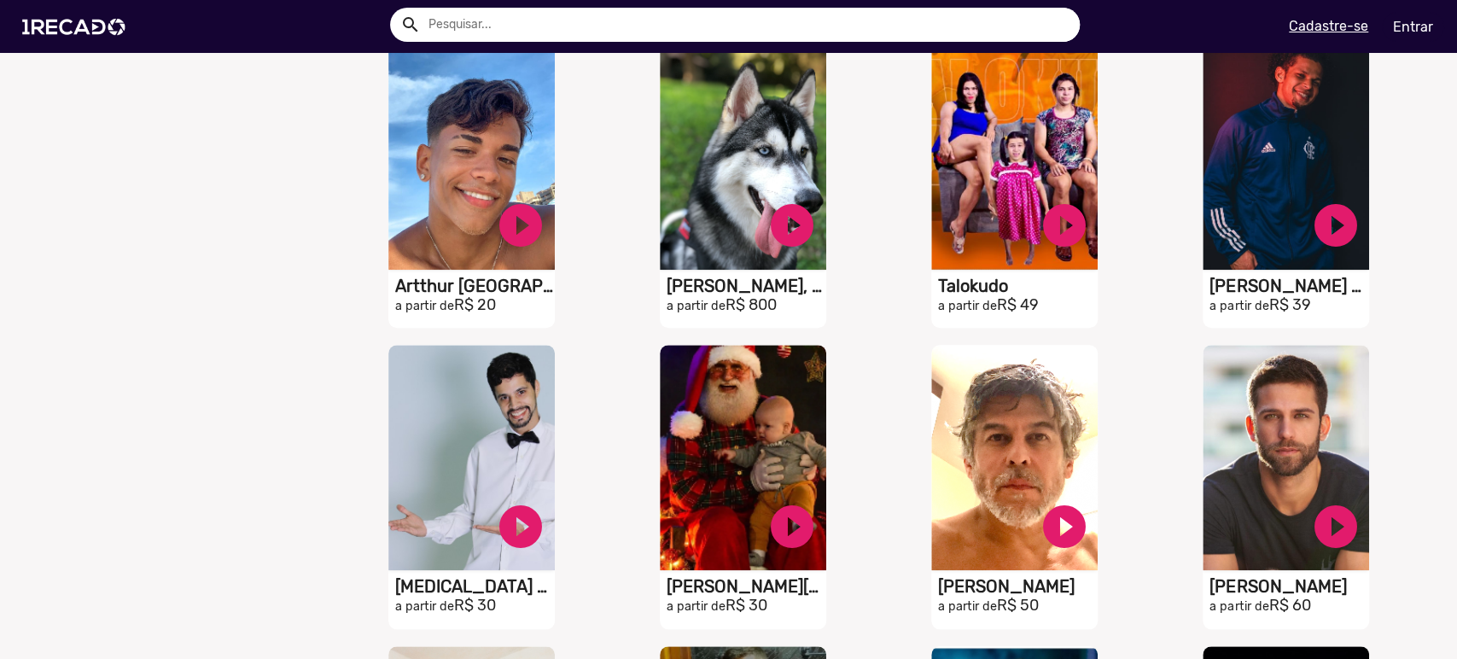
scroll to position [0, 0]
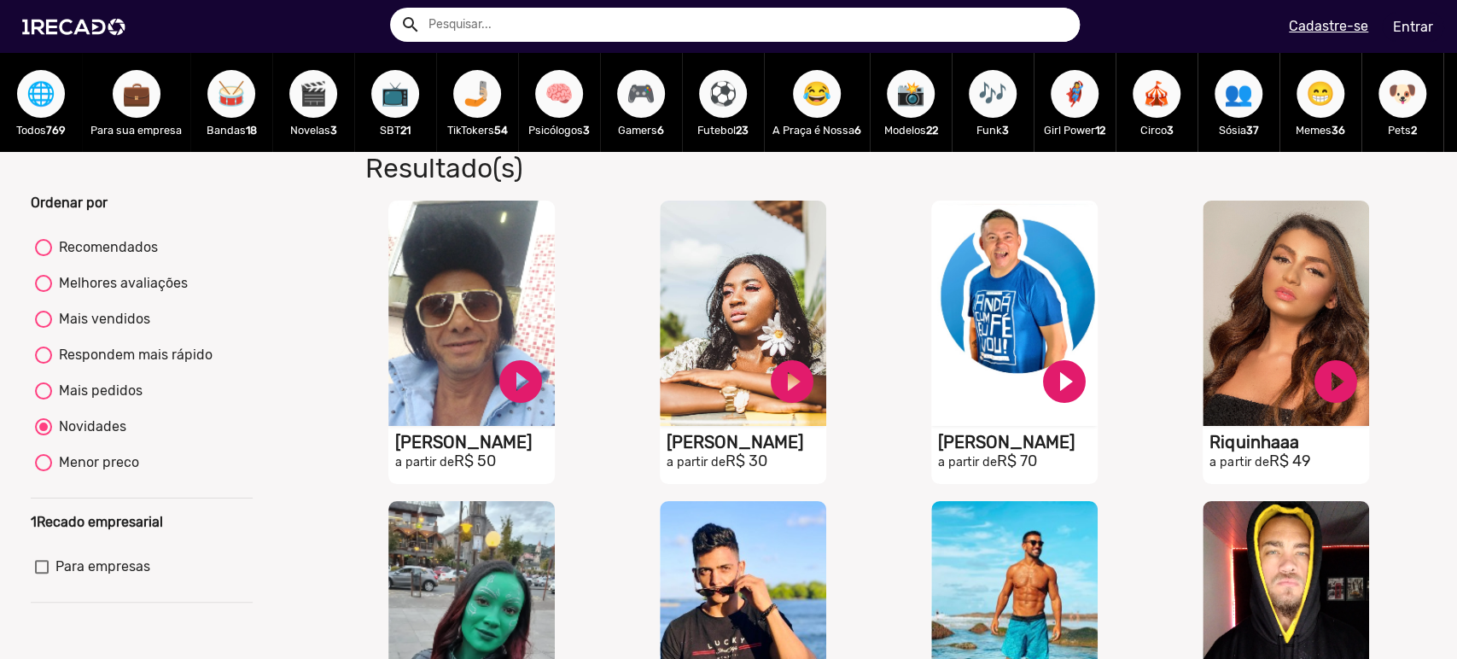
click at [820, 89] on span "😂" at bounding box center [816, 94] width 29 height 48
radio input "true"
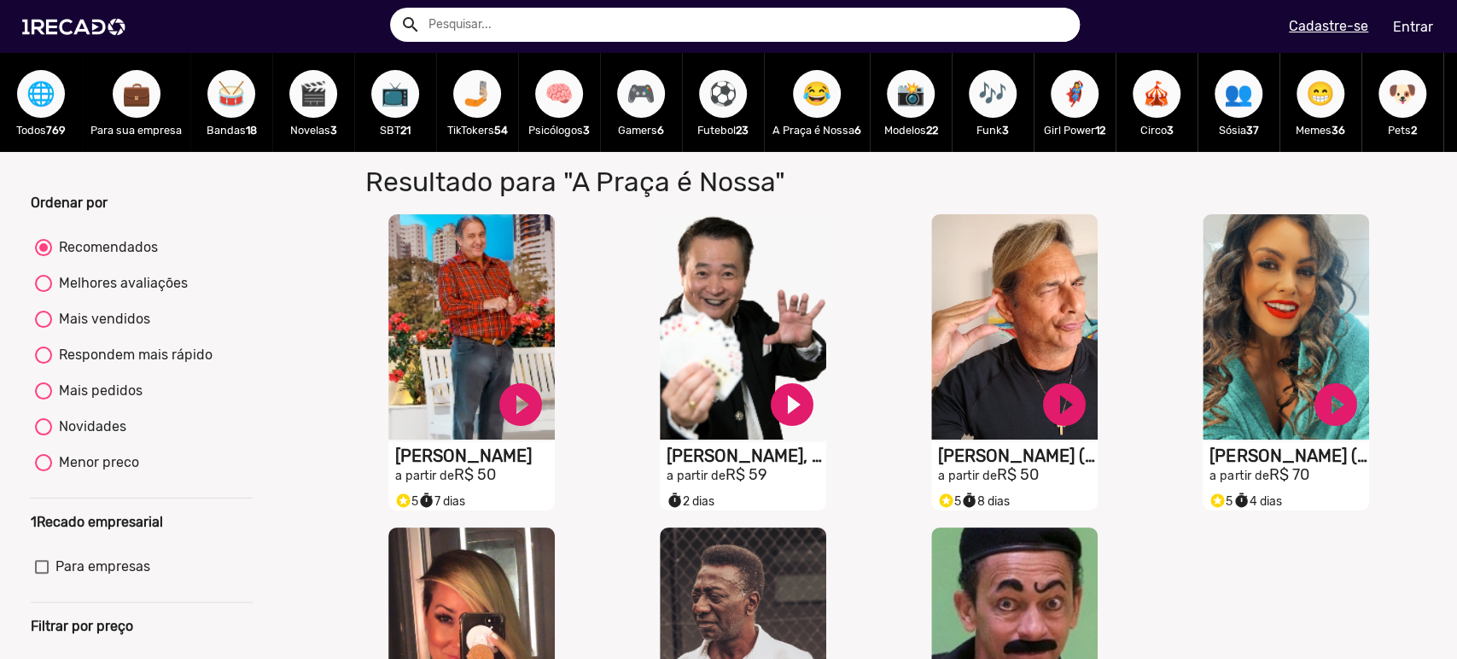
click at [473, 100] on span "🤳🏼" at bounding box center [477, 94] width 29 height 48
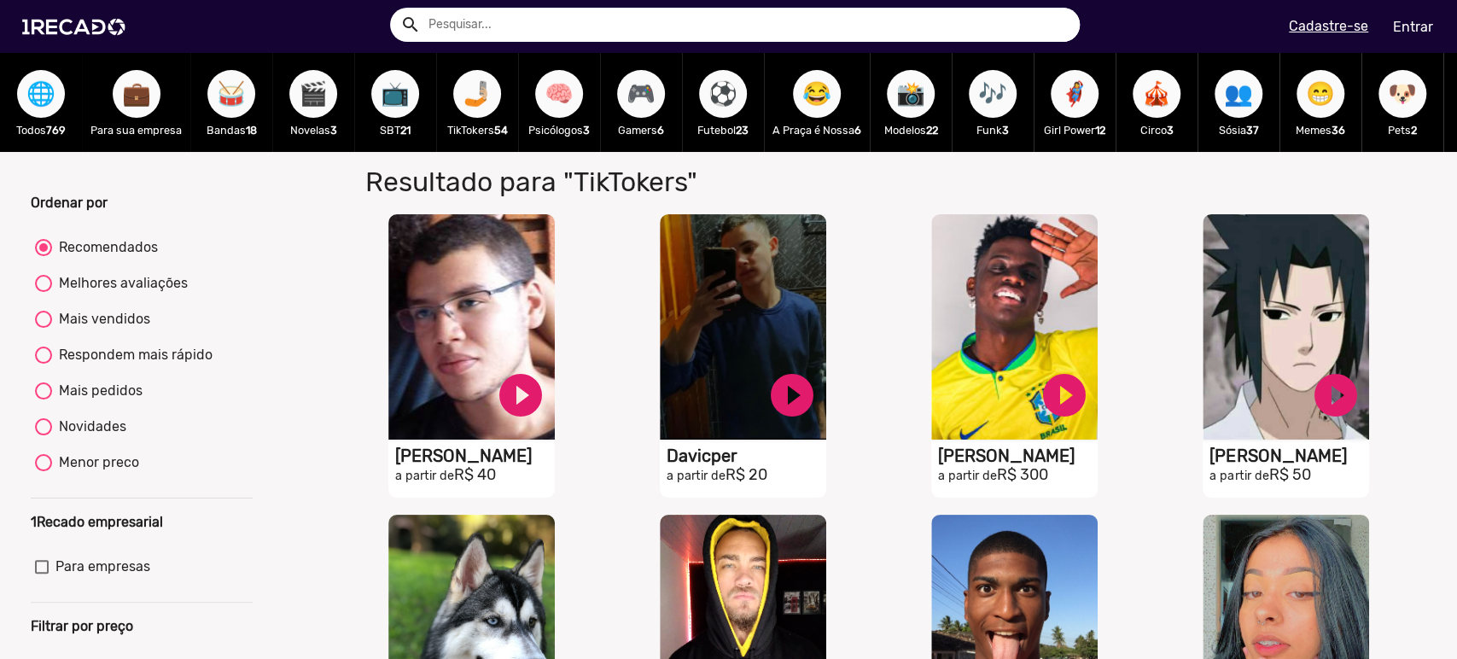
click at [1078, 85] on span "🦸‍♀️" at bounding box center [1074, 94] width 29 height 48
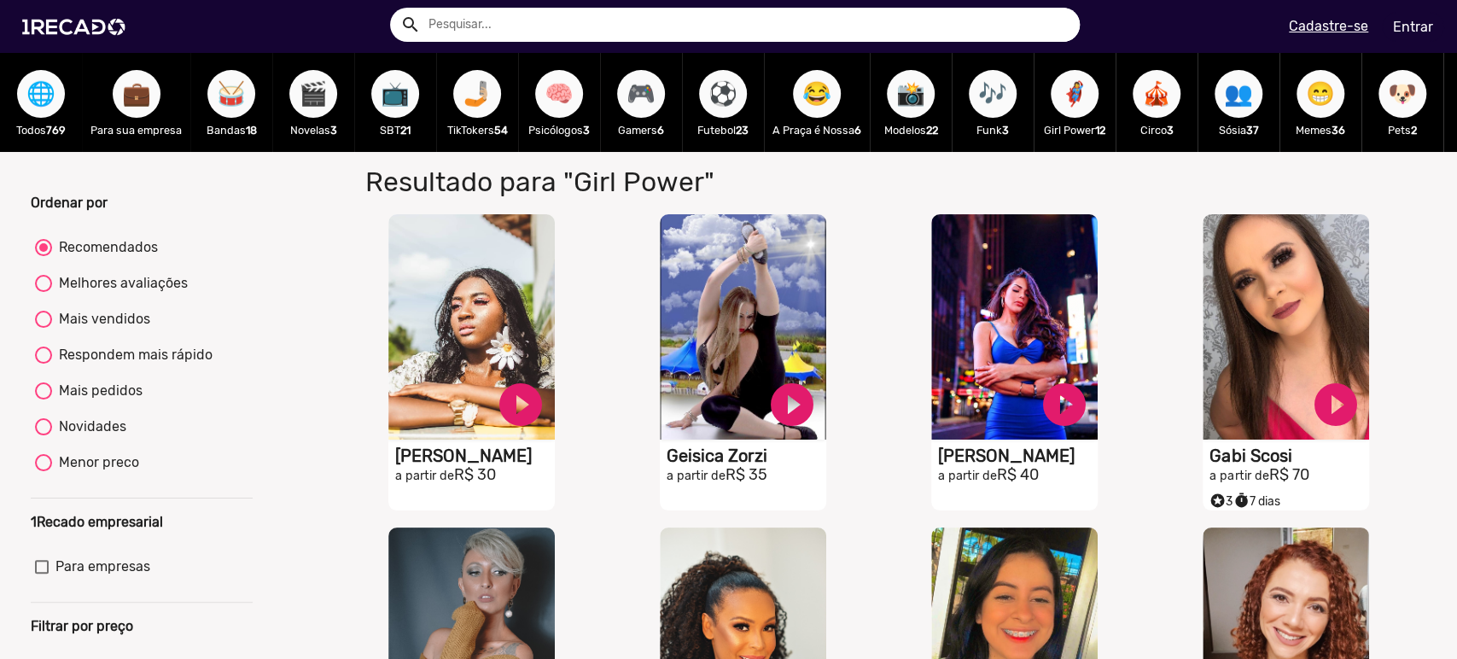
click at [1241, 95] on span "👥" at bounding box center [1238, 94] width 29 height 48
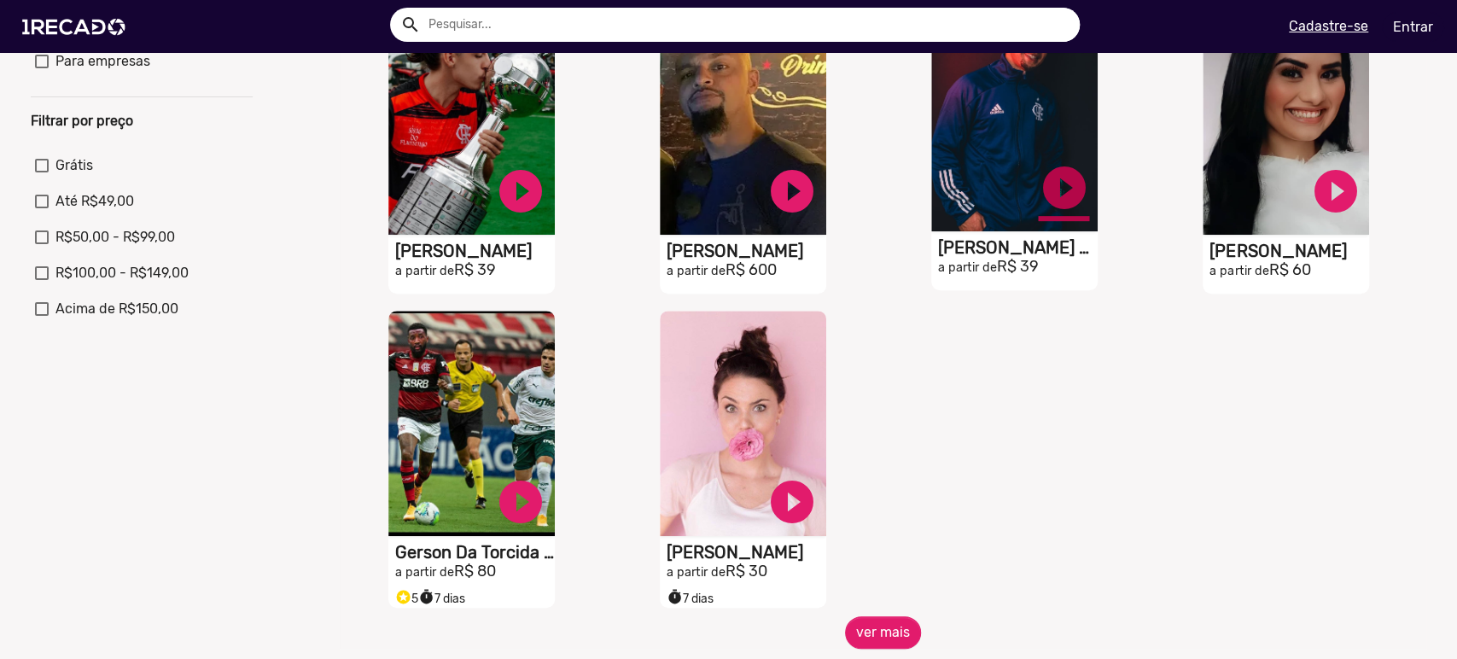
scroll to position [253, 0]
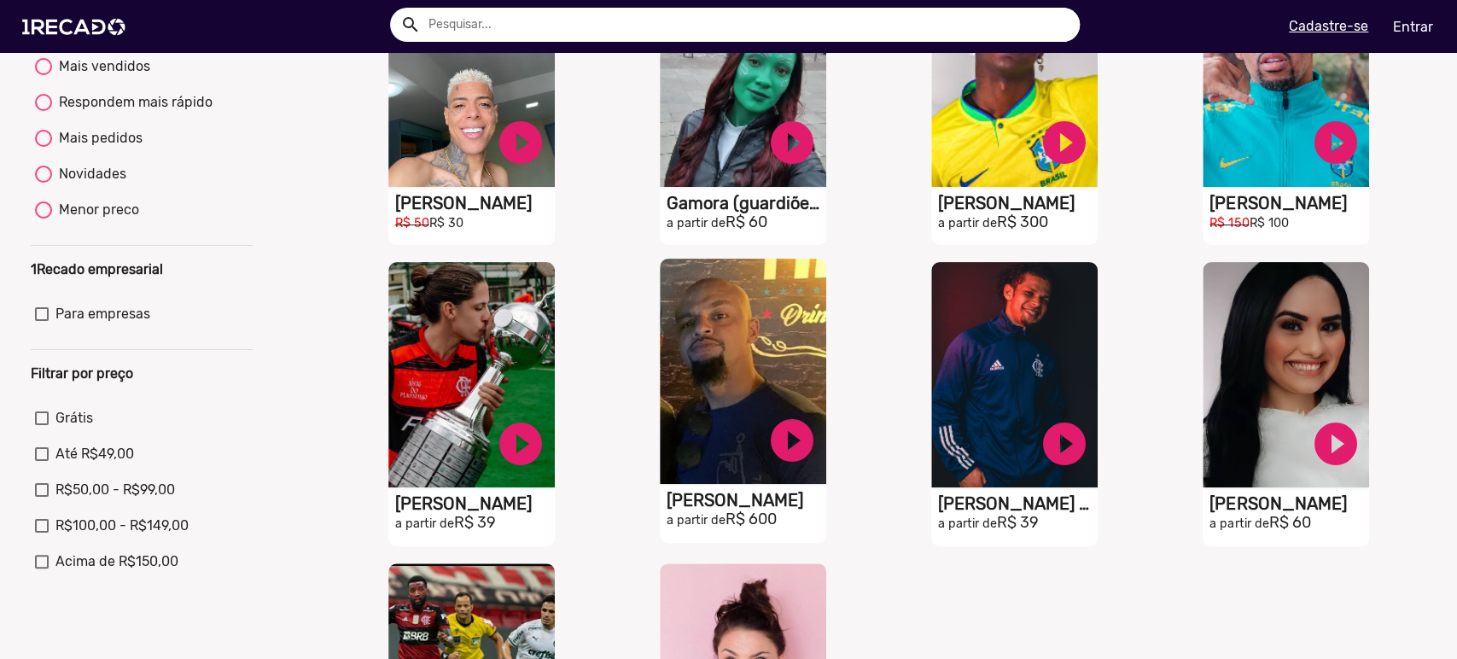
click at [751, 328] on video "S1RECADO vídeos dedicados para fãs e empresas" at bounding box center [743, 371] width 166 height 225
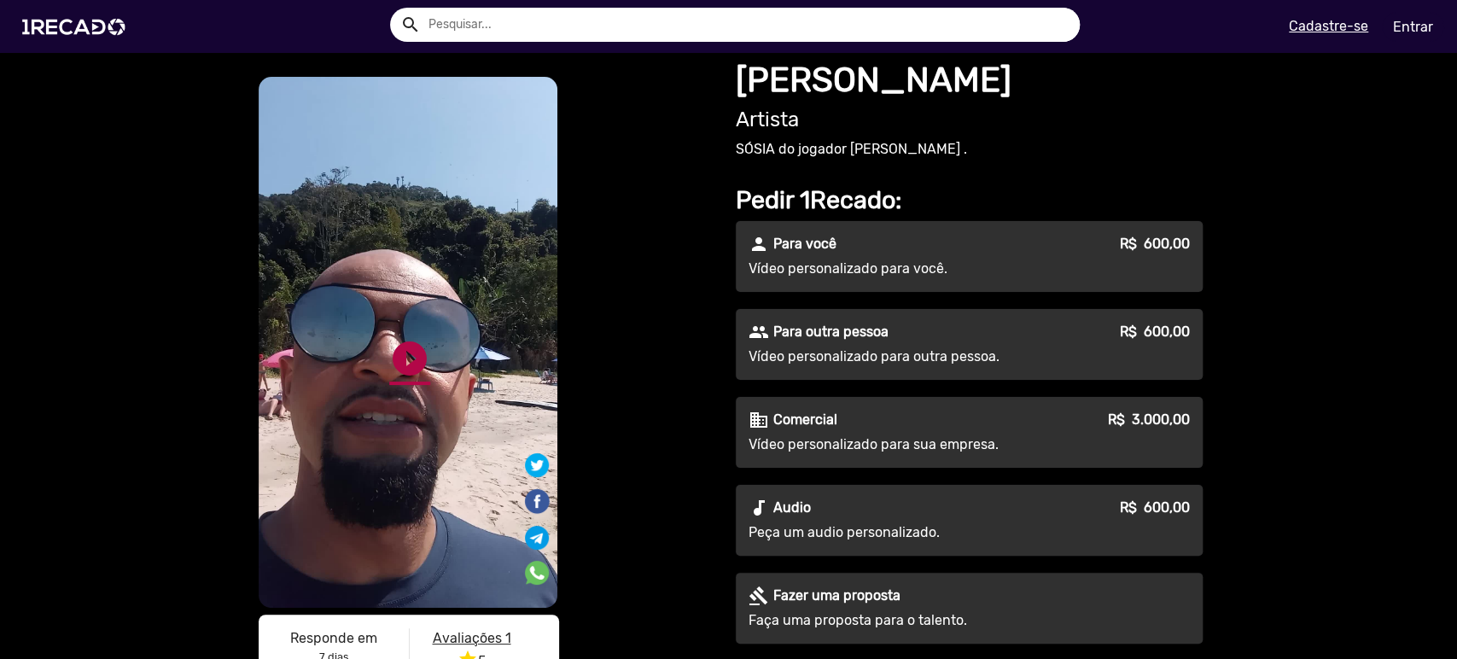
click at [412, 358] on link "play_circle_filled" at bounding box center [409, 358] width 41 height 41
